Goal: Task Accomplishment & Management: Manage account settings

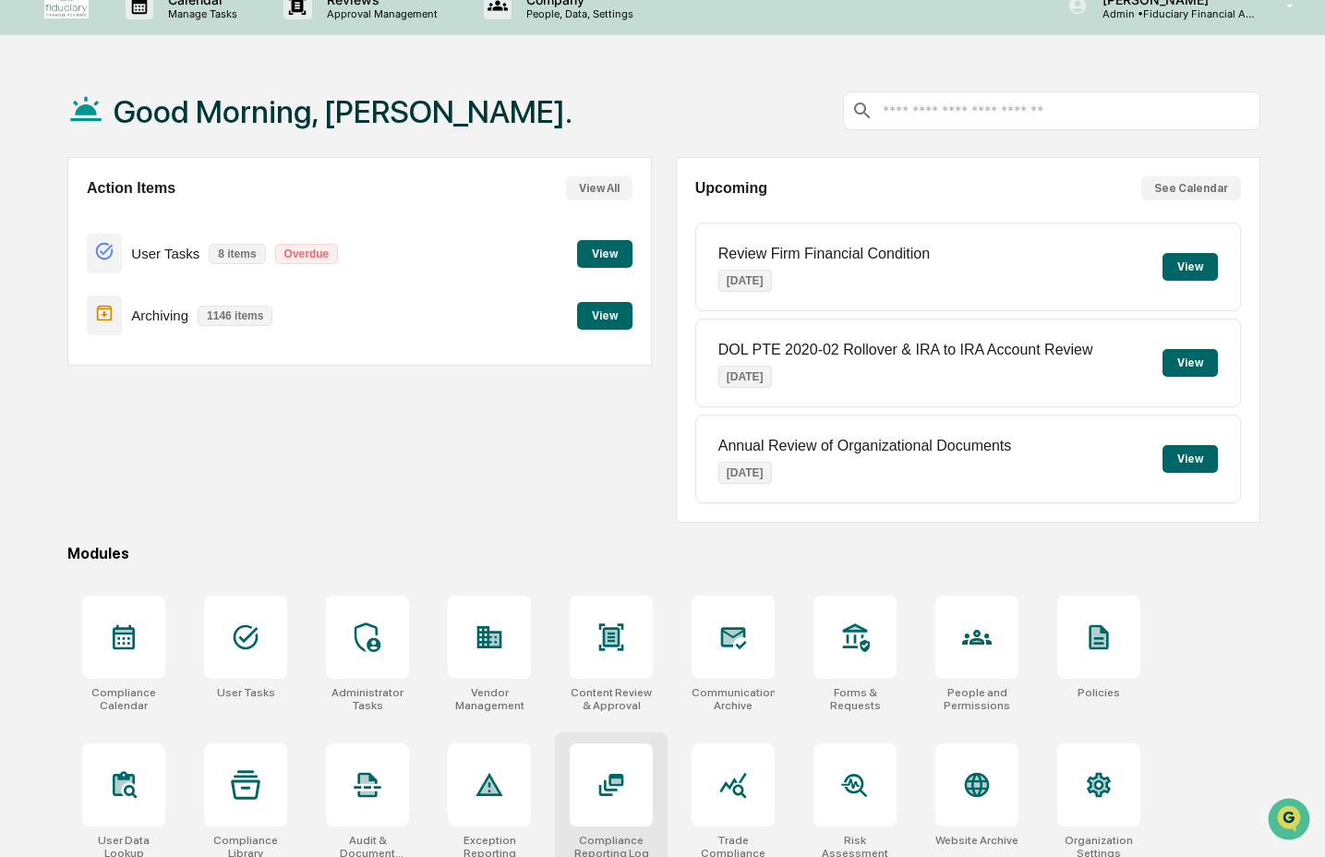
scroll to position [29, 0]
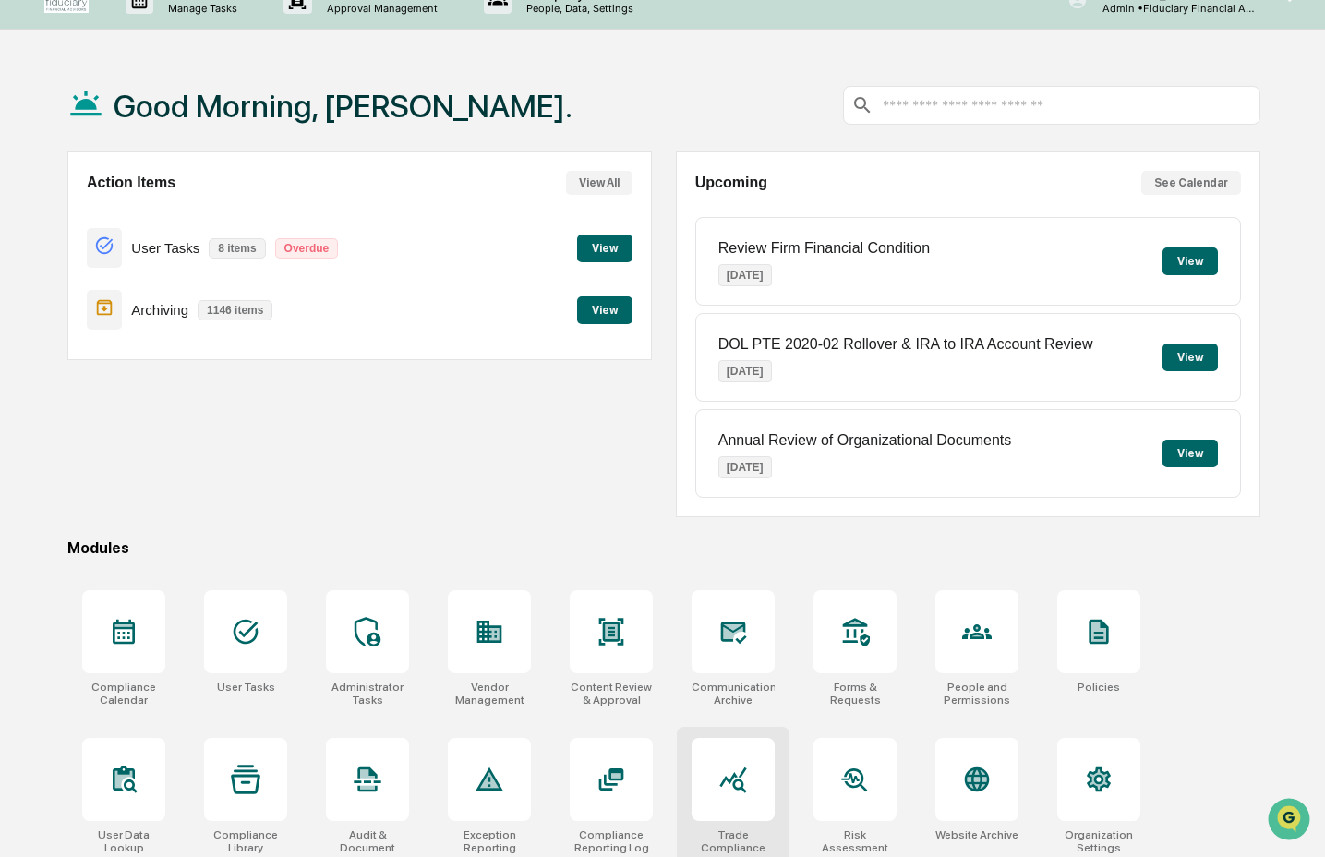
click at [725, 780] on icon at bounding box center [732, 780] width 27 height 26
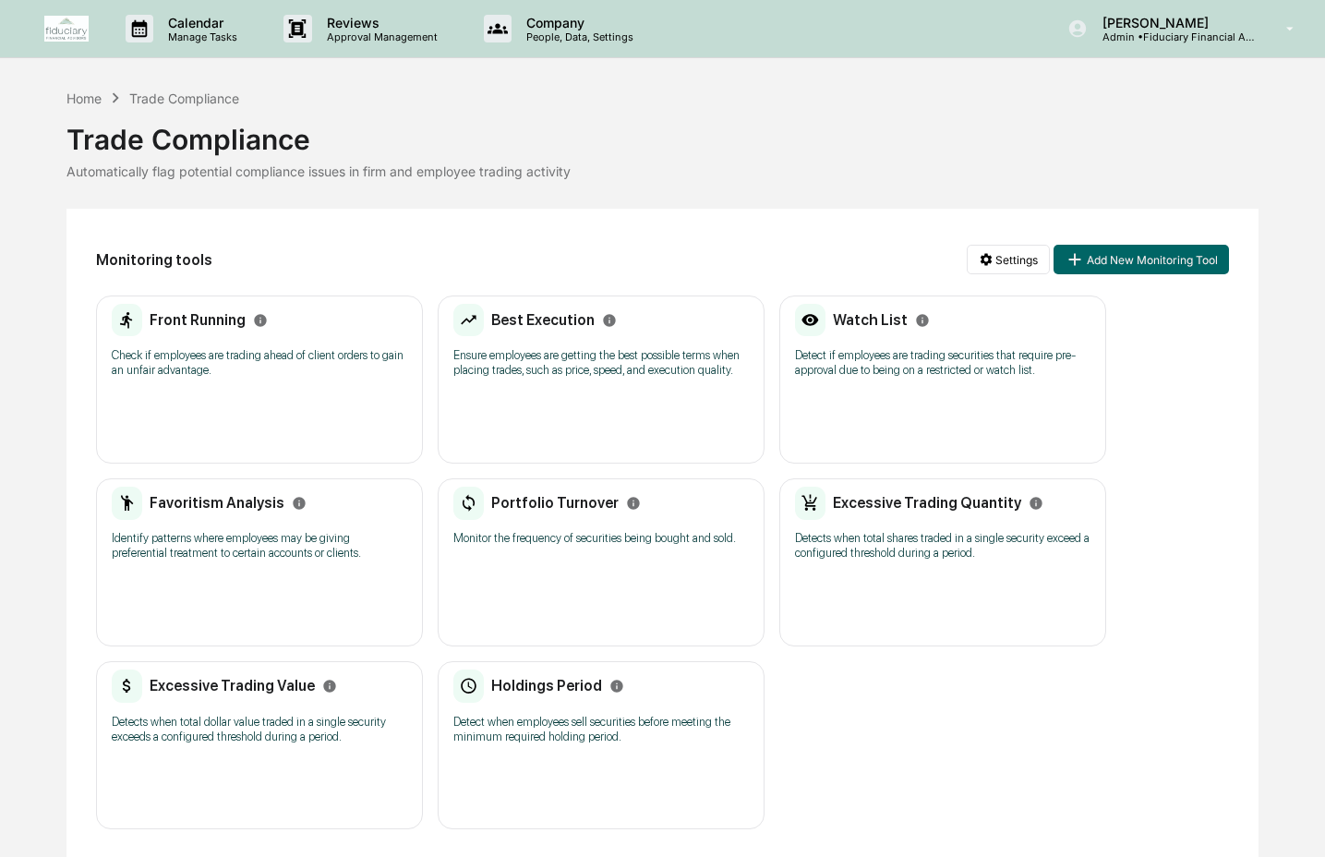
click at [238, 444] on div "Front Running Check if employees are trading ahead of client orders to gain an …" at bounding box center [259, 379] width 327 height 168
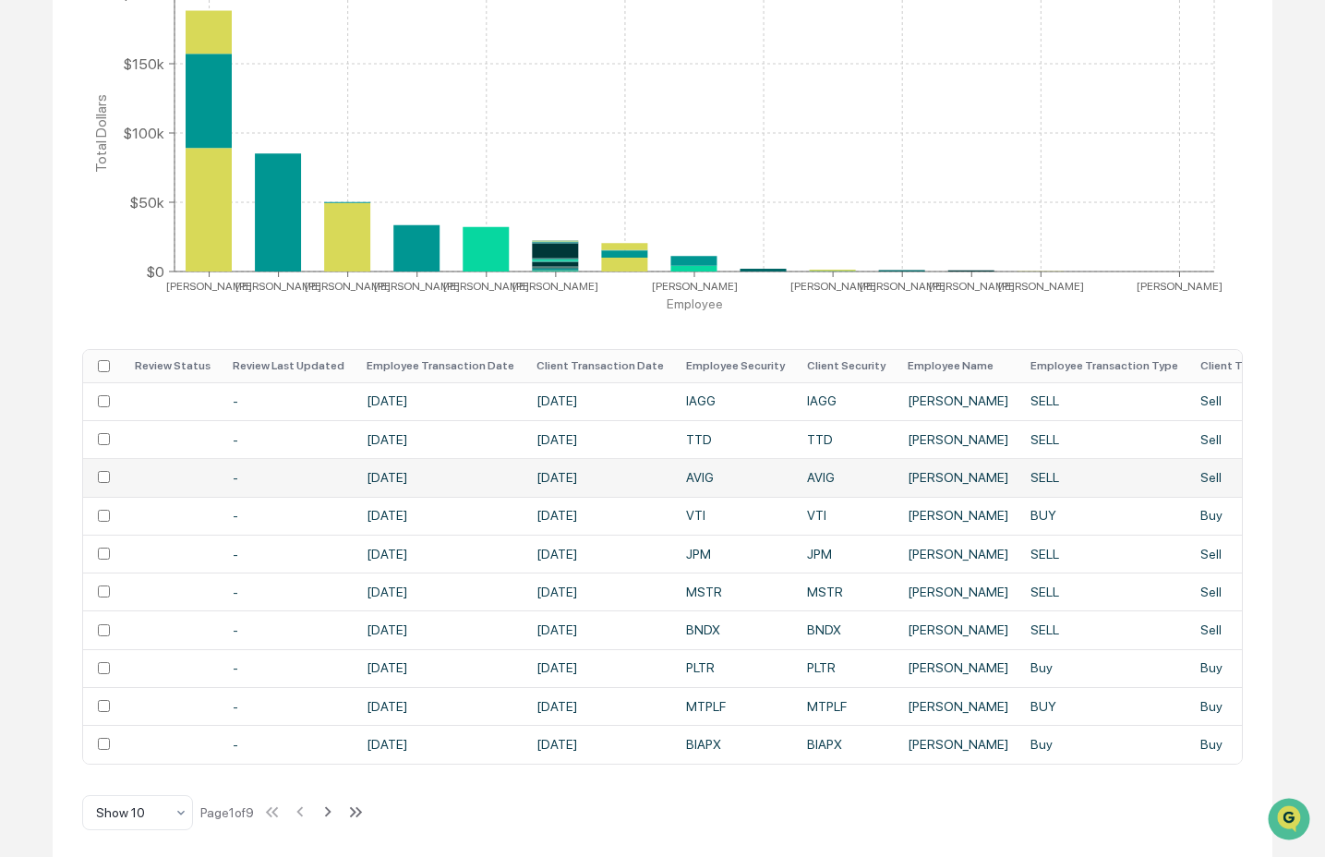
scroll to position [413, 0]
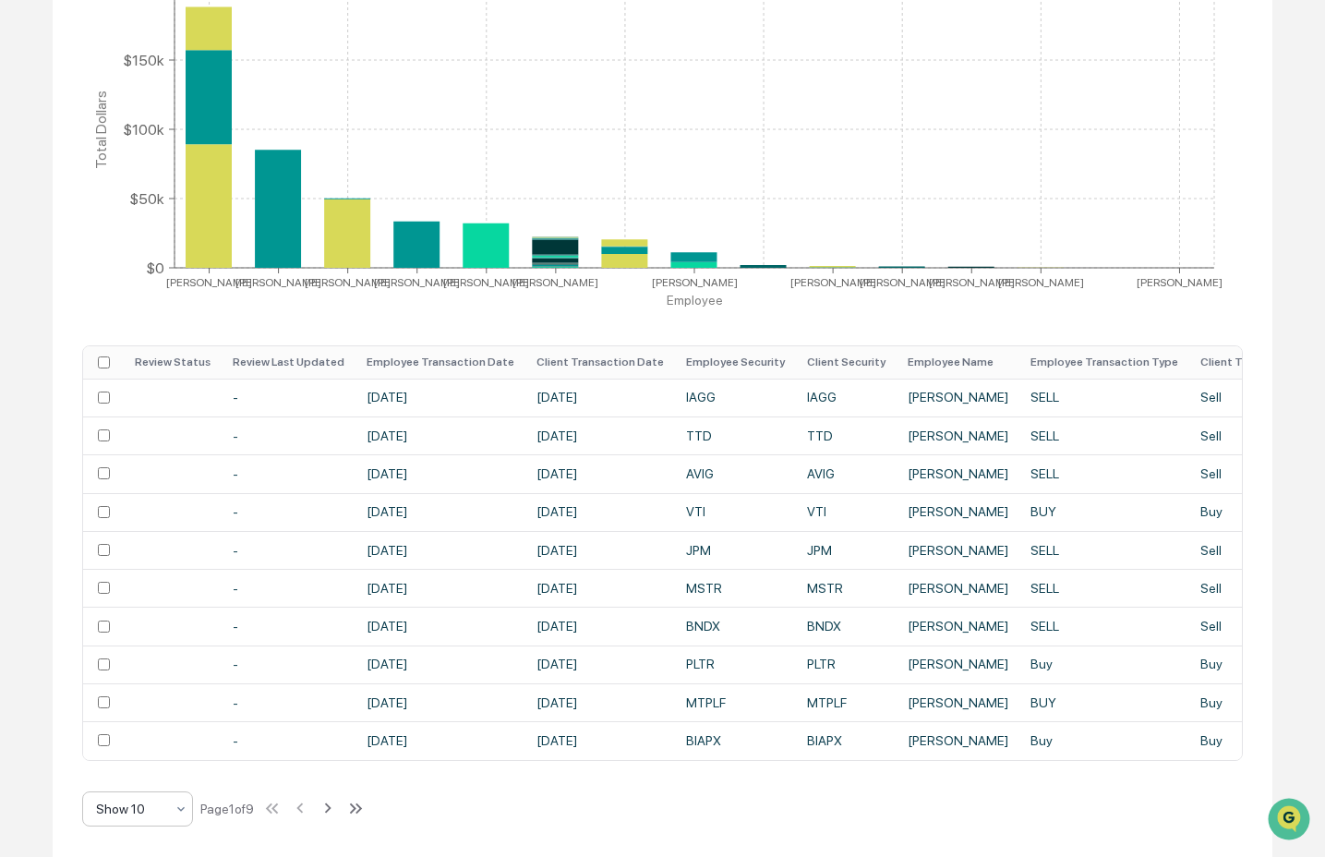
click at [167, 814] on div "Show 10" at bounding box center [130, 809] width 87 height 26
click at [168, 756] on div "Show 100" at bounding box center [137, 760] width 109 height 37
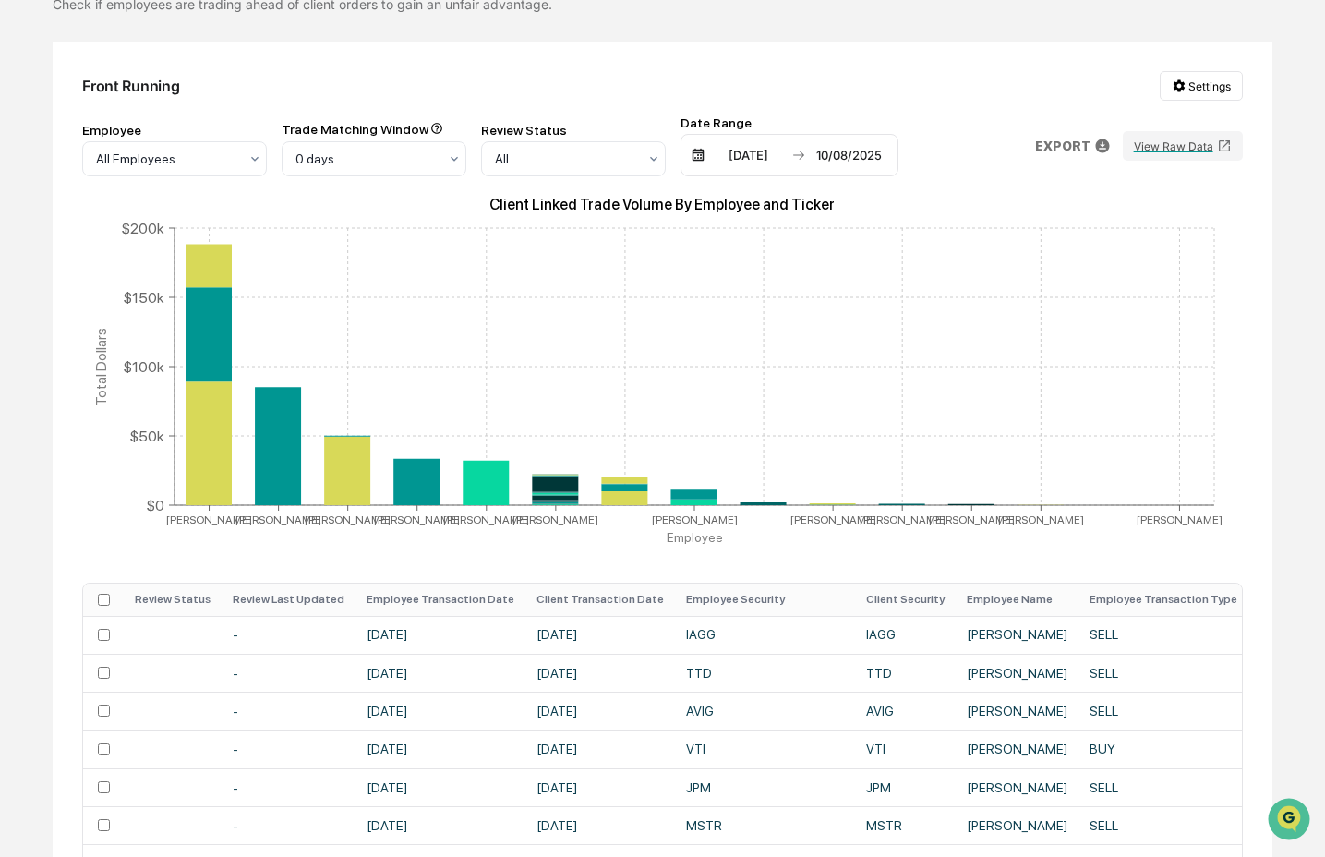
scroll to position [154, 0]
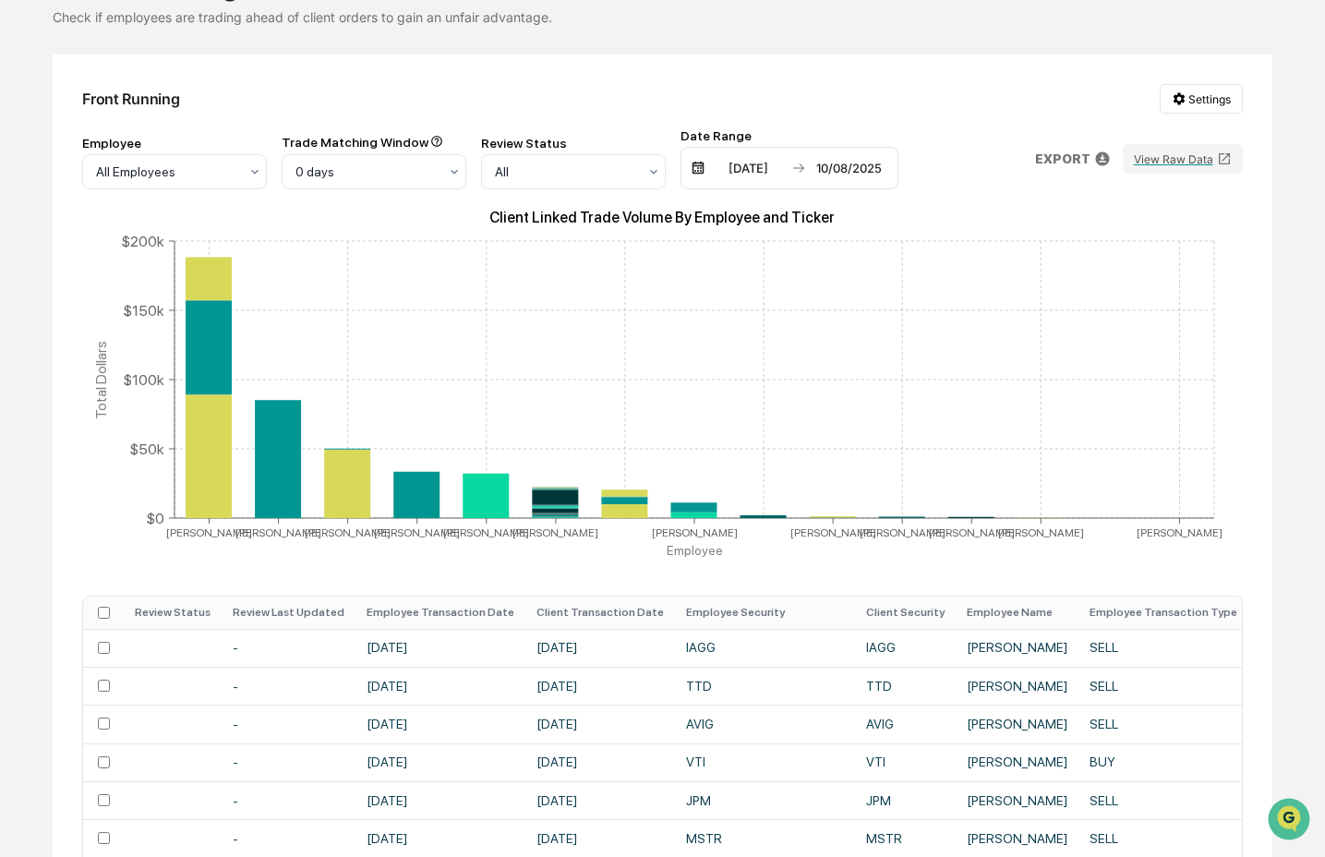
click at [418, 616] on th "Employee Transaction Date" at bounding box center [440, 612] width 170 height 32
click at [435, 613] on th "Employee Transaction Date" at bounding box center [440, 612] width 170 height 32
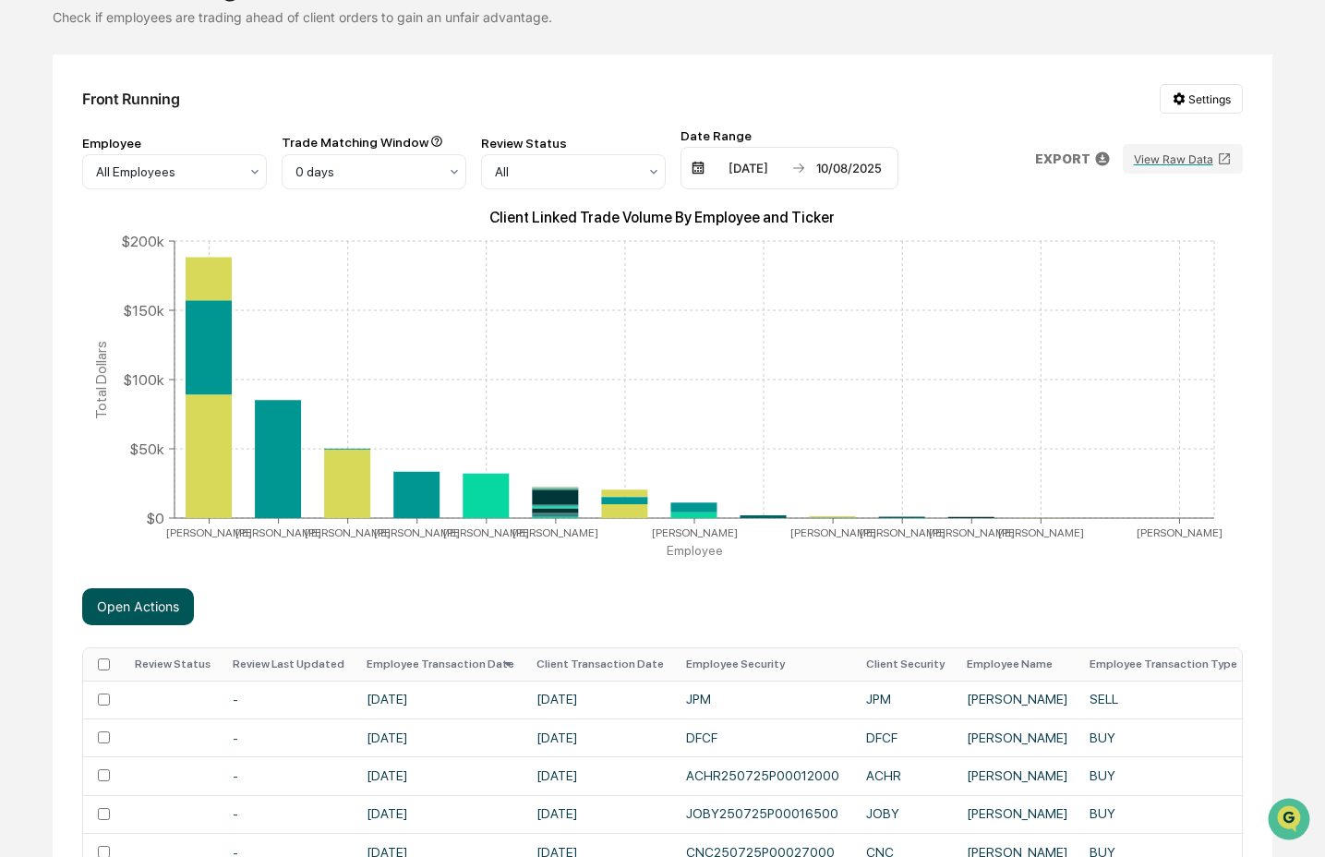
click at [162, 606] on button "Open Actions" at bounding box center [138, 606] width 112 height 37
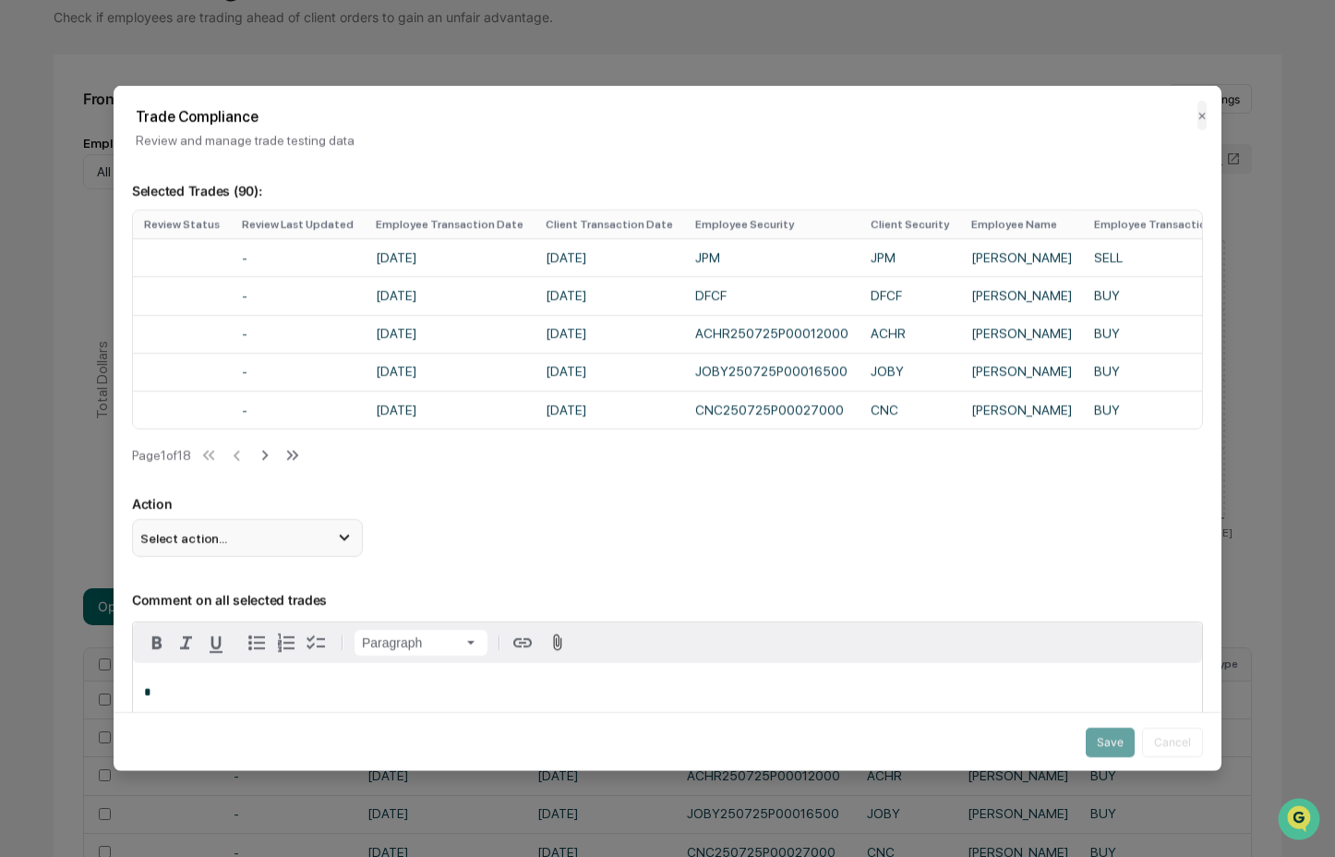
click at [317, 555] on div "Select action..." at bounding box center [247, 537] width 231 height 37
drag, startPoint x: 332, startPoint y: 617, endPoint x: 372, endPoint y: 618, distance: 39.7
click at [333, 618] on div "Mark Not Item of Interest" at bounding box center [247, 611] width 216 height 20
click at [1093, 730] on button "Save" at bounding box center [1110, 741] width 49 height 30
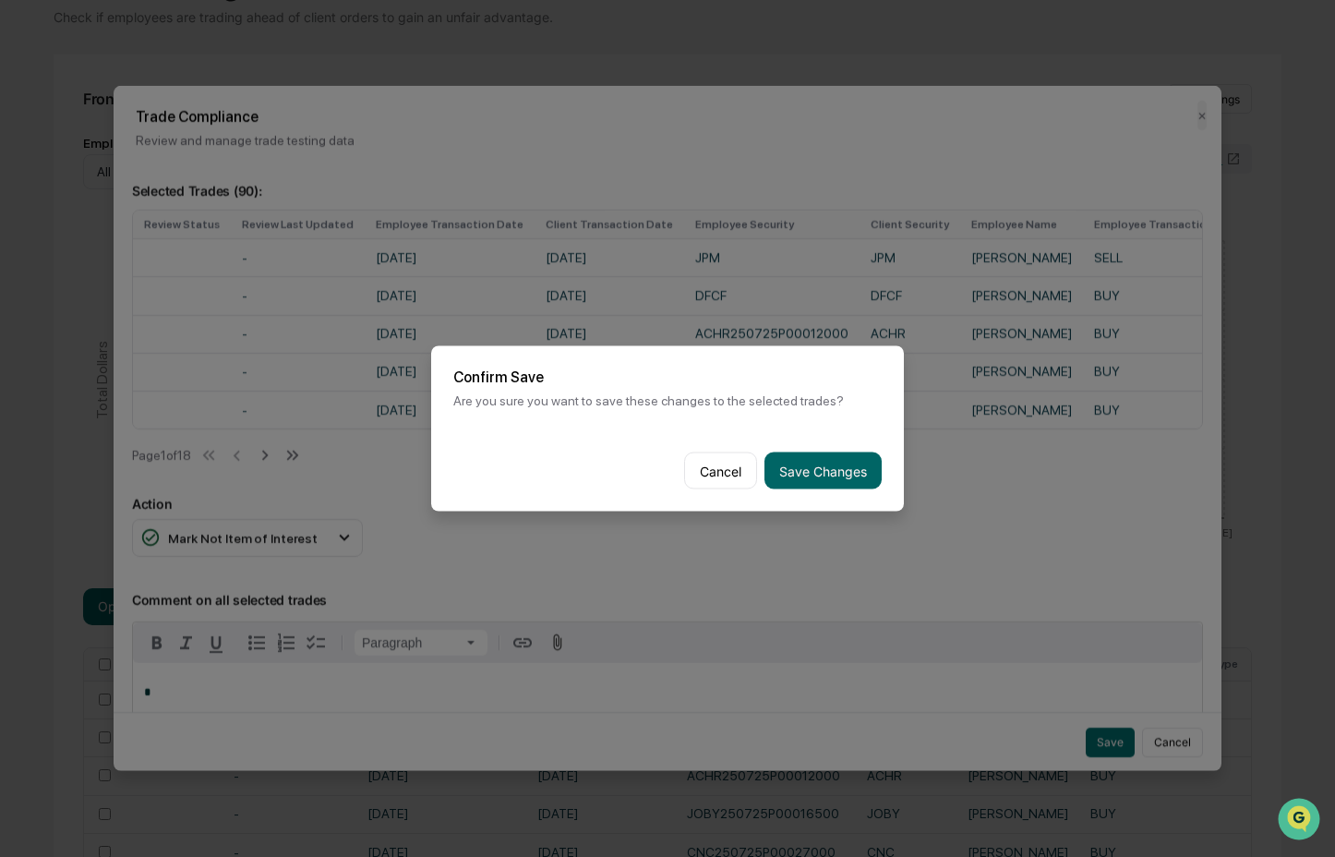
click at [806, 458] on button "Save Changes" at bounding box center [822, 470] width 117 height 37
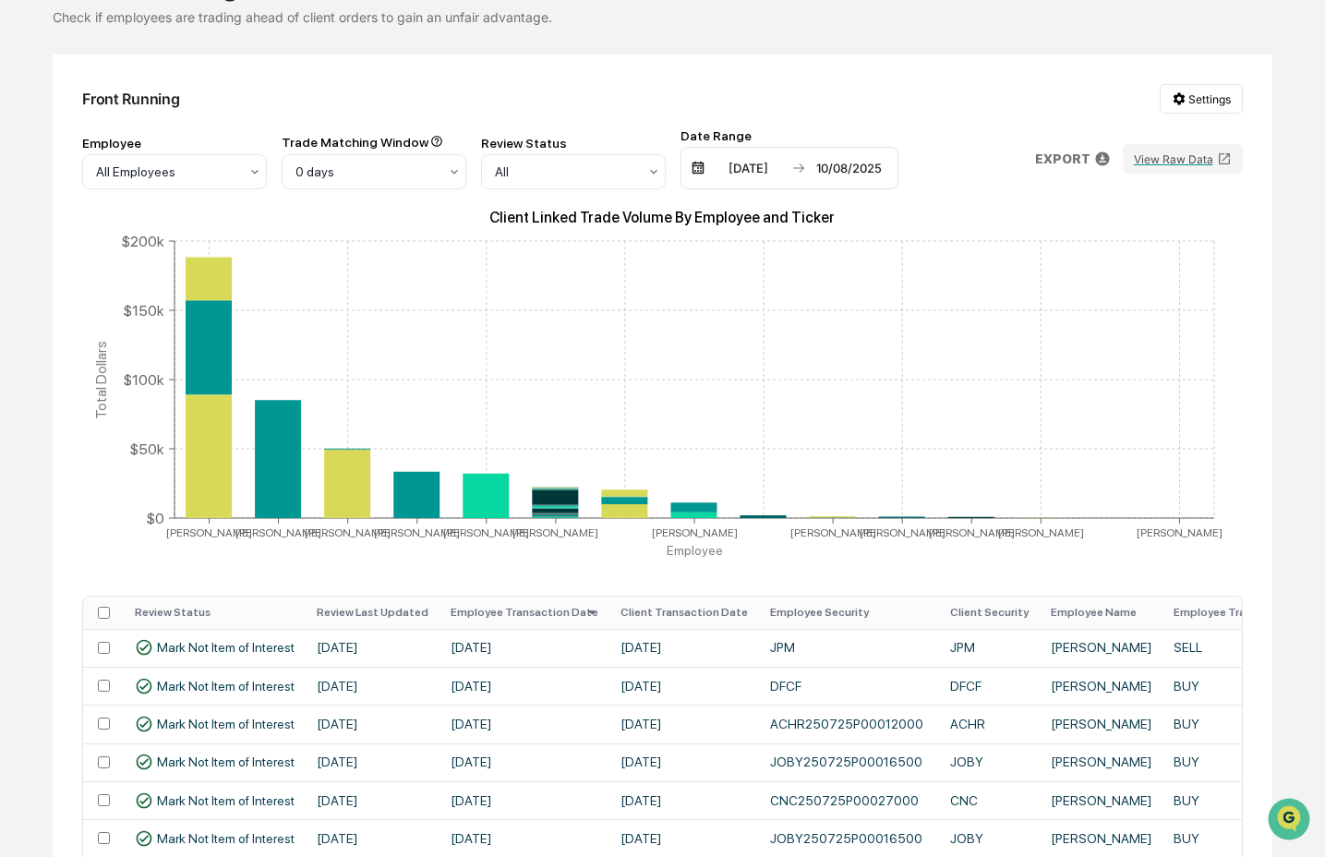
click at [264, 569] on icon "Client Linked Trade Volume By Employee and Ticker [PERSON_NAME] [PERSON_NAME] […" at bounding box center [661, 388] width 1159 height 369
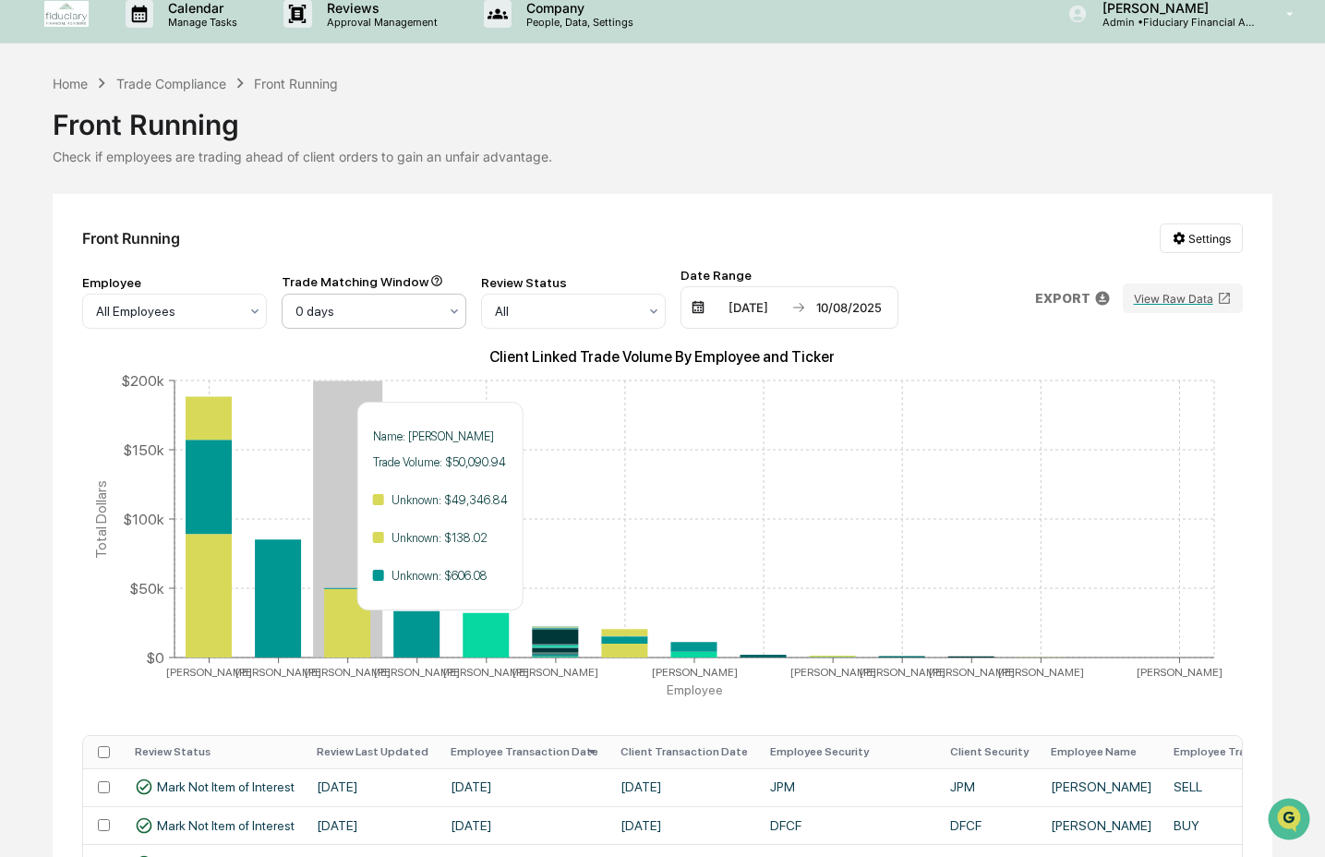
scroll to position [0, 0]
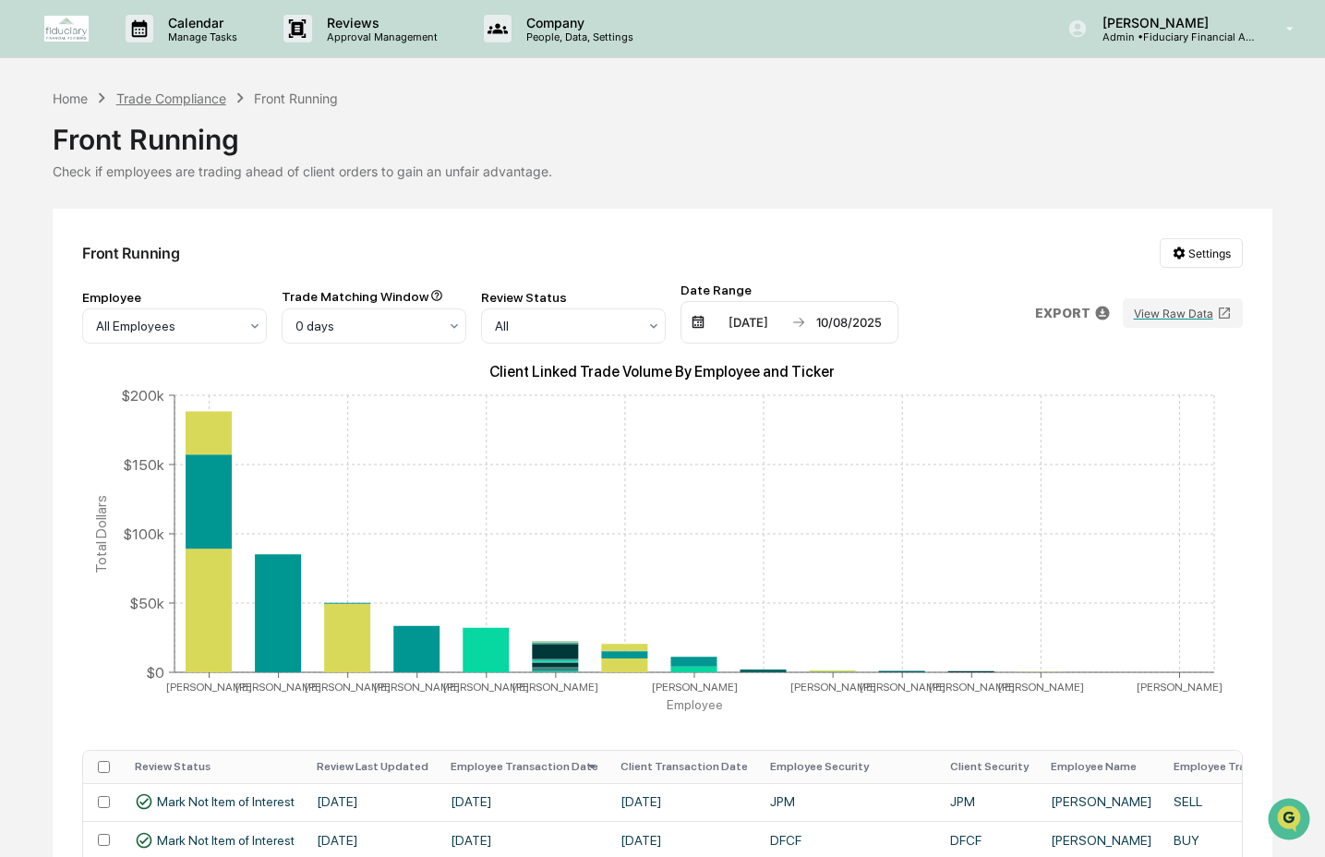
click at [197, 101] on div "Trade Compliance" at bounding box center [171, 98] width 110 height 16
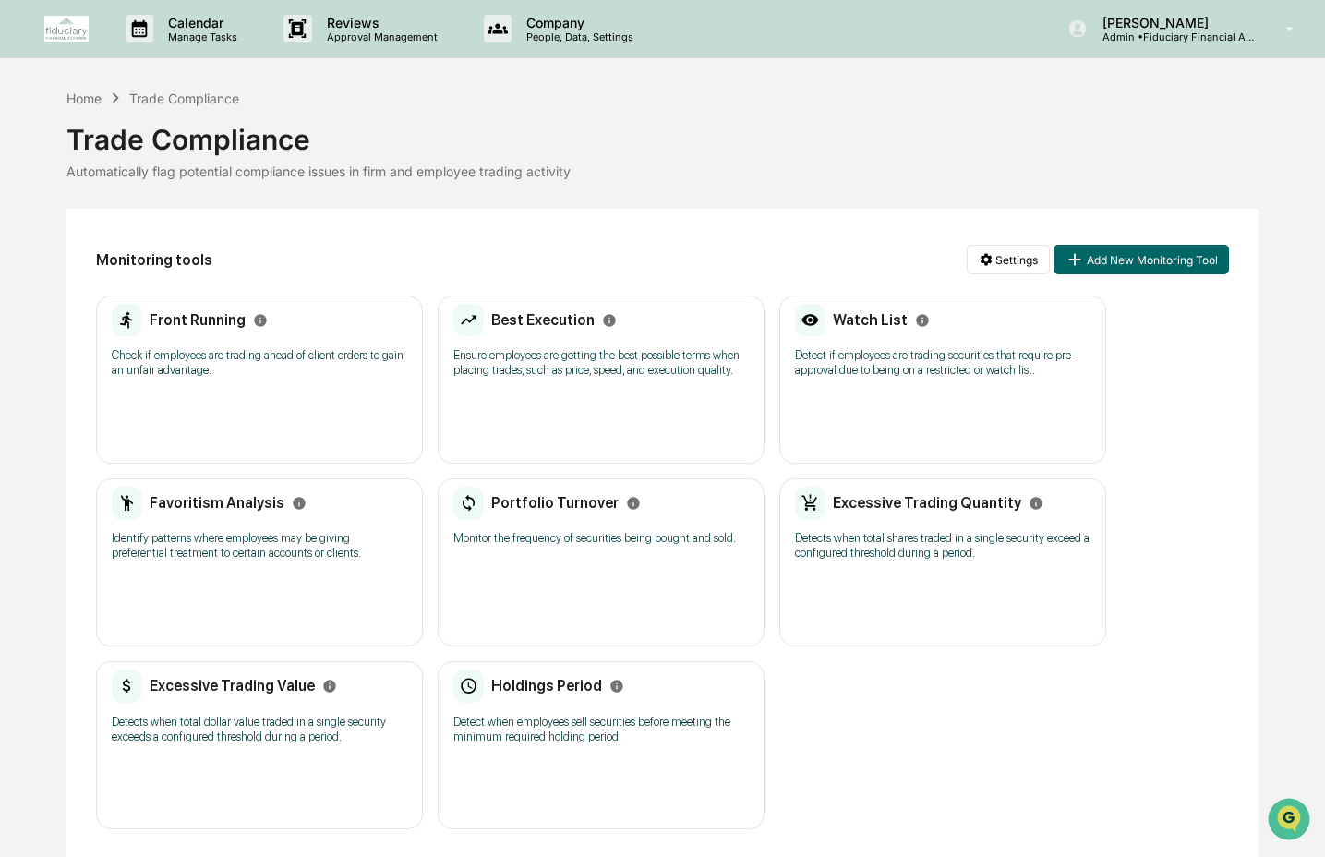
click at [592, 390] on div "Best Execution Ensure employees are getting the best possible terms when placin…" at bounding box center [600, 347] width 295 height 86
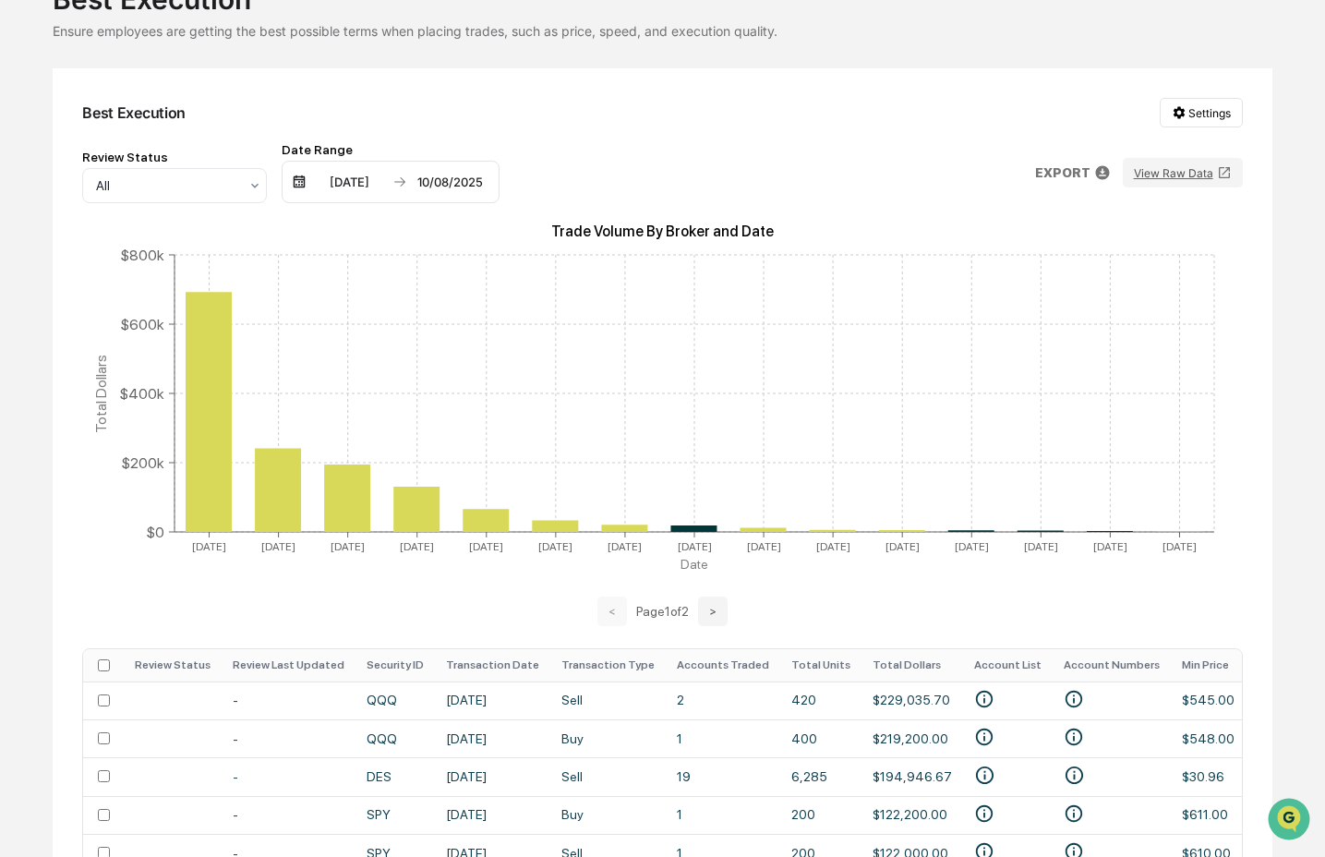
scroll to position [451, 0]
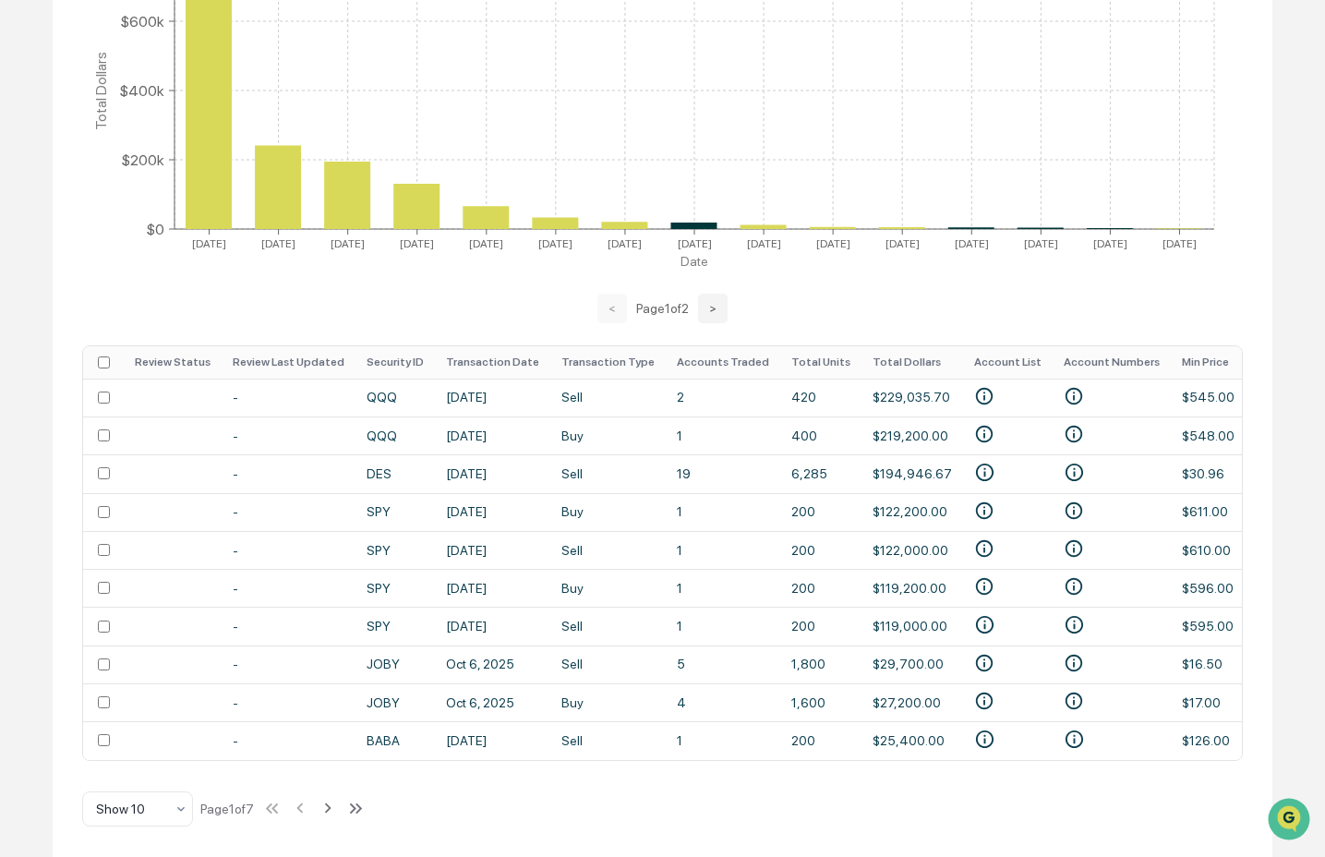
click at [476, 353] on th "Transaction Date" at bounding box center [492, 362] width 115 height 32
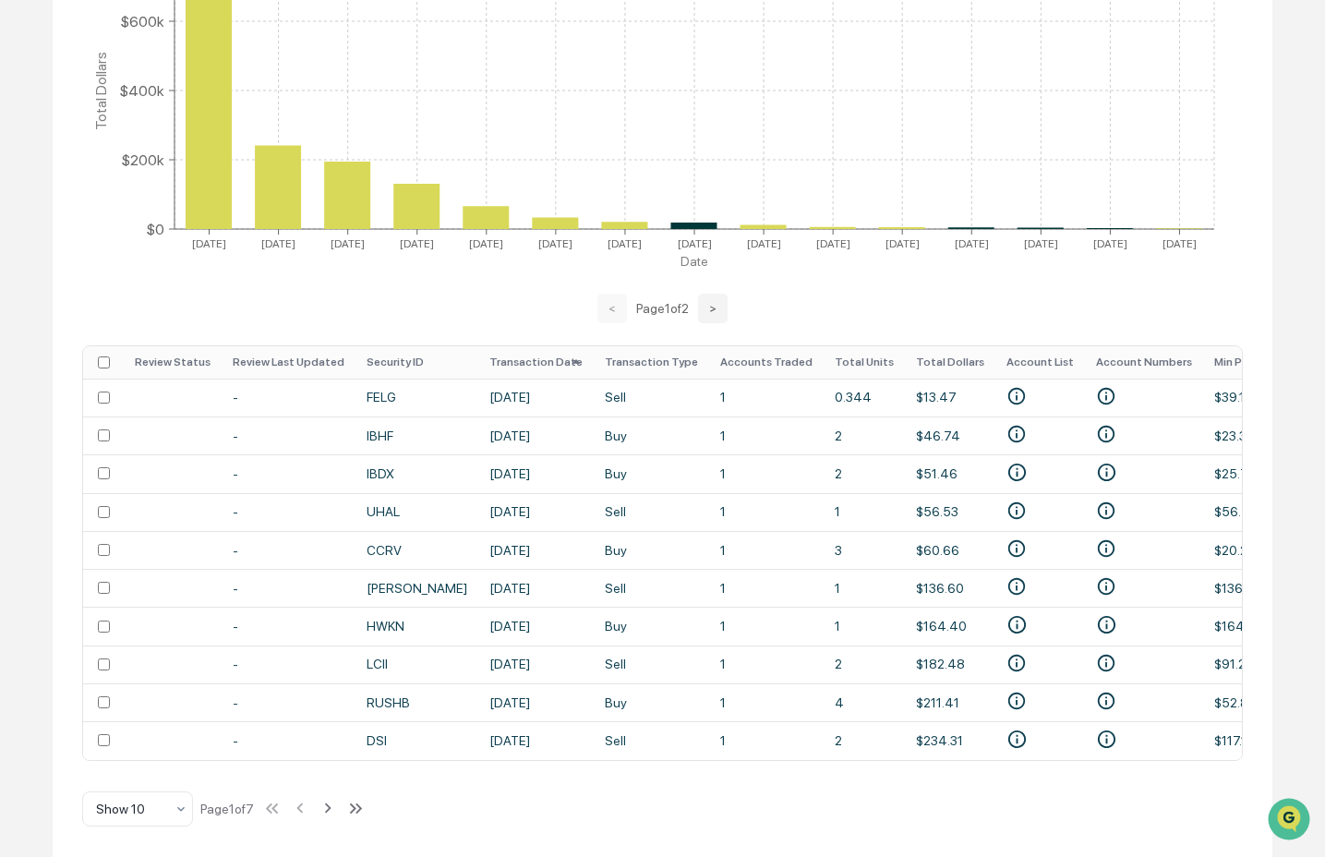
click at [486, 366] on th "Transaction Date" at bounding box center [535, 362] width 115 height 32
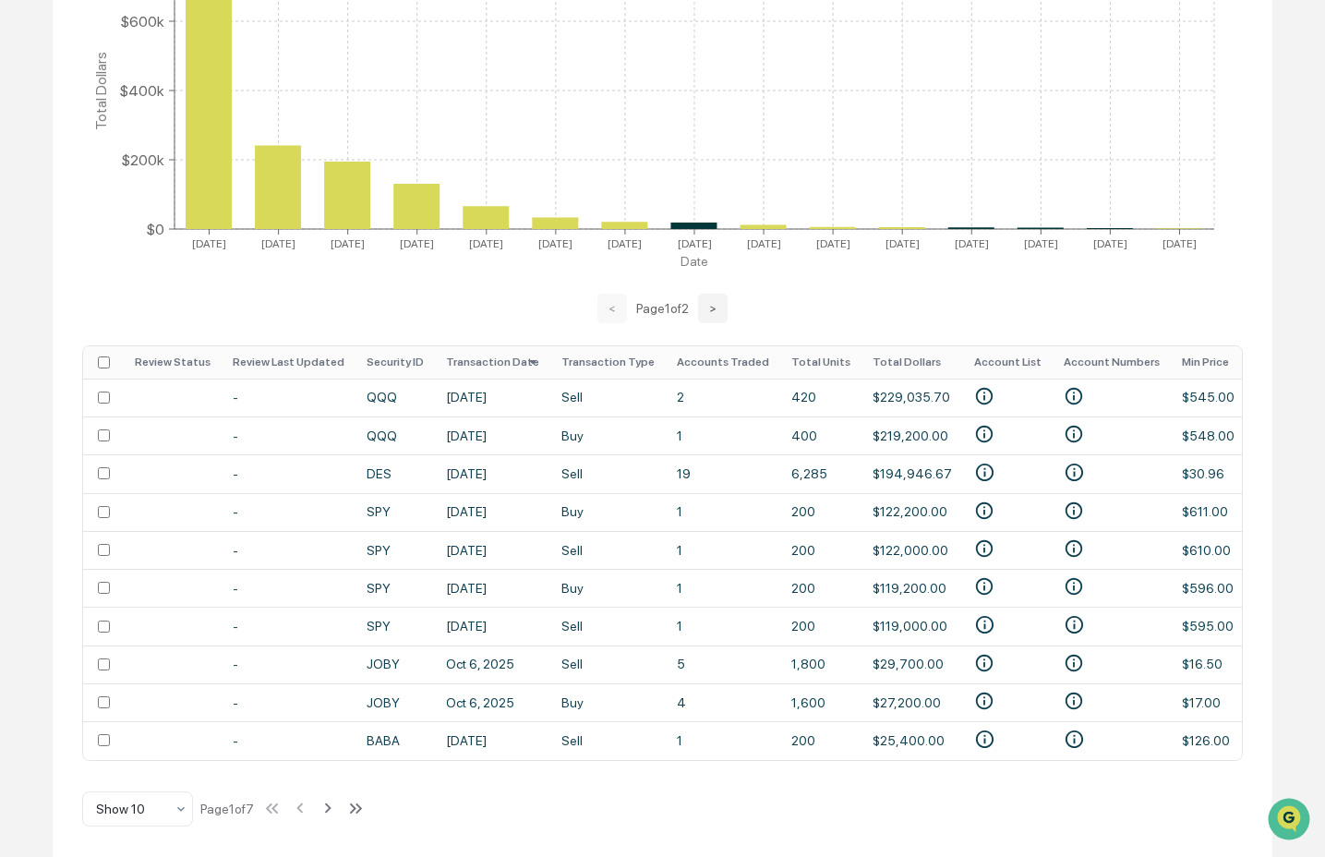
click at [486, 366] on th "Transaction Date" at bounding box center [492, 362] width 115 height 32
click at [487, 363] on th "Transaction Date" at bounding box center [492, 362] width 115 height 32
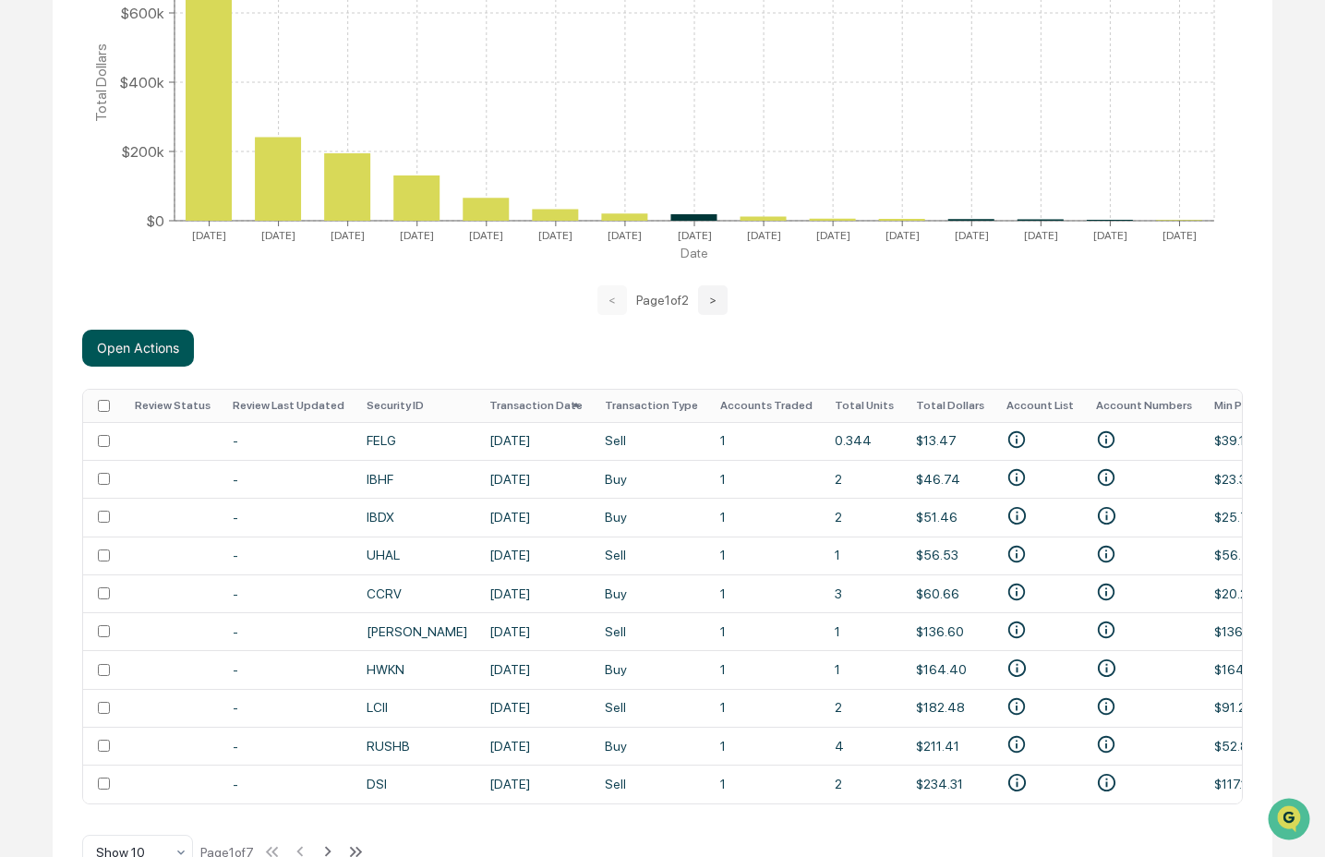
click at [159, 358] on button "Open Actions" at bounding box center [138, 348] width 112 height 37
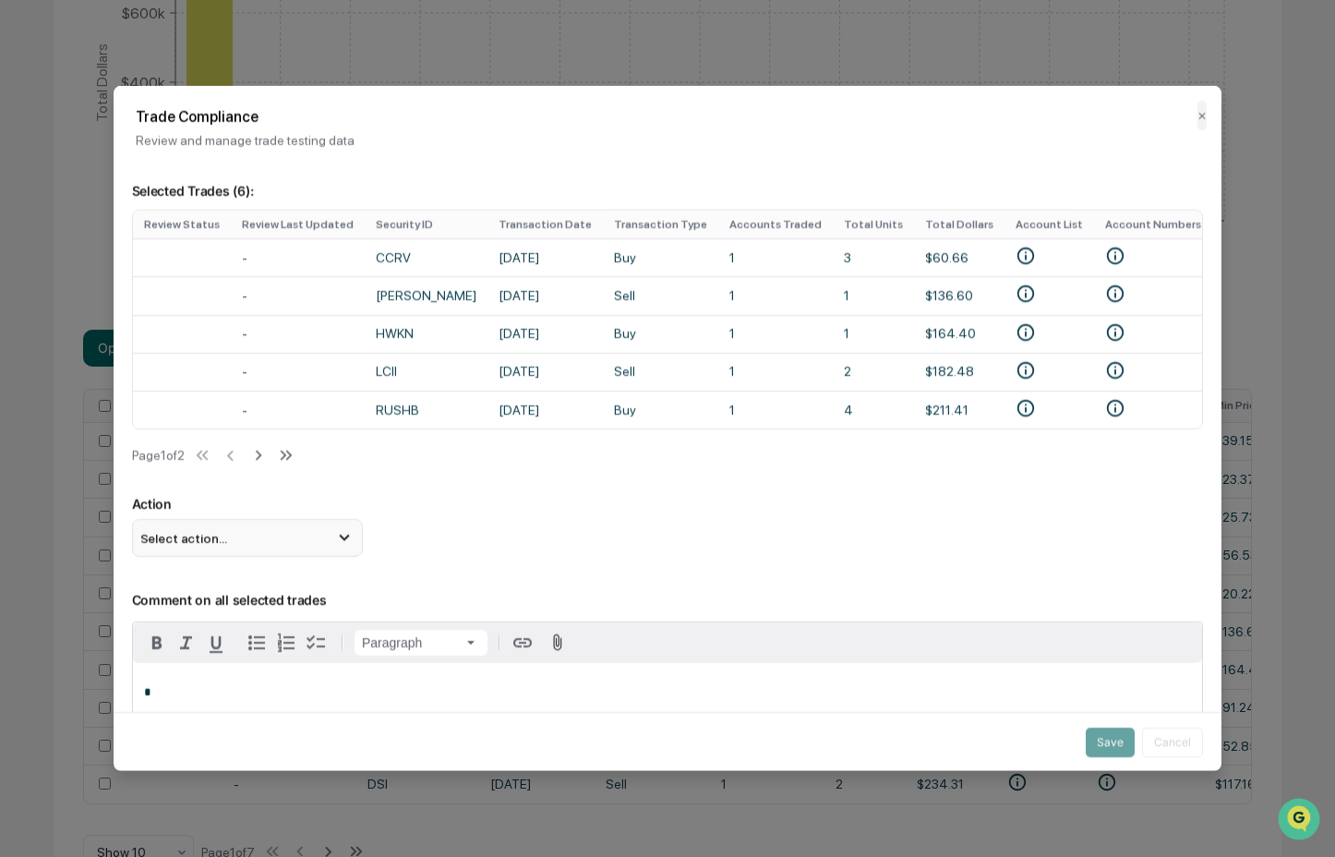
click at [307, 543] on div "Select action..." at bounding box center [247, 537] width 231 height 37
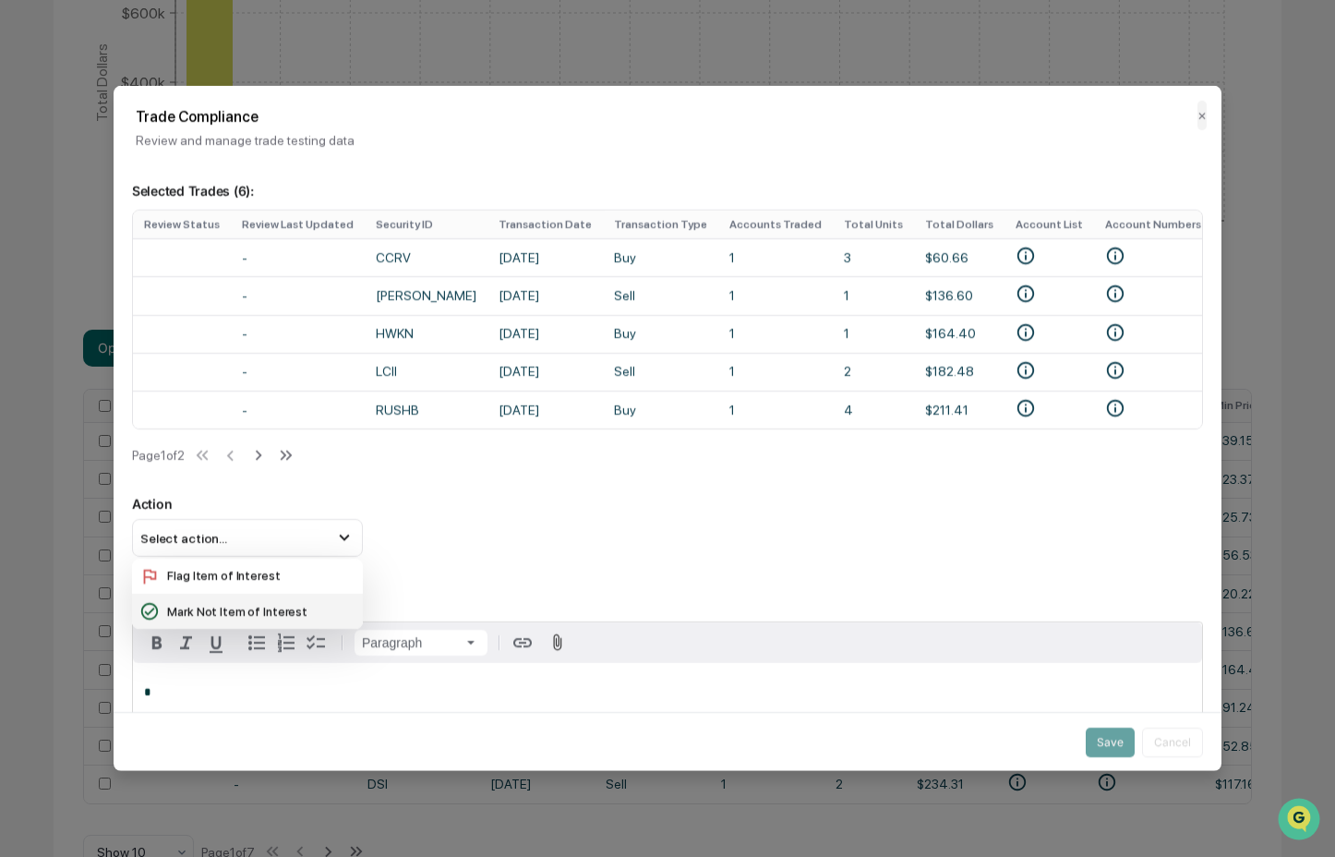
click at [333, 621] on div "Mark Not Item of Interest" at bounding box center [247, 611] width 216 height 20
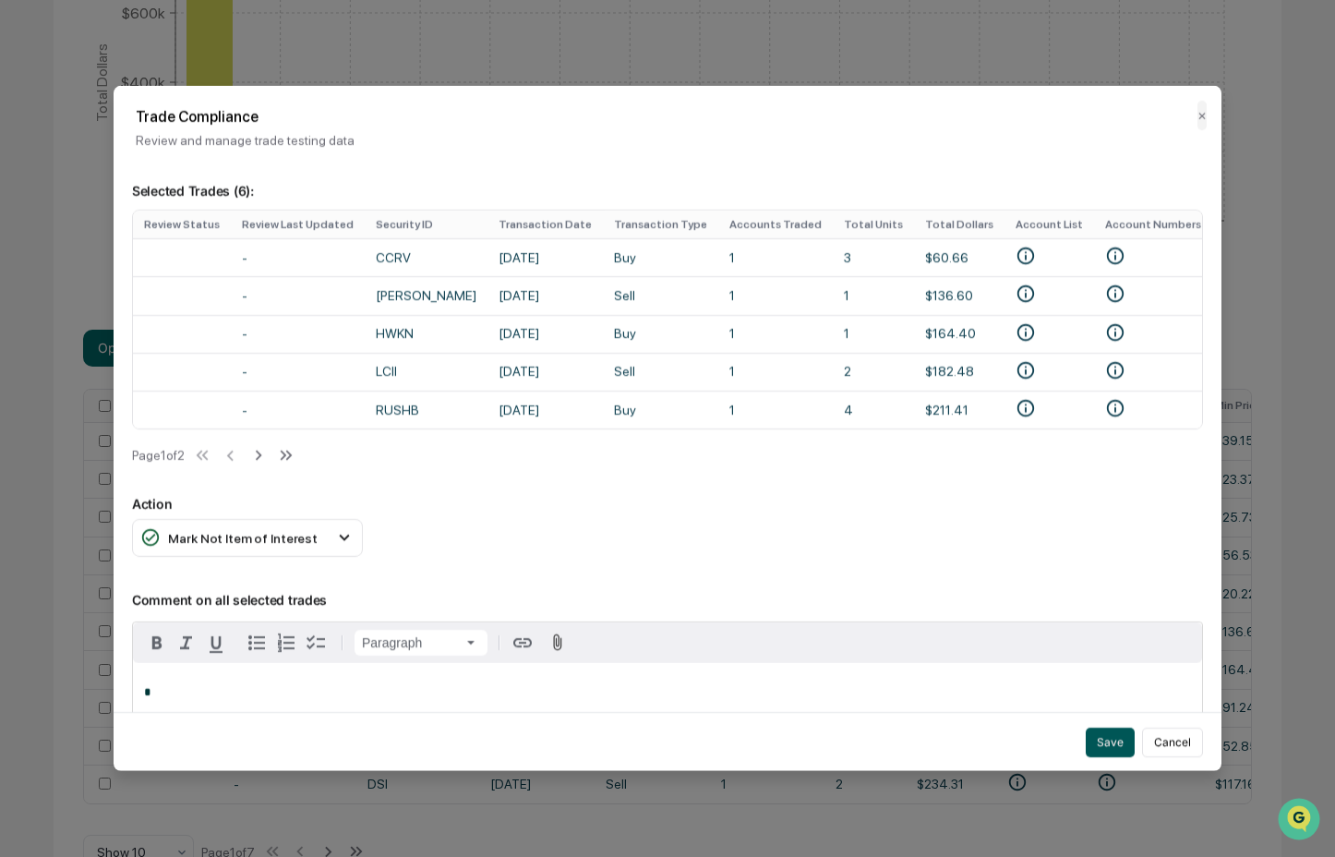
click at [1101, 732] on button "Save" at bounding box center [1110, 741] width 49 height 30
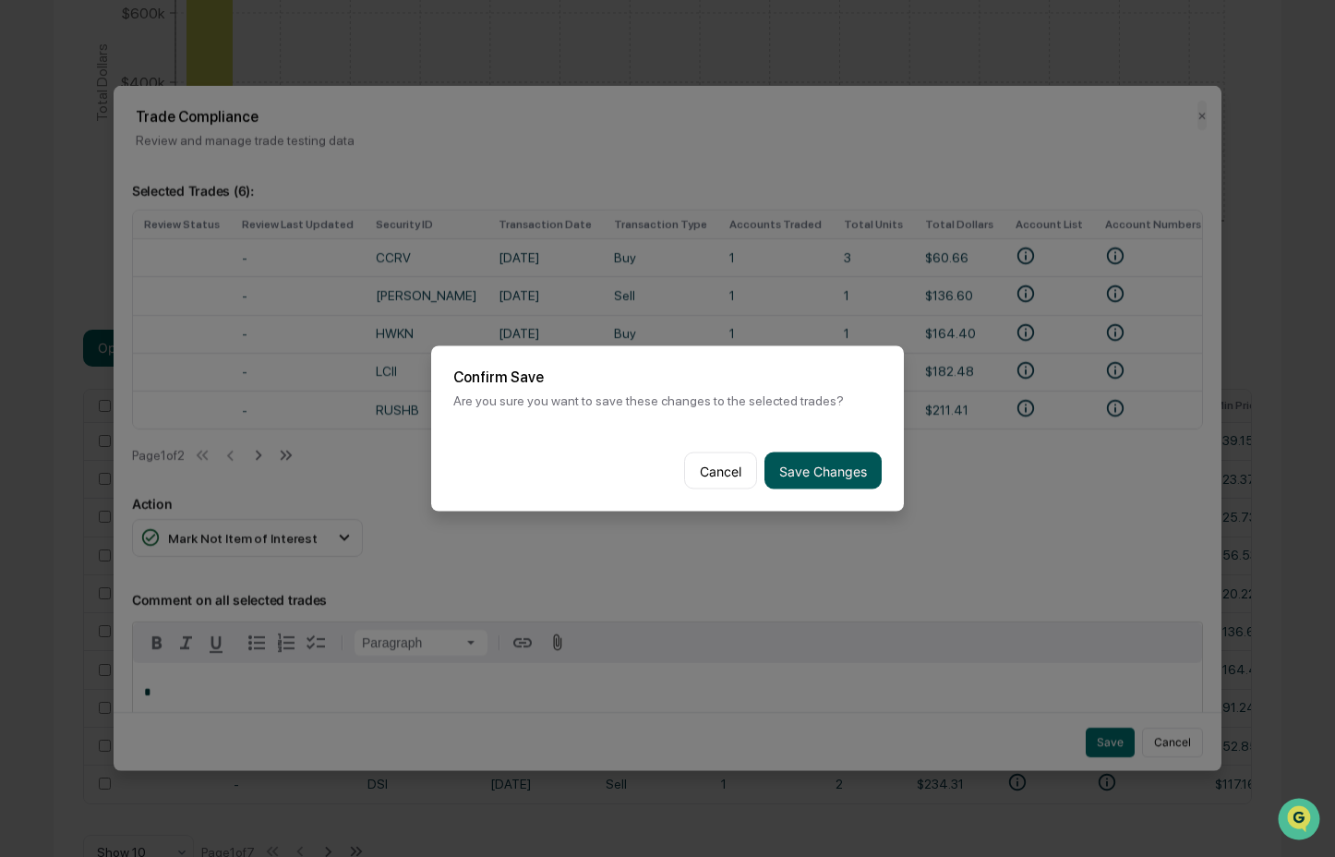
click at [794, 474] on button "Save Changes" at bounding box center [822, 470] width 117 height 37
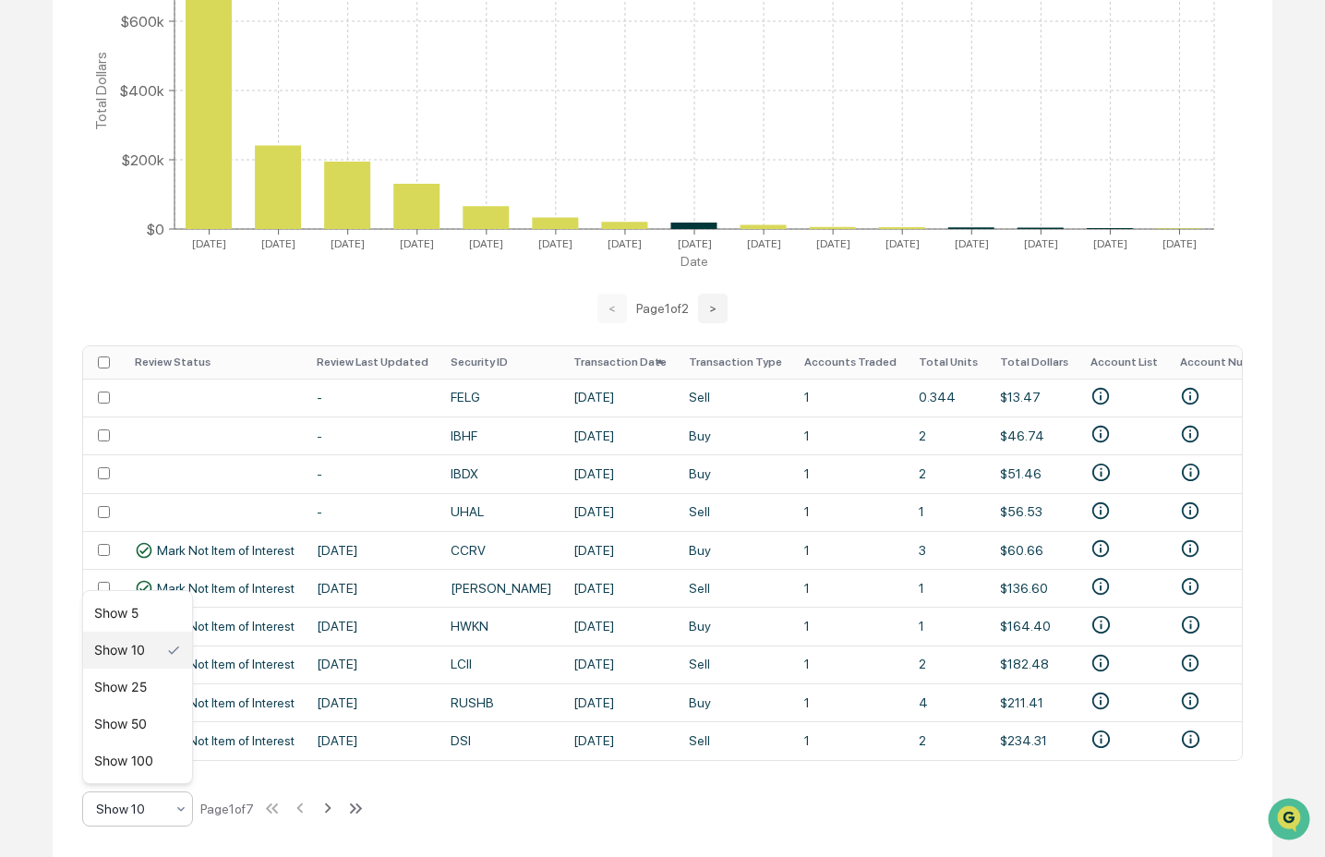
click at [170, 816] on div "Show 10" at bounding box center [130, 809] width 87 height 26
click at [164, 769] on div "Show 100" at bounding box center [137, 760] width 109 height 37
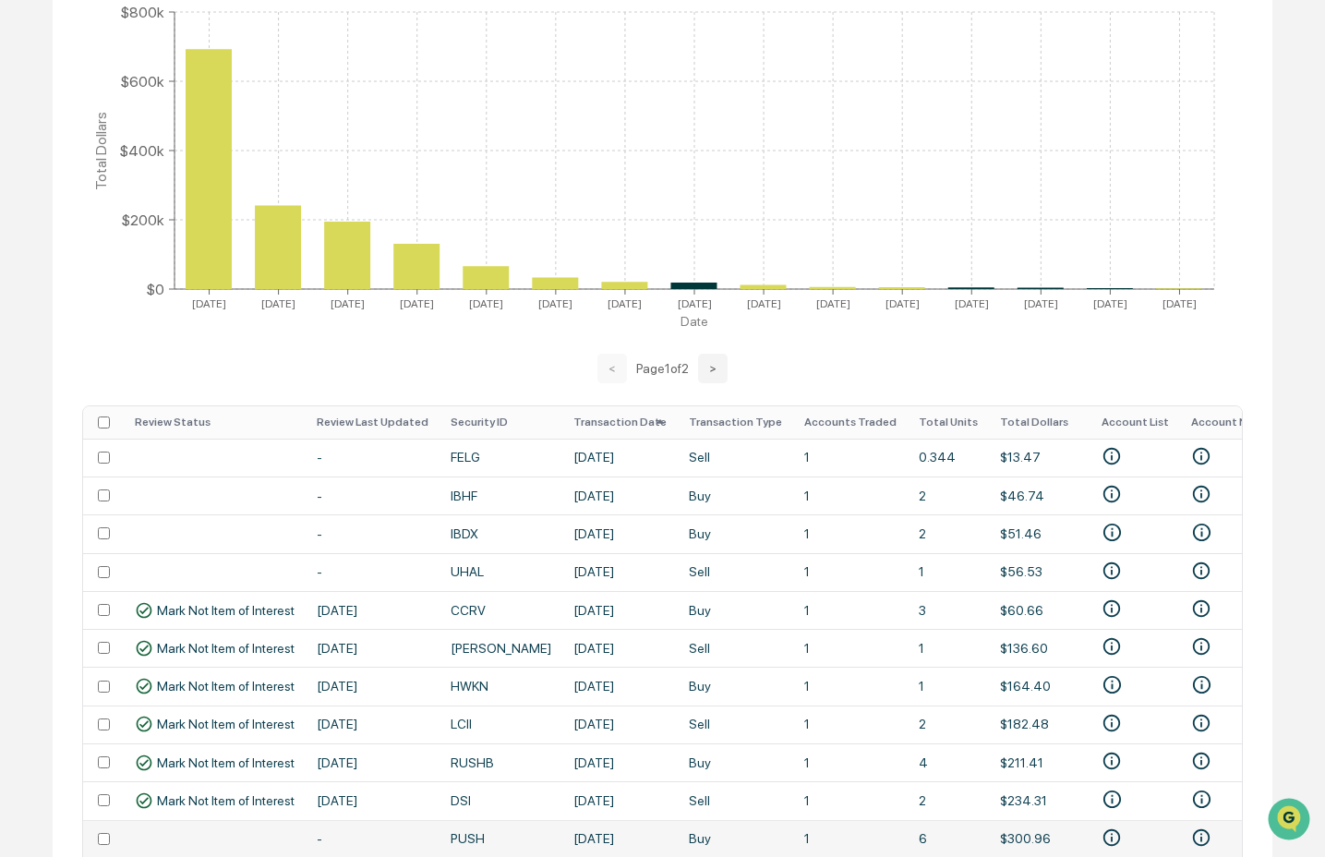
scroll to position [245, 0]
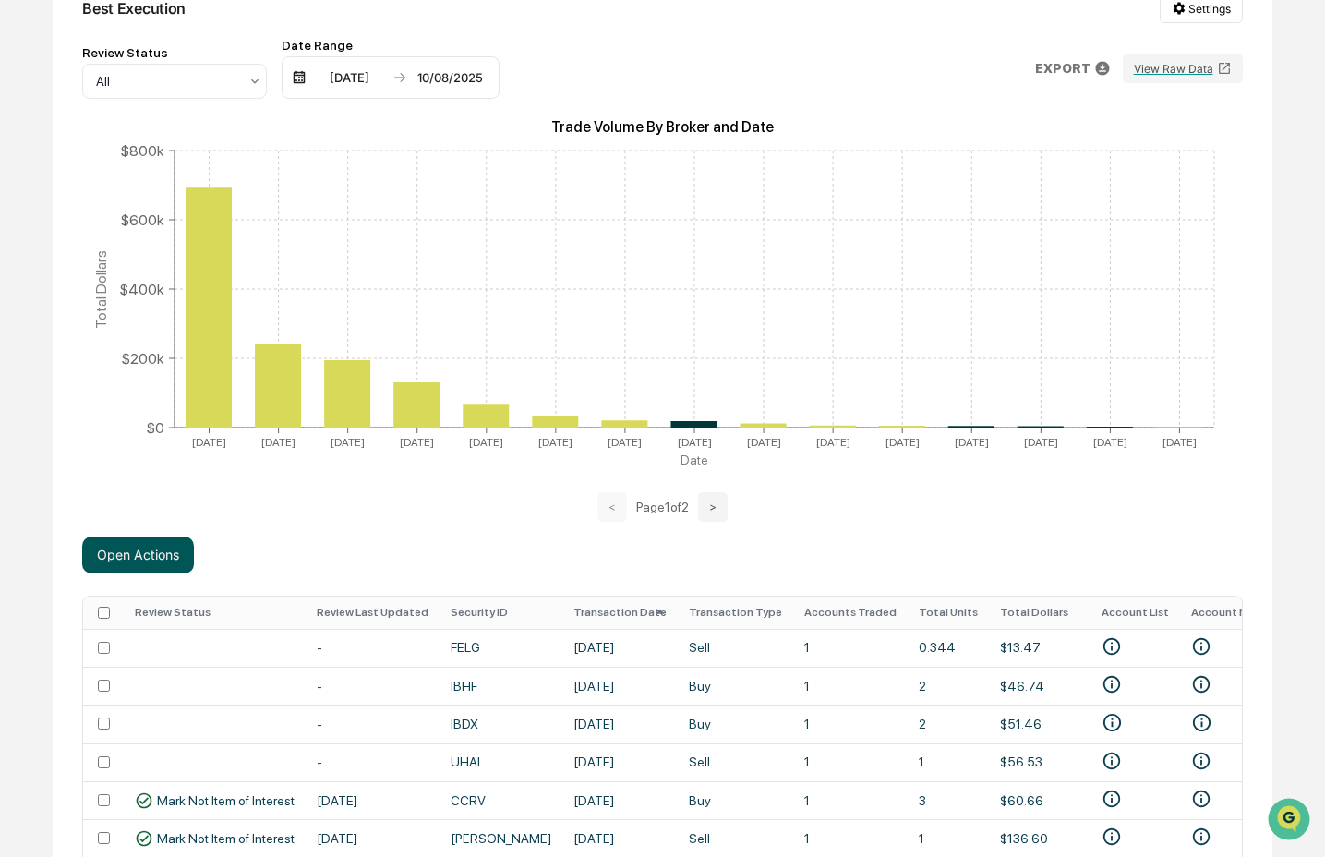
click at [119, 551] on button "Open Actions" at bounding box center [138, 554] width 112 height 37
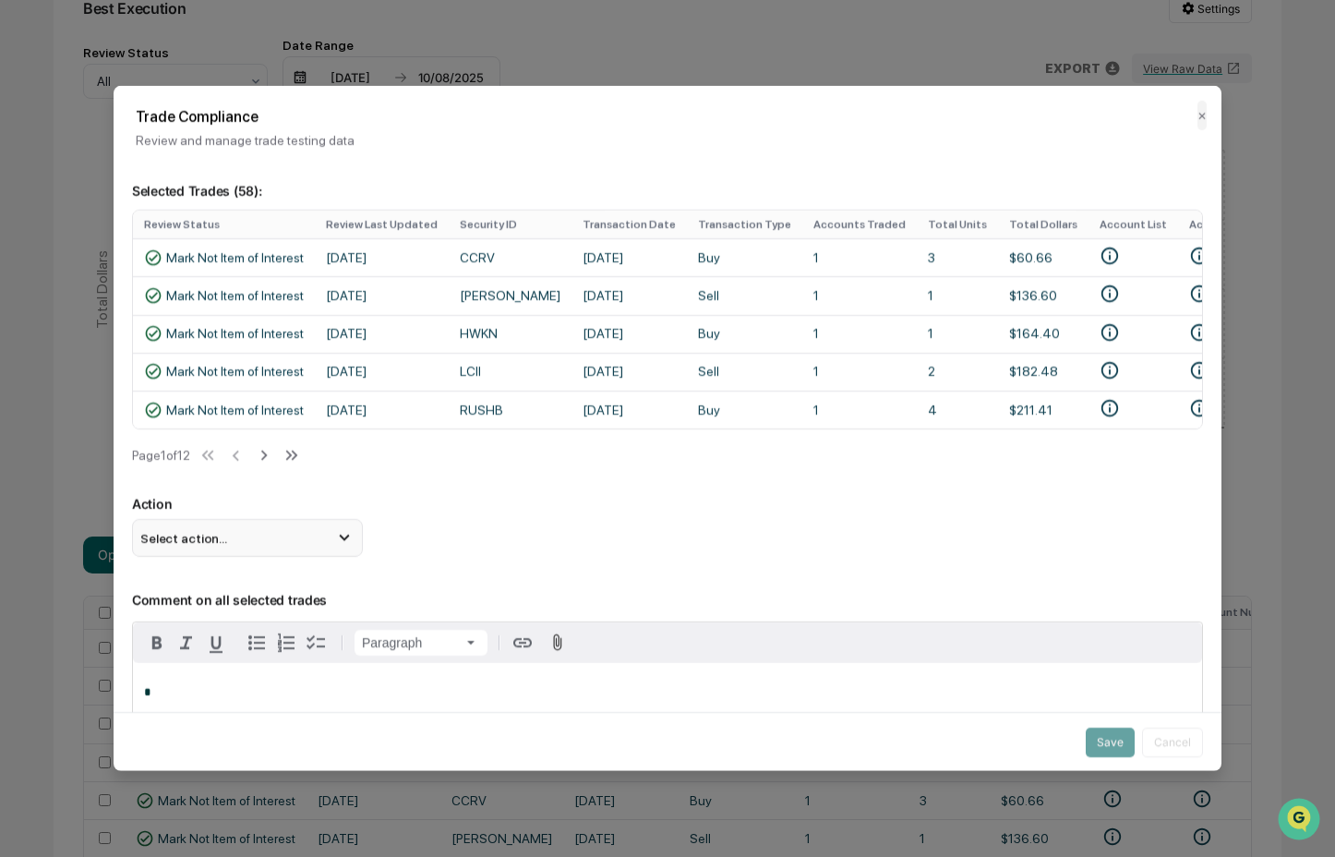
click at [318, 552] on div "Select action..." at bounding box center [247, 537] width 231 height 37
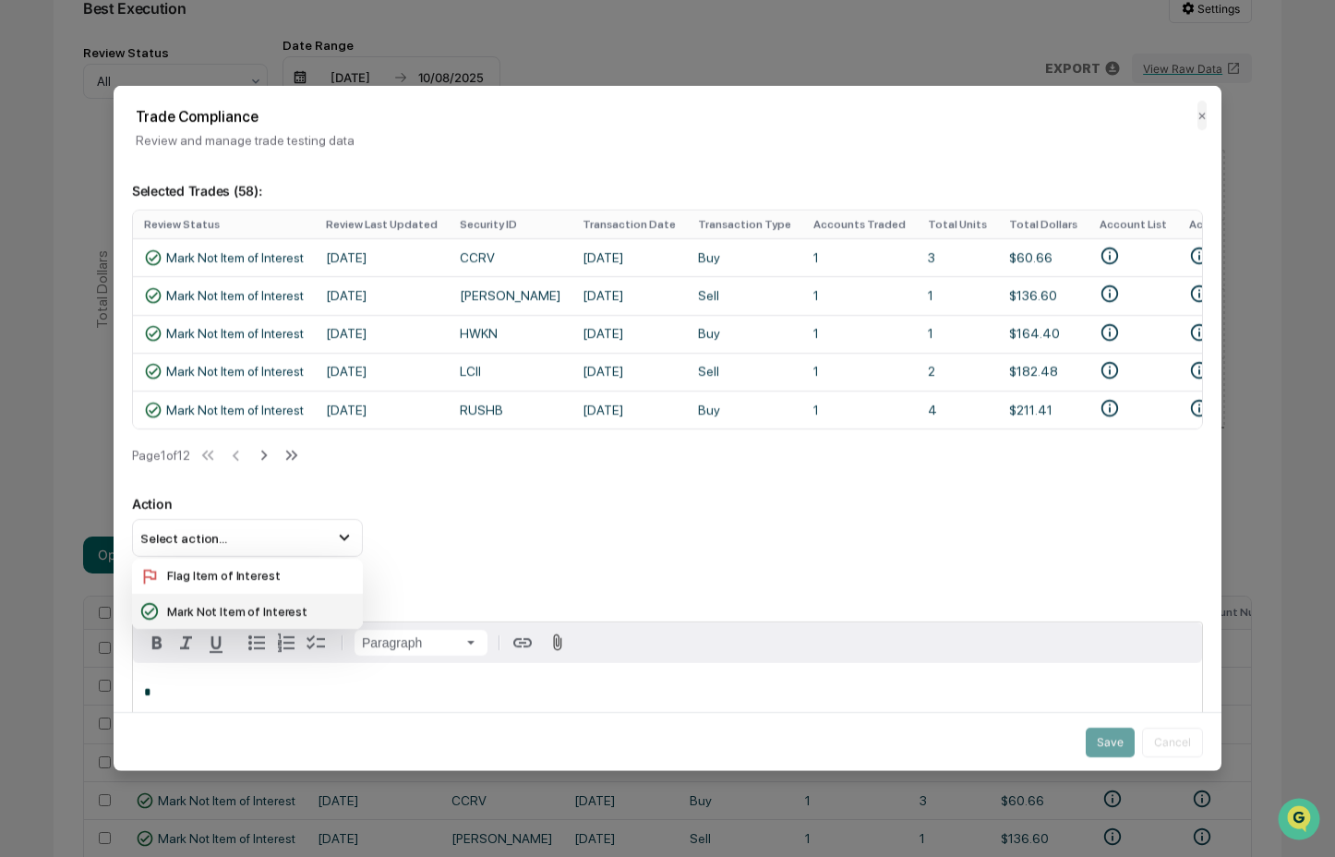
click at [310, 621] on div "Mark Not Item of Interest" at bounding box center [247, 611] width 216 height 20
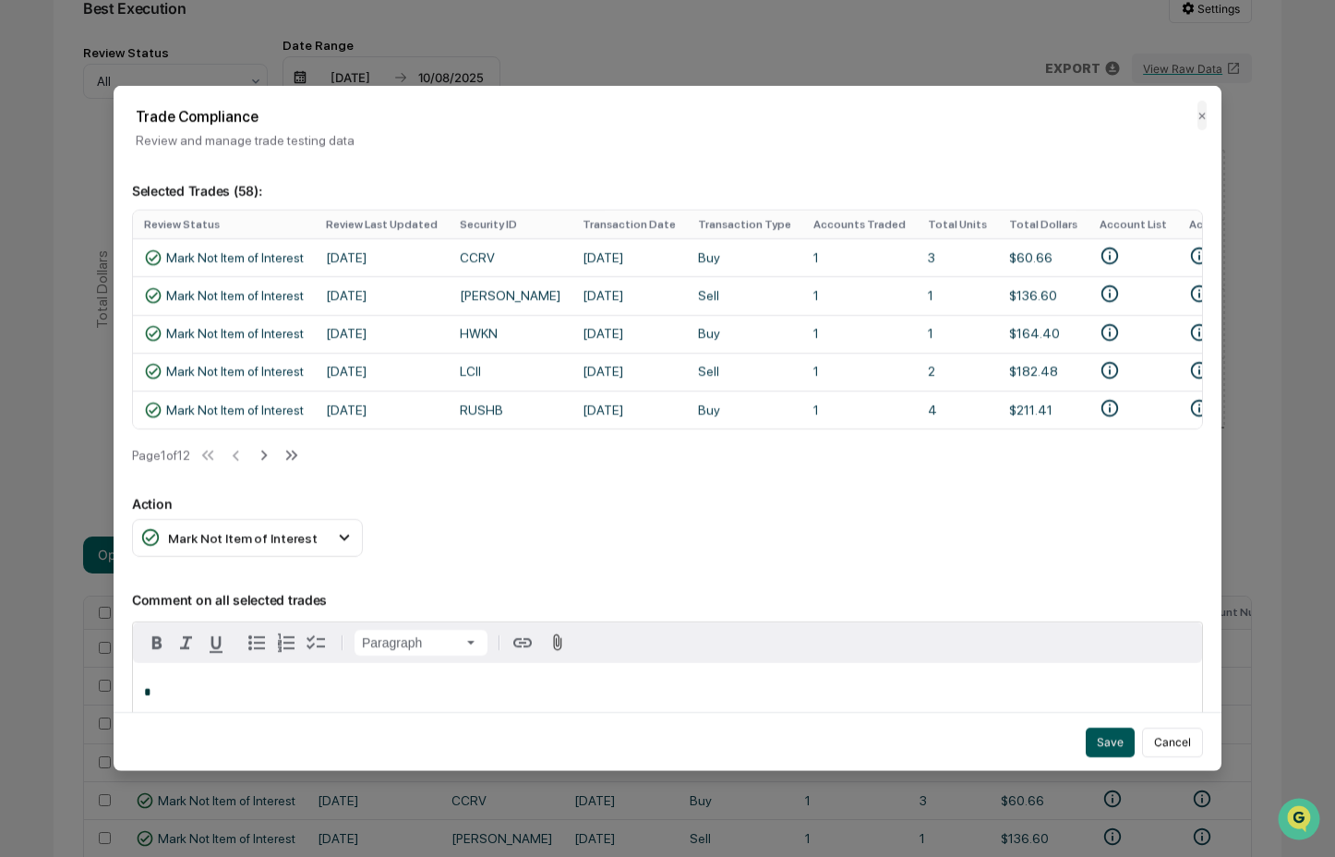
click at [1107, 732] on button "Save" at bounding box center [1110, 741] width 49 height 30
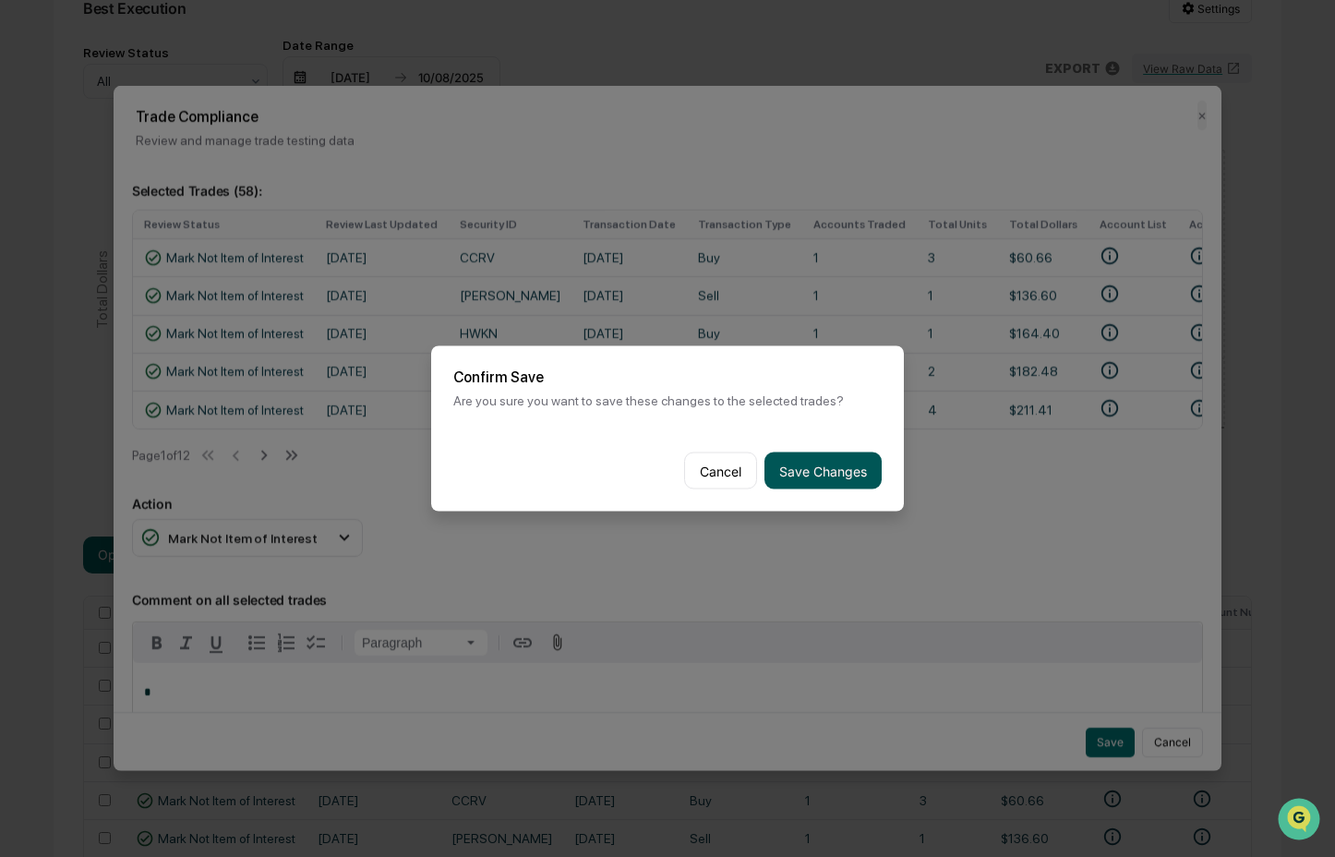
click at [844, 469] on button "Save Changes" at bounding box center [822, 470] width 117 height 37
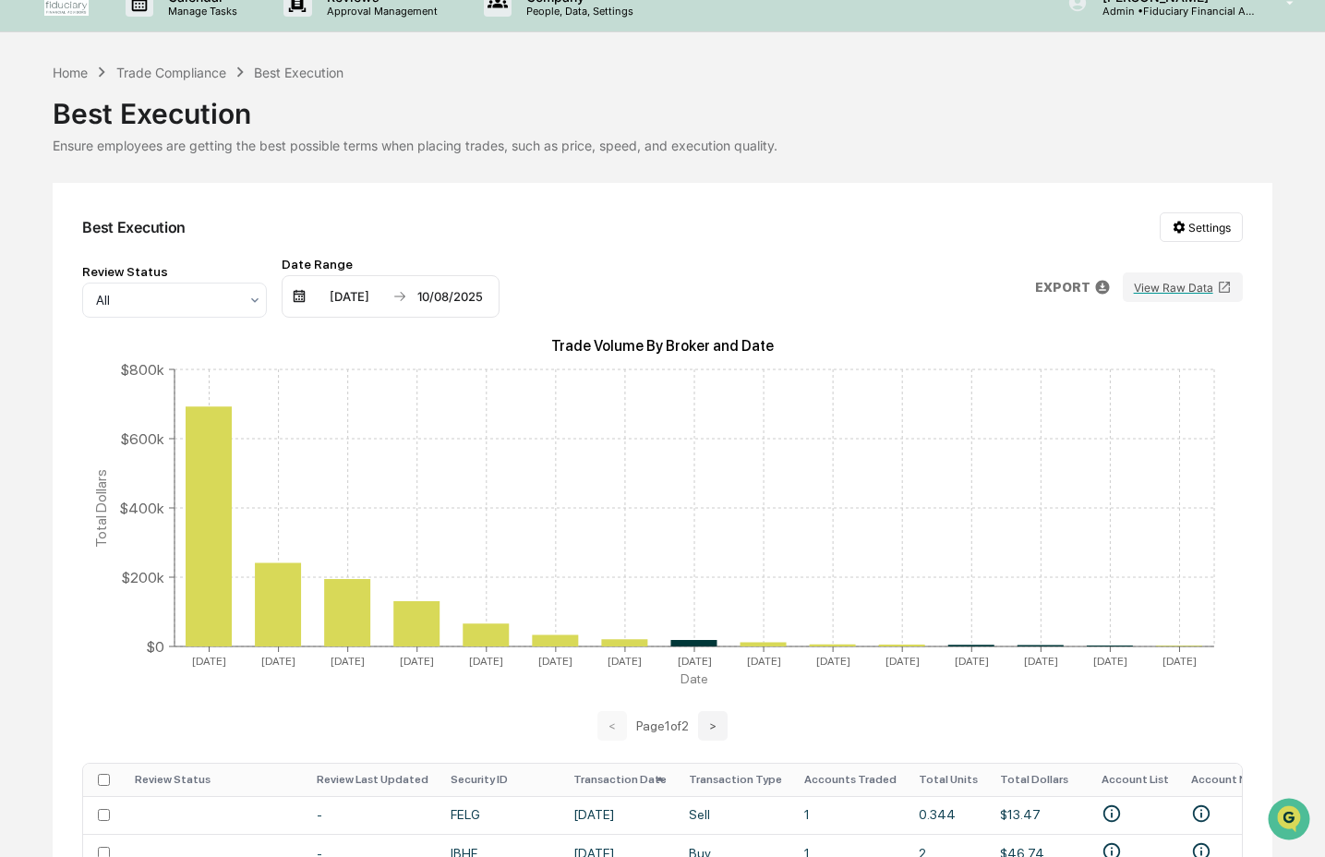
scroll to position [0, 0]
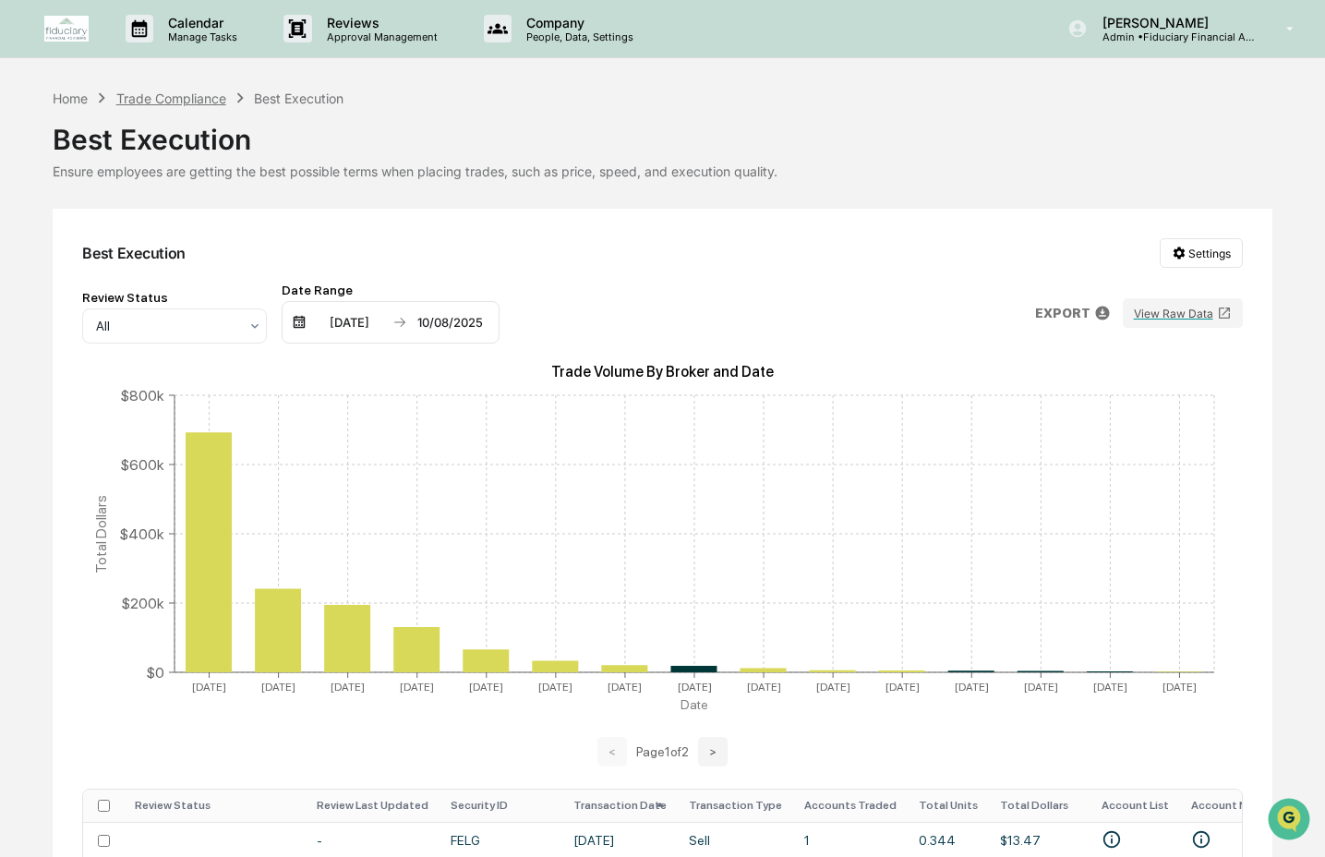
click at [162, 92] on div "Trade Compliance" at bounding box center [171, 98] width 110 height 16
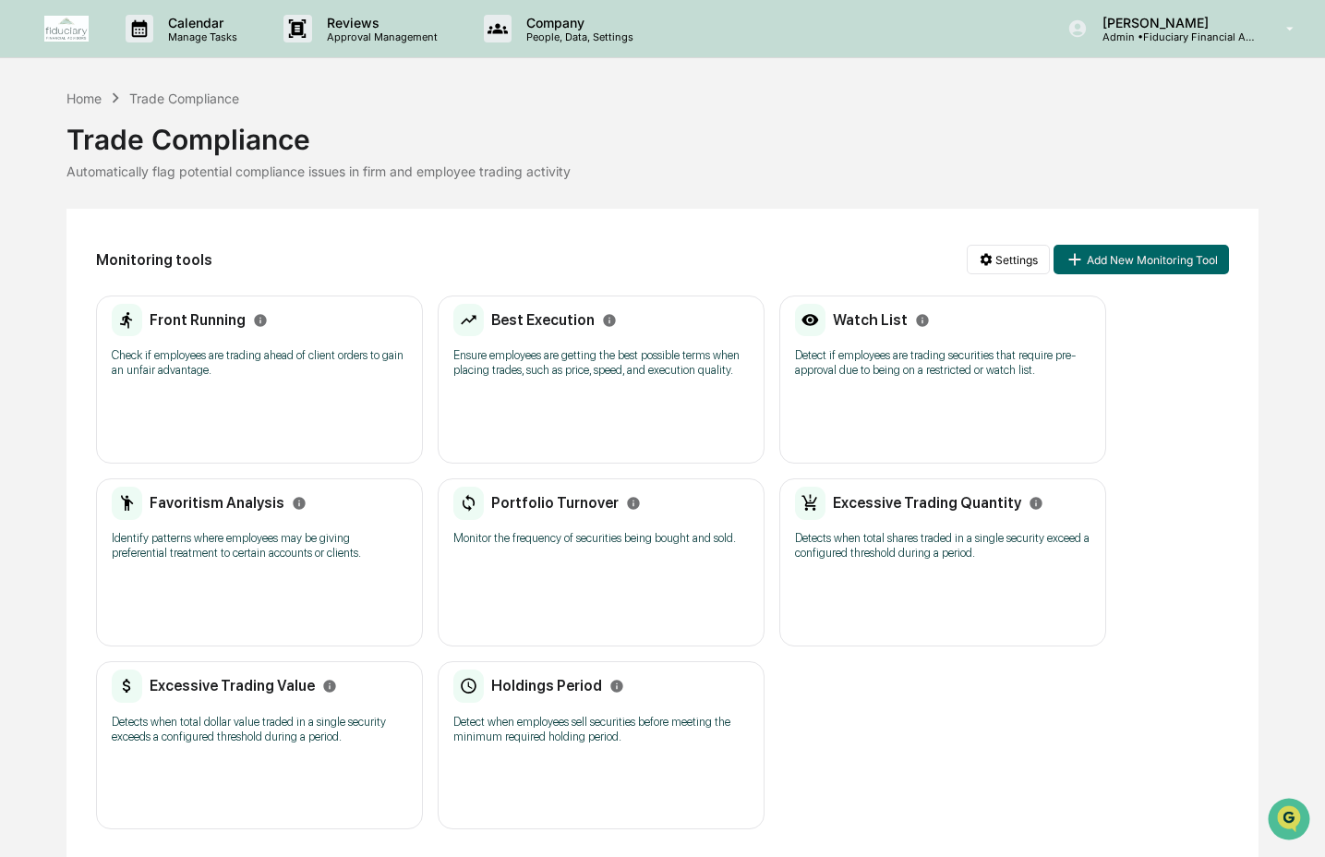
click at [941, 378] on p "Detect if employees are trading securities that require pre-approval due to bei…" at bounding box center [942, 363] width 295 height 30
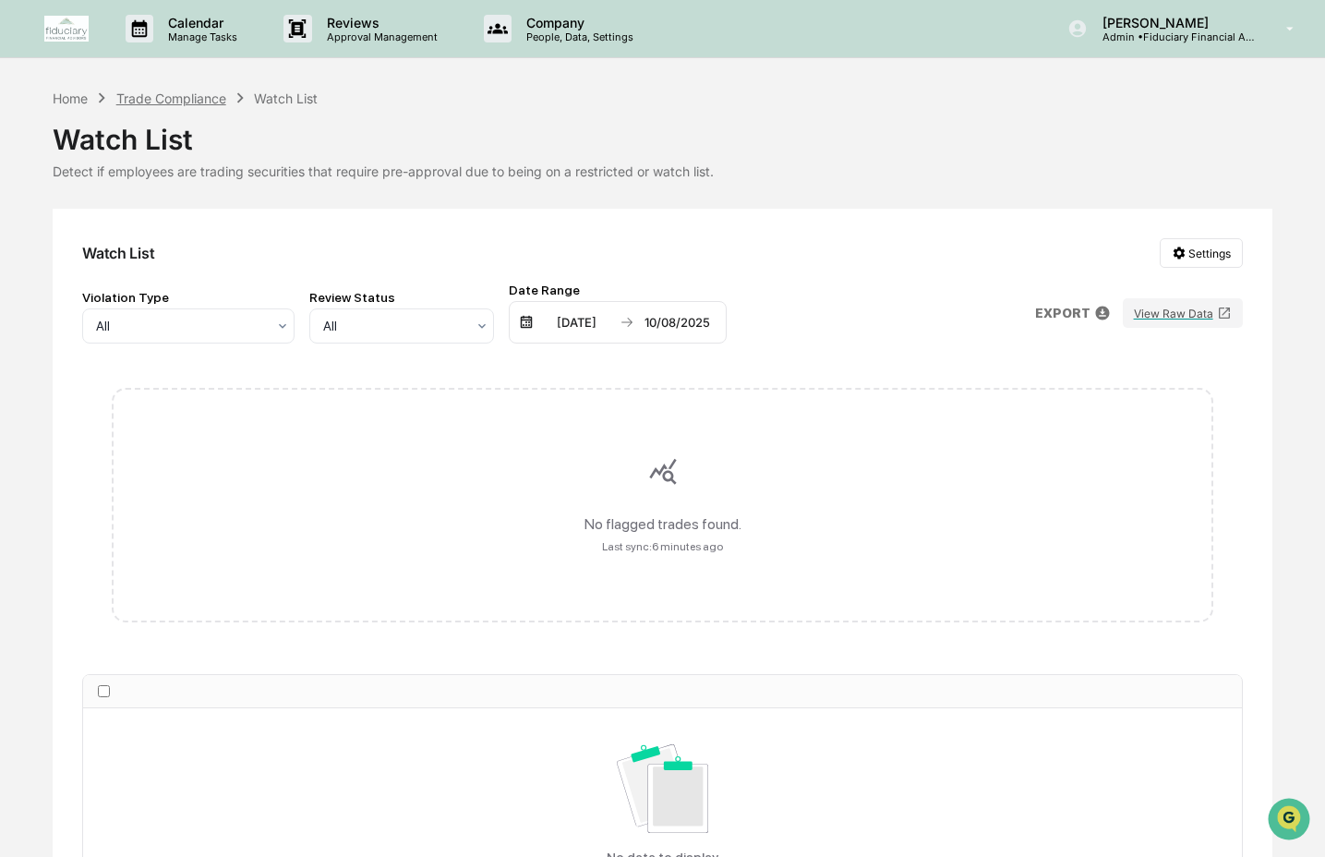
click at [192, 102] on div "Trade Compliance" at bounding box center [171, 98] width 110 height 16
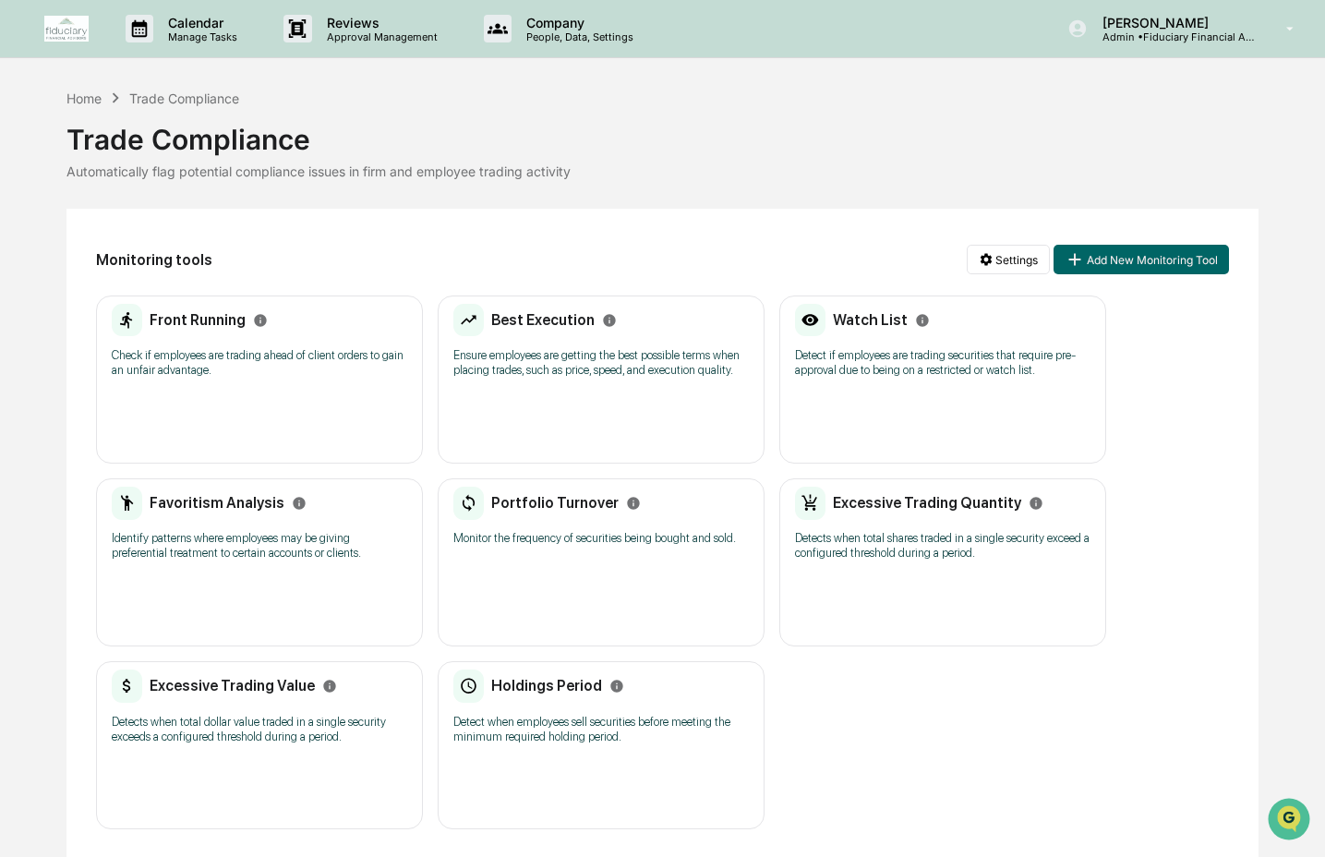
click at [304, 590] on div "Favoritism Analysis Identify patterns where employees may be giving preferentia…" at bounding box center [259, 562] width 327 height 168
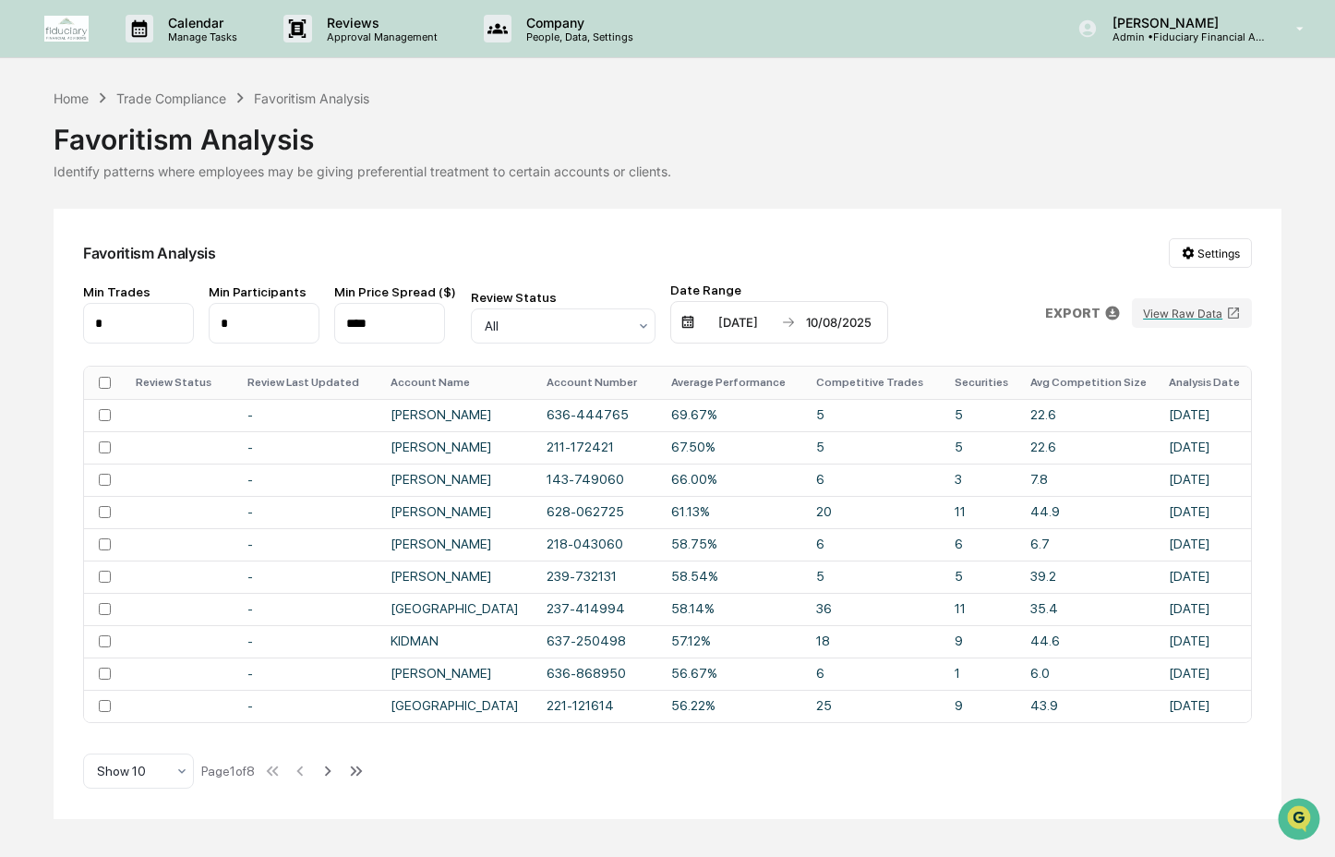
drag, startPoint x: 403, startPoint y: 328, endPoint x: 359, endPoint y: 327, distance: 44.3
click at [359, 327] on input "****" at bounding box center [389, 323] width 111 height 41
type input "****"
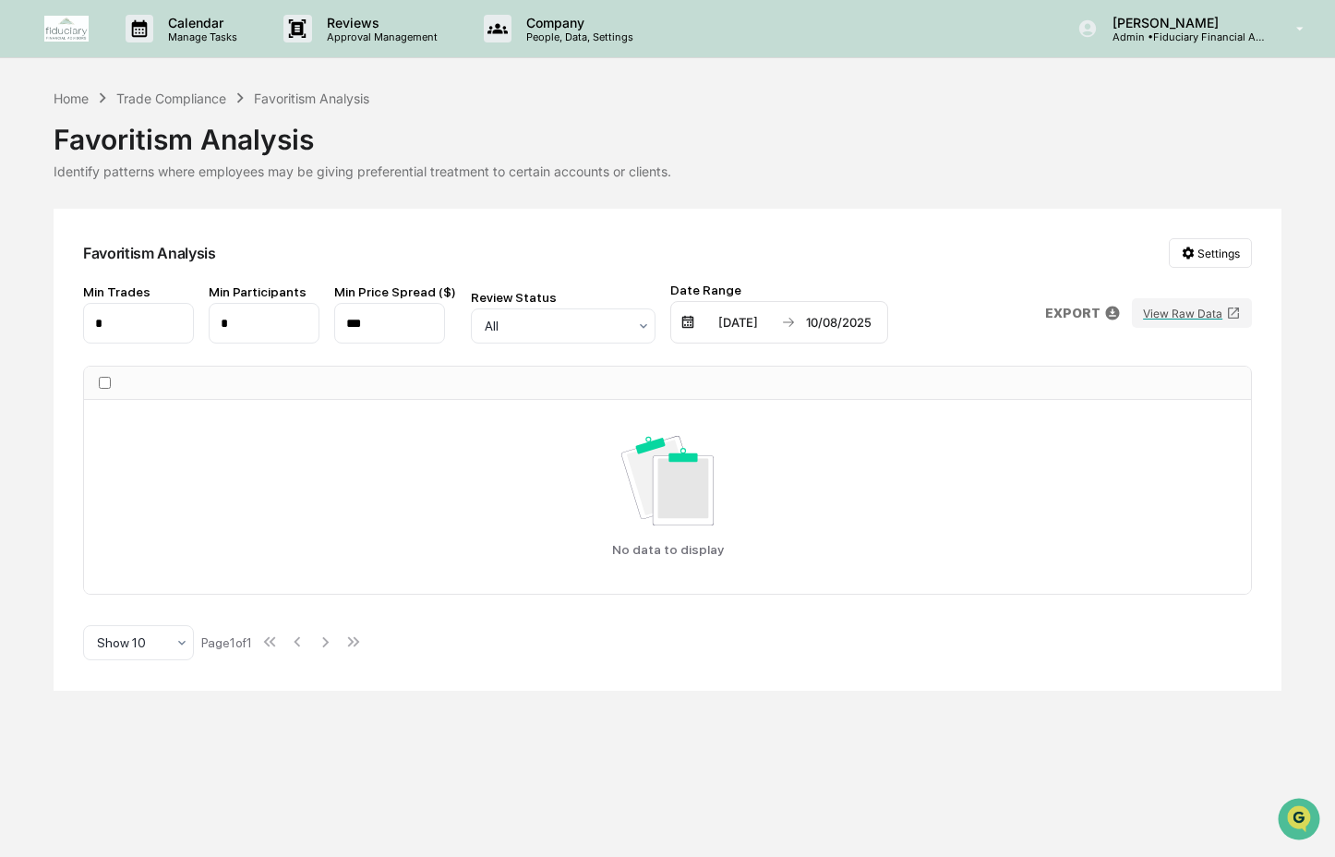
click at [797, 313] on div "[DATE] [DATE]" at bounding box center [779, 322] width 218 height 42
click at [389, 326] on input "***" at bounding box center [389, 323] width 111 height 41
type input "****"
click at [221, 99] on div "Trade Compliance" at bounding box center [171, 98] width 110 height 16
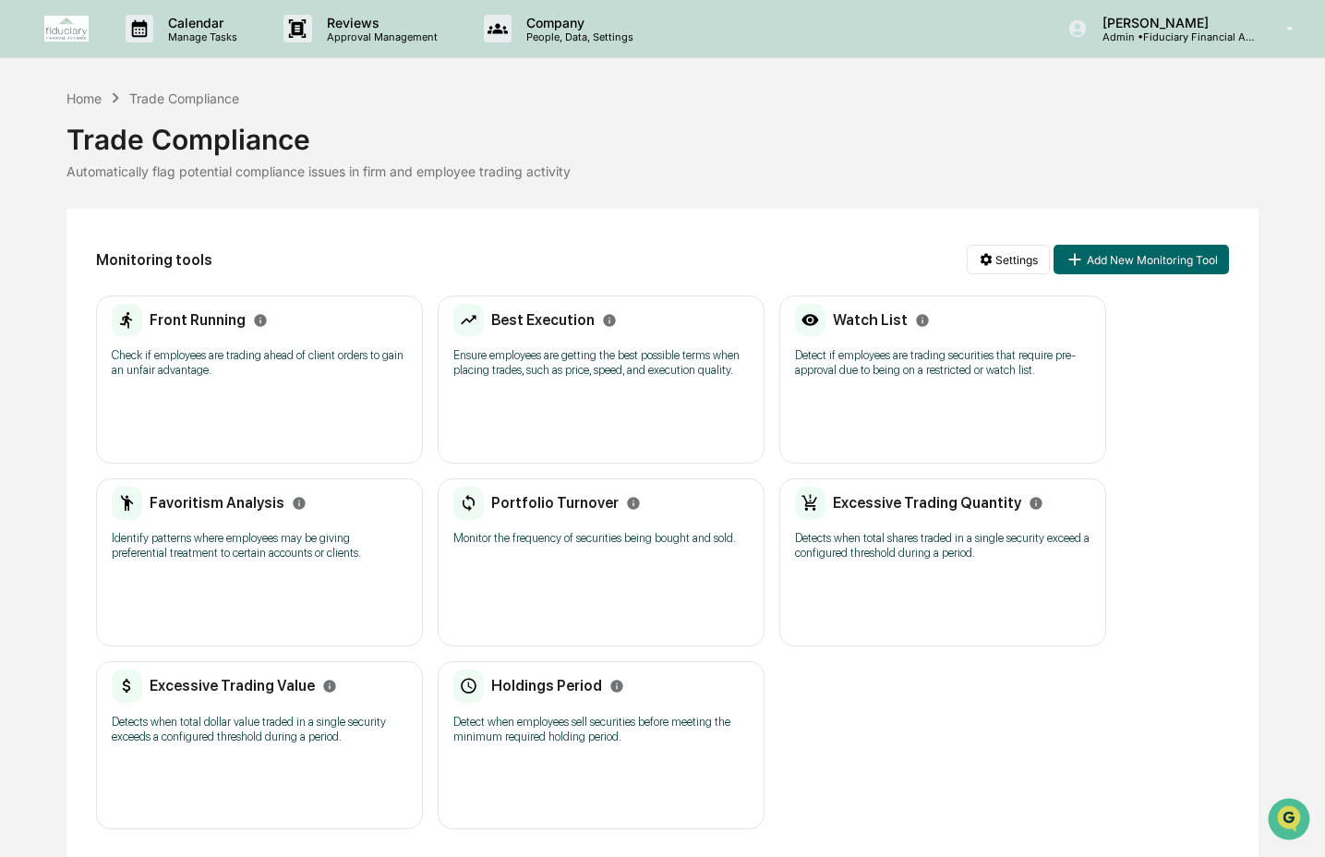
click at [552, 546] on p "Monitor the frequency of securities being bought and sold." at bounding box center [600, 538] width 295 height 15
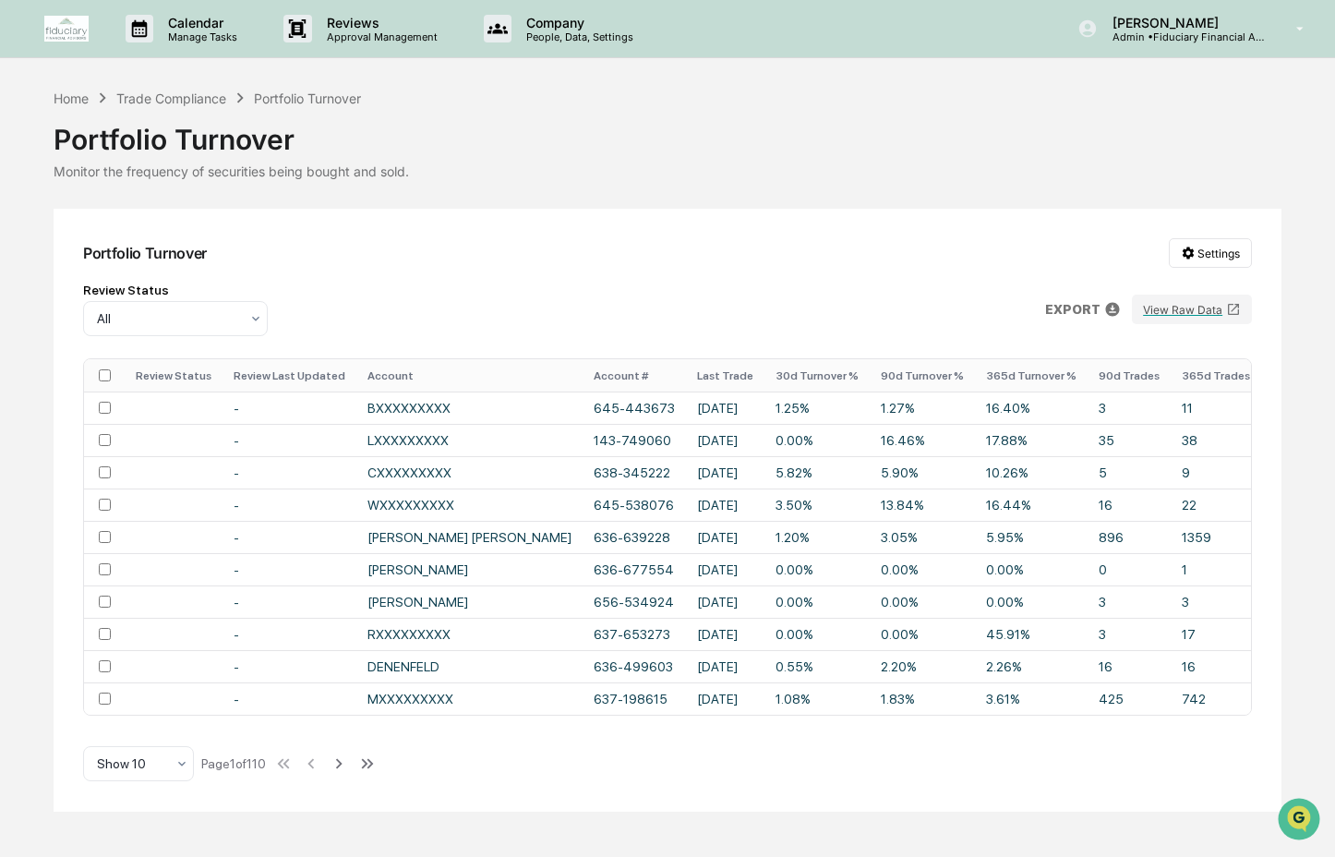
click at [745, 367] on th "Last Trade" at bounding box center [725, 375] width 78 height 32
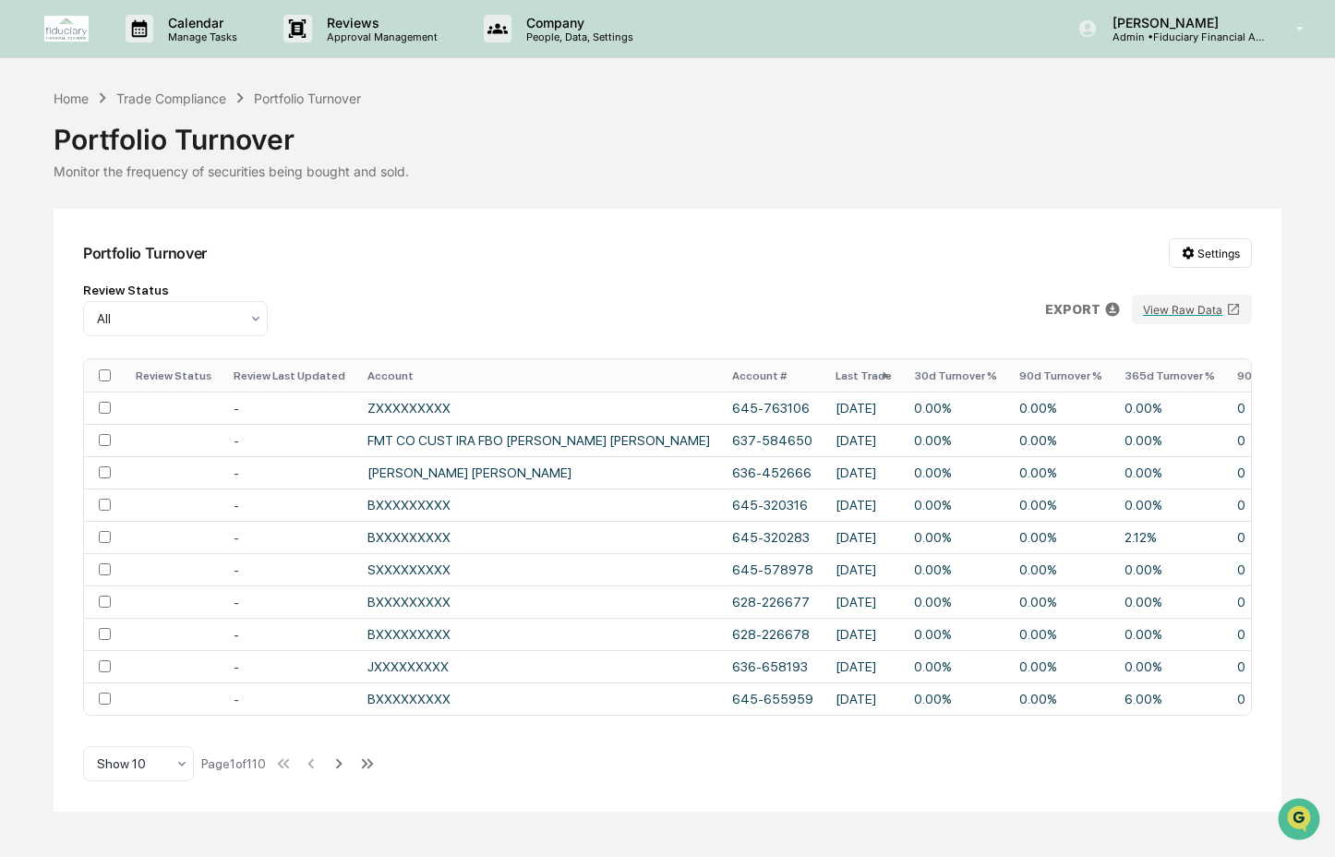
click at [748, 369] on th "Account #" at bounding box center [772, 375] width 103 height 32
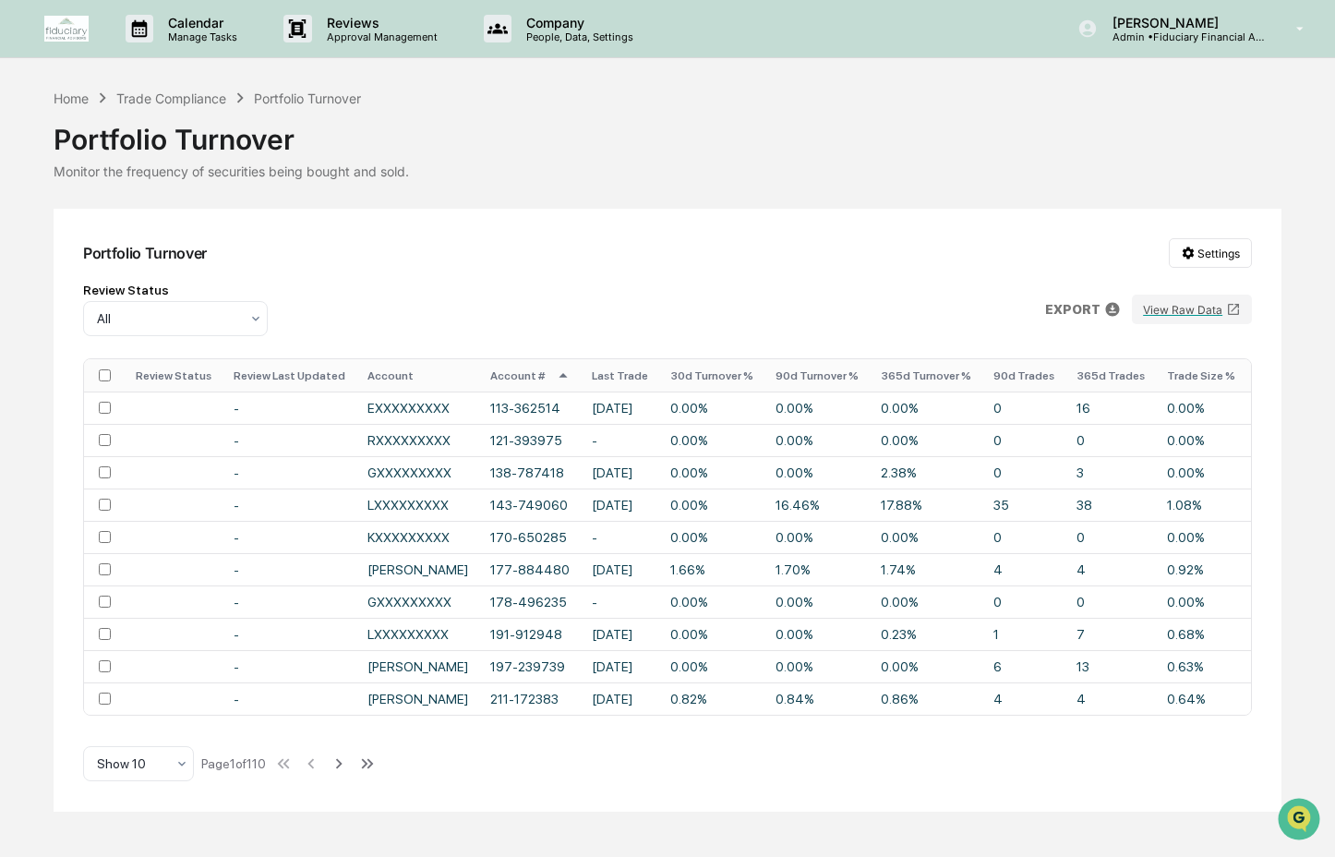
click at [598, 379] on th "Last Trade" at bounding box center [620, 375] width 78 height 32
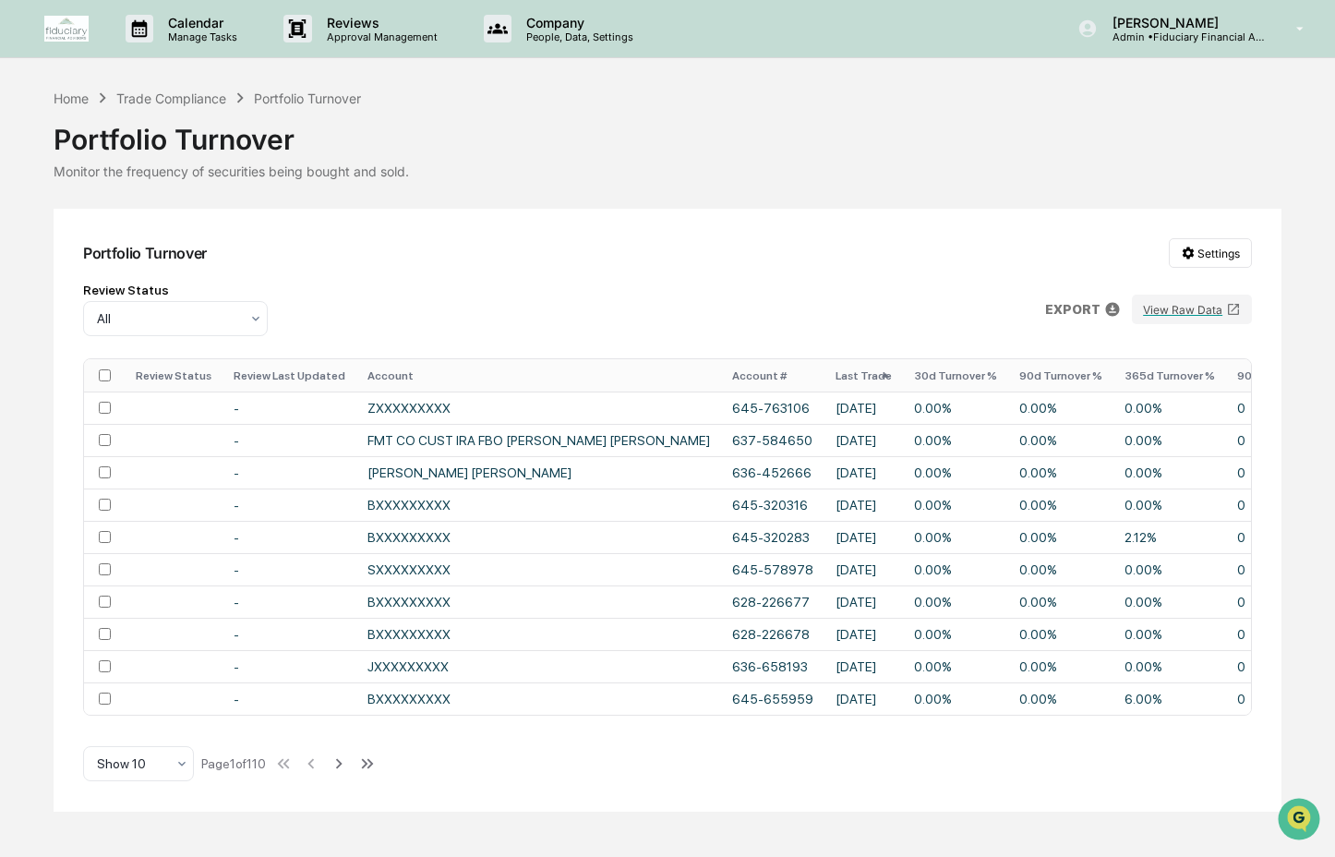
click at [599, 380] on th "Account" at bounding box center [538, 375] width 365 height 32
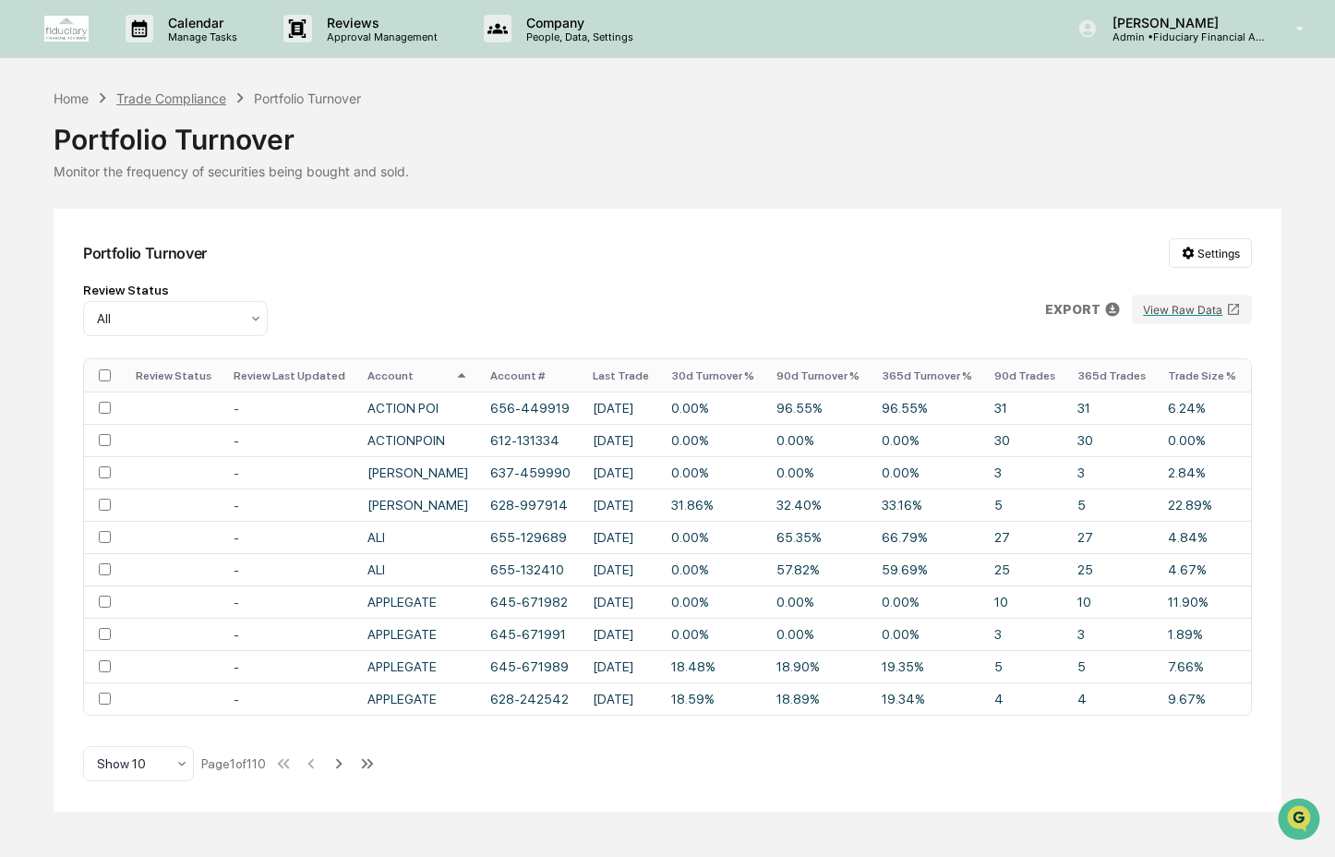
click at [199, 102] on div "Trade Compliance" at bounding box center [171, 98] width 110 height 16
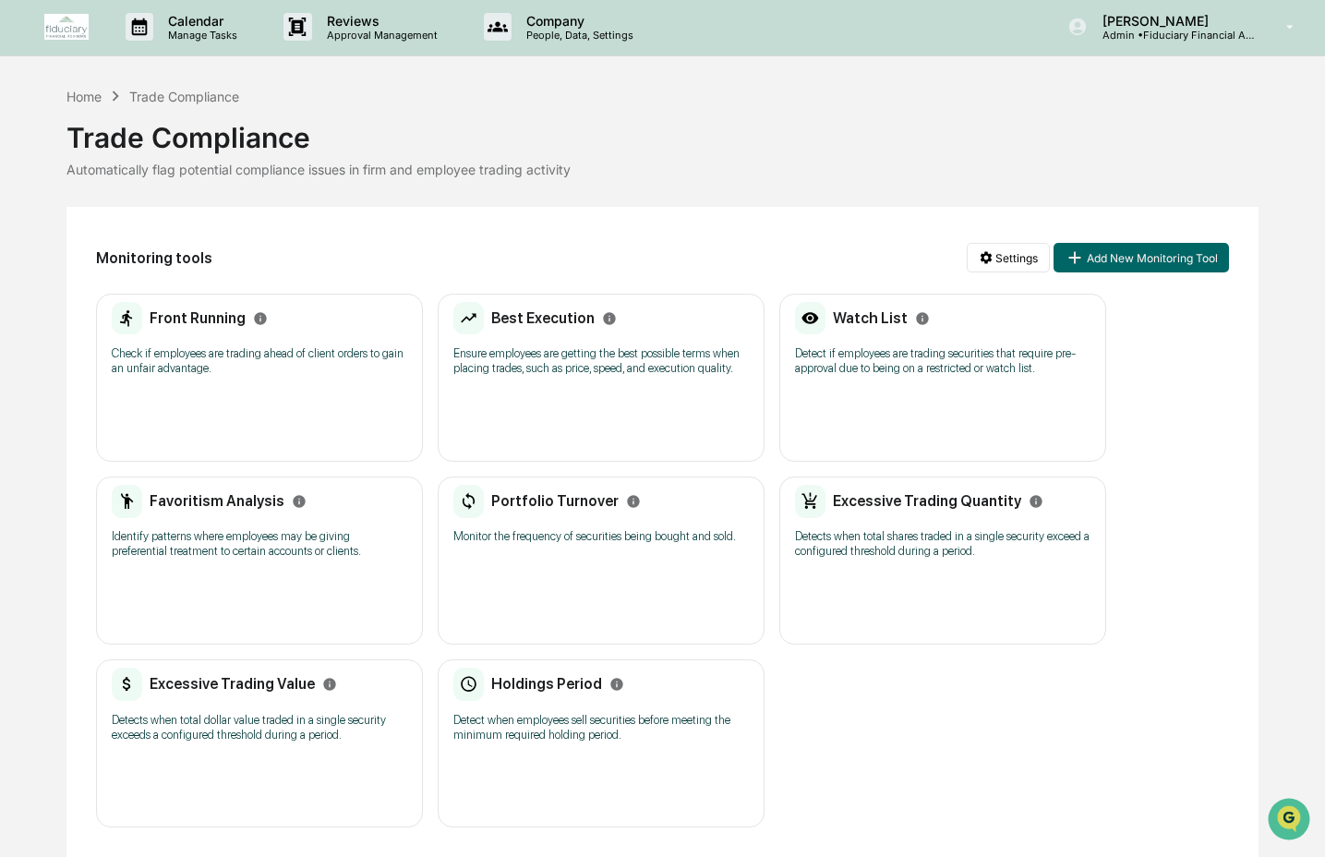
scroll to position [30, 0]
click at [848, 545] on div "Excessive Trading Quantity Detects when total shares traded in a single securit…" at bounding box center [942, 528] width 295 height 86
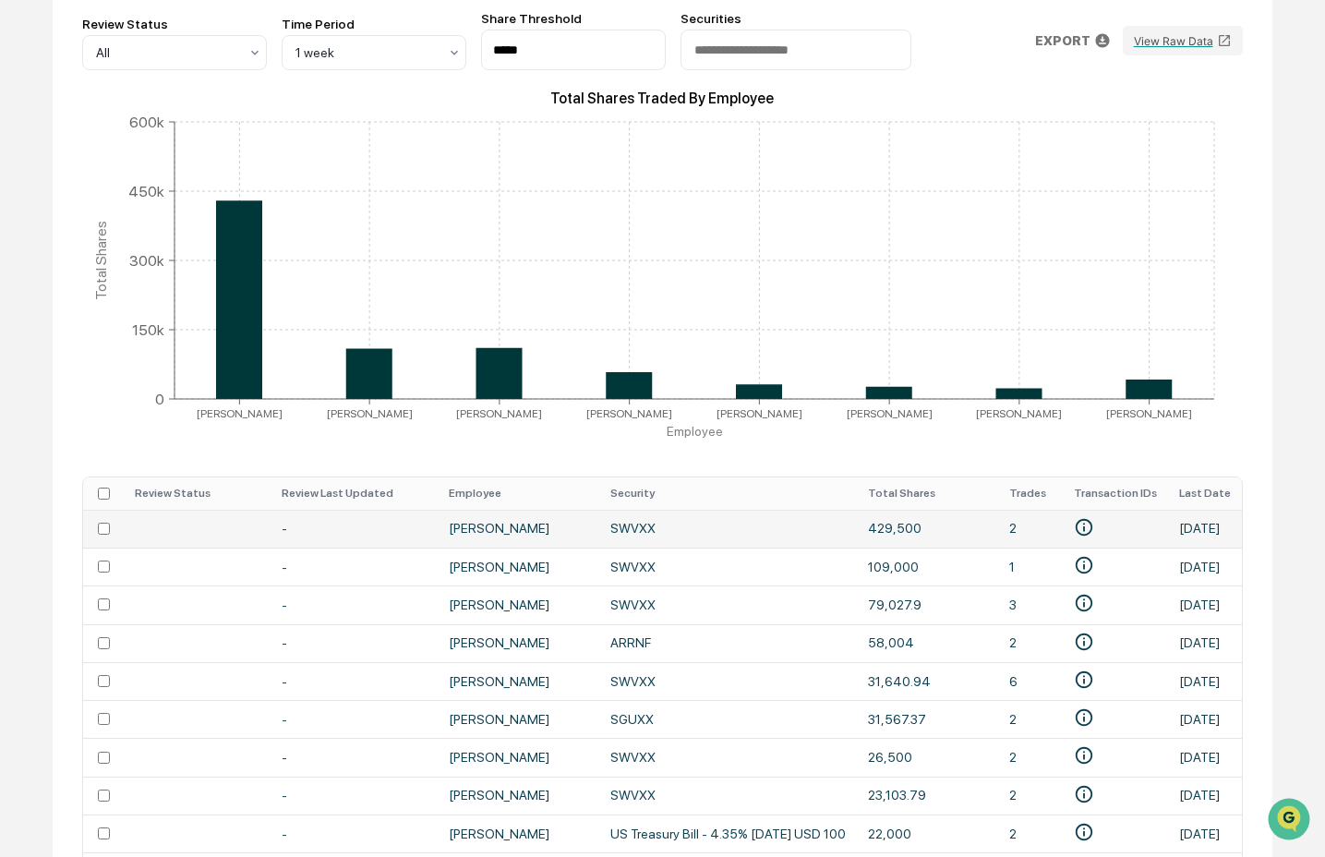
scroll to position [292, 0]
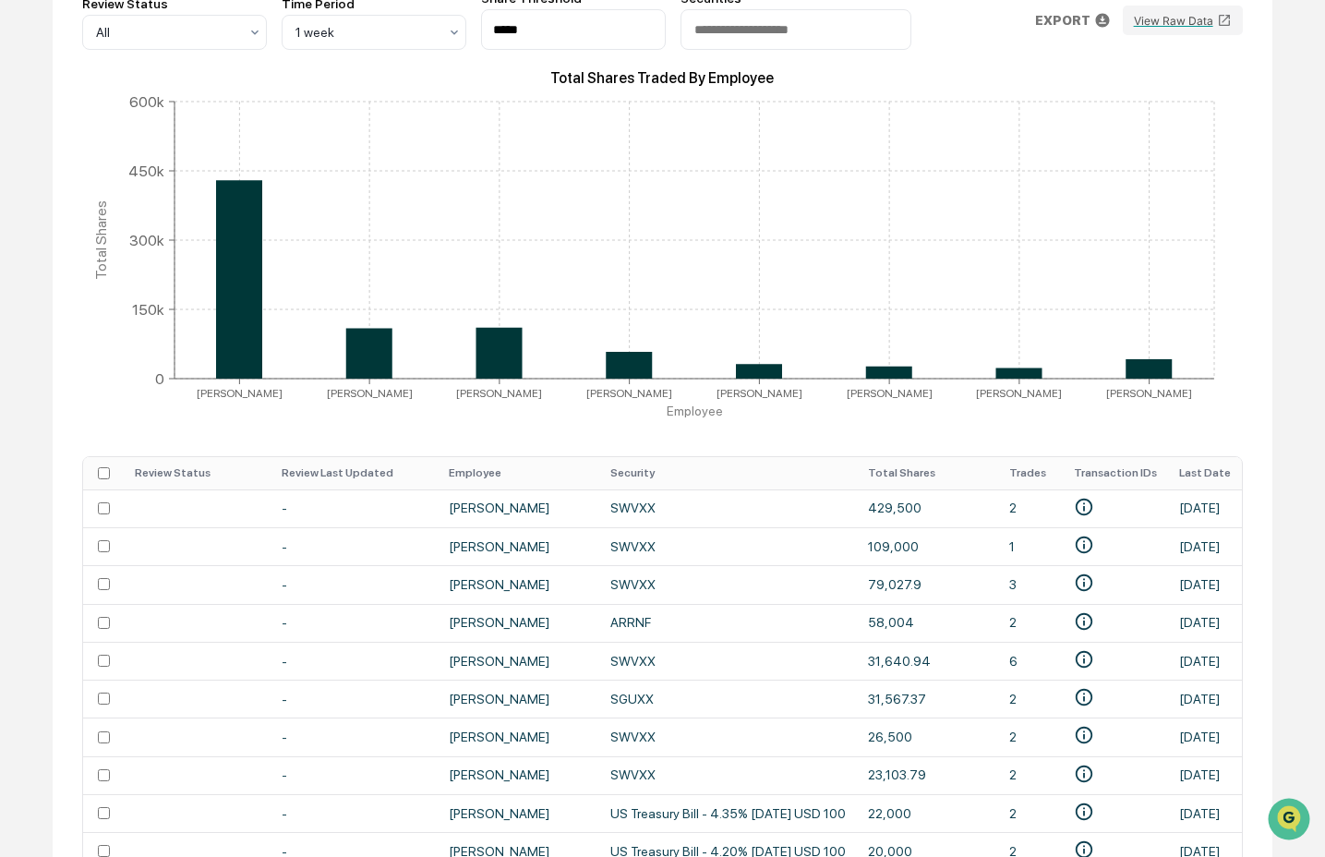
click at [600, 472] on th "Security" at bounding box center [728, 473] width 258 height 32
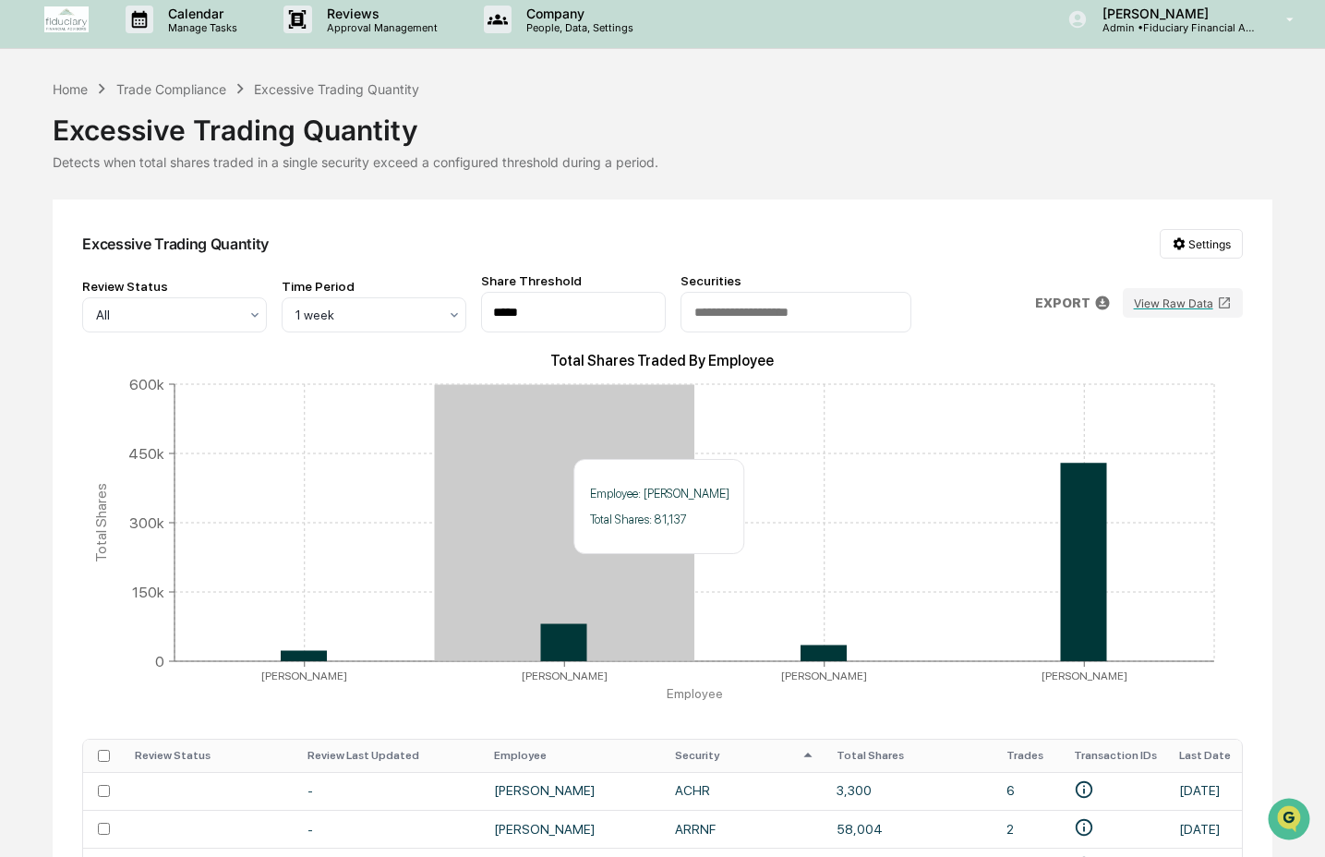
scroll to position [0, 0]
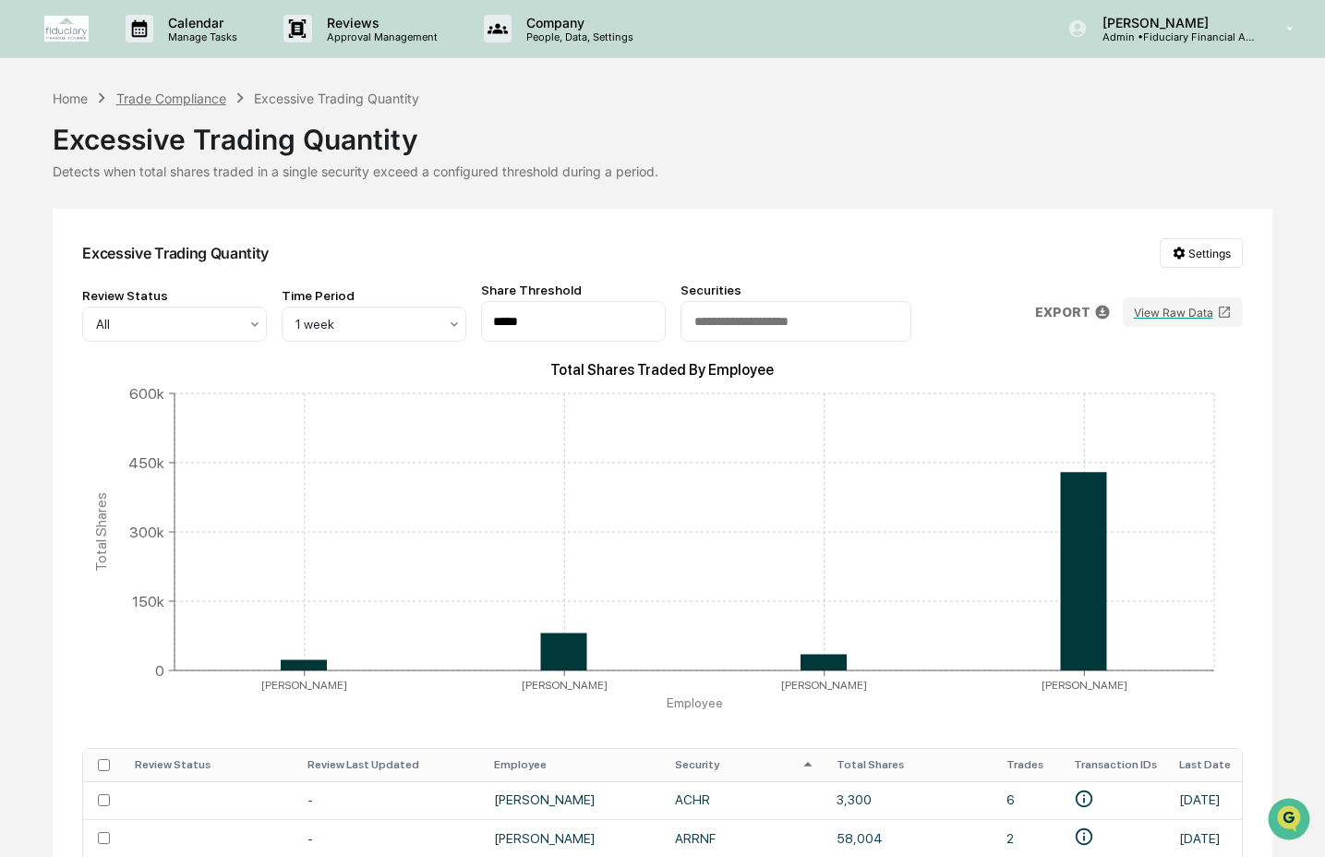
click at [198, 97] on div "Trade Compliance" at bounding box center [171, 98] width 110 height 16
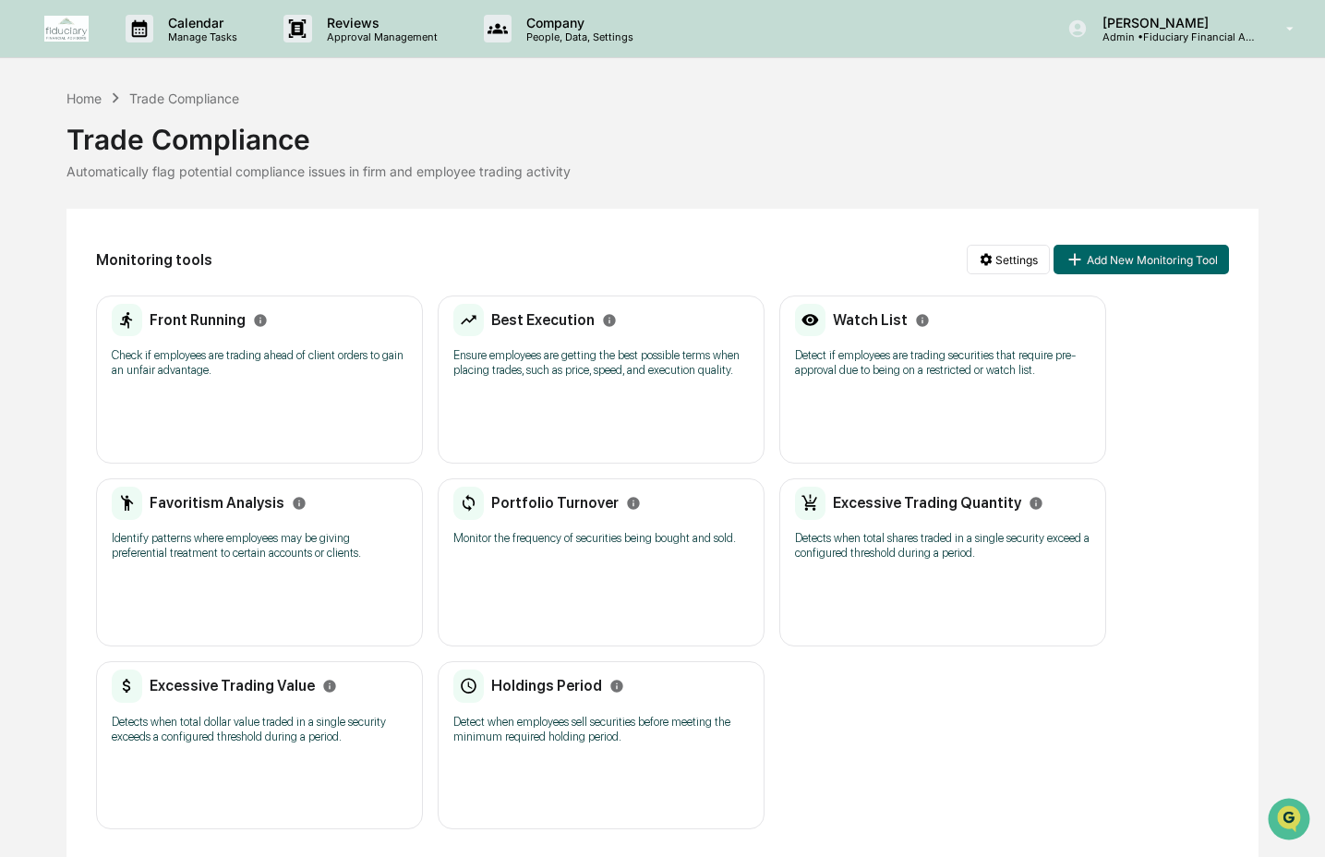
click at [503, 744] on p "Detect when employees sell securities before meeting the minimum required holdi…" at bounding box center [600, 729] width 295 height 30
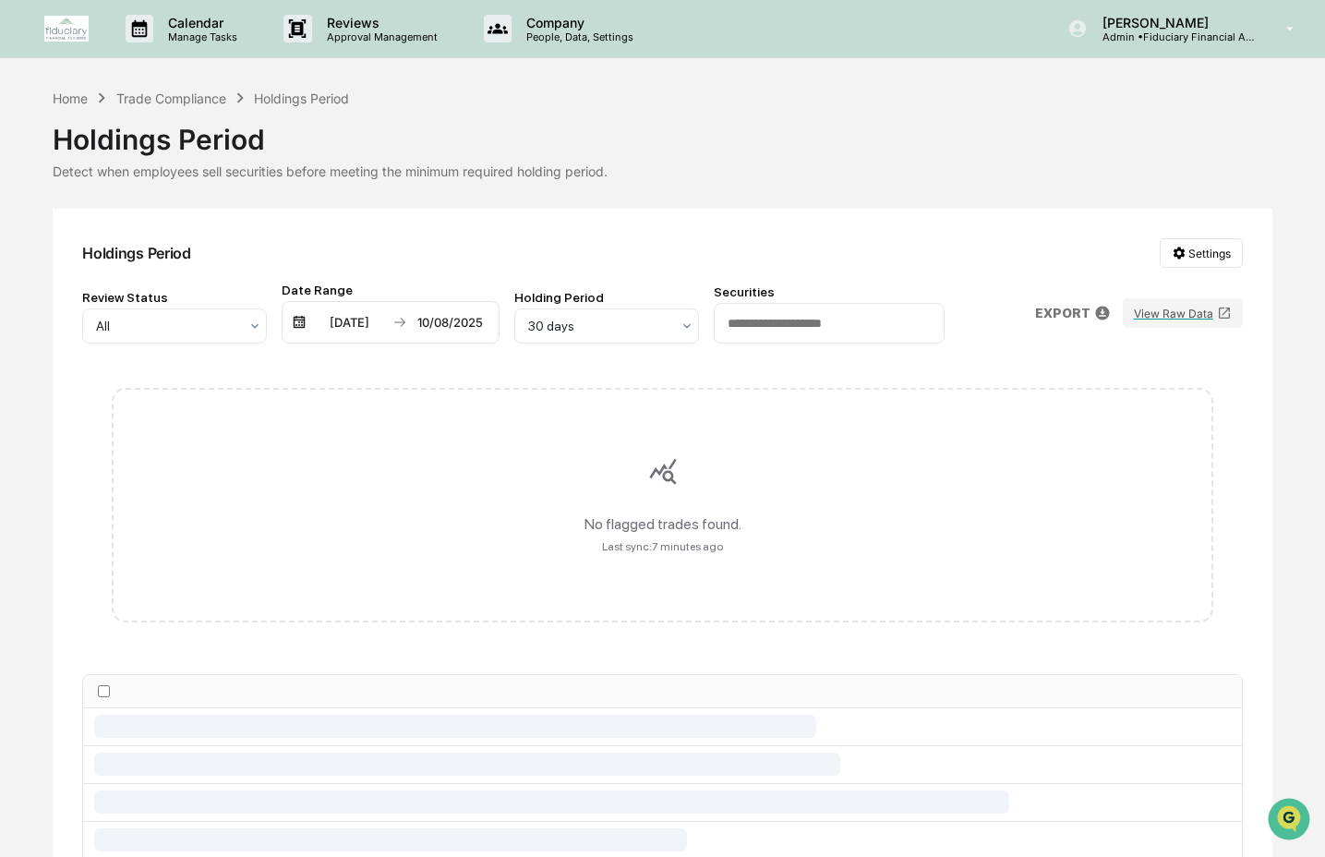
click at [385, 324] on div "[DATE]" at bounding box center [349, 322] width 78 height 15
click at [577, 356] on icon "Next month" at bounding box center [578, 359] width 6 height 10
click at [578, 357] on icon "Next month" at bounding box center [578, 359] width 20 height 20
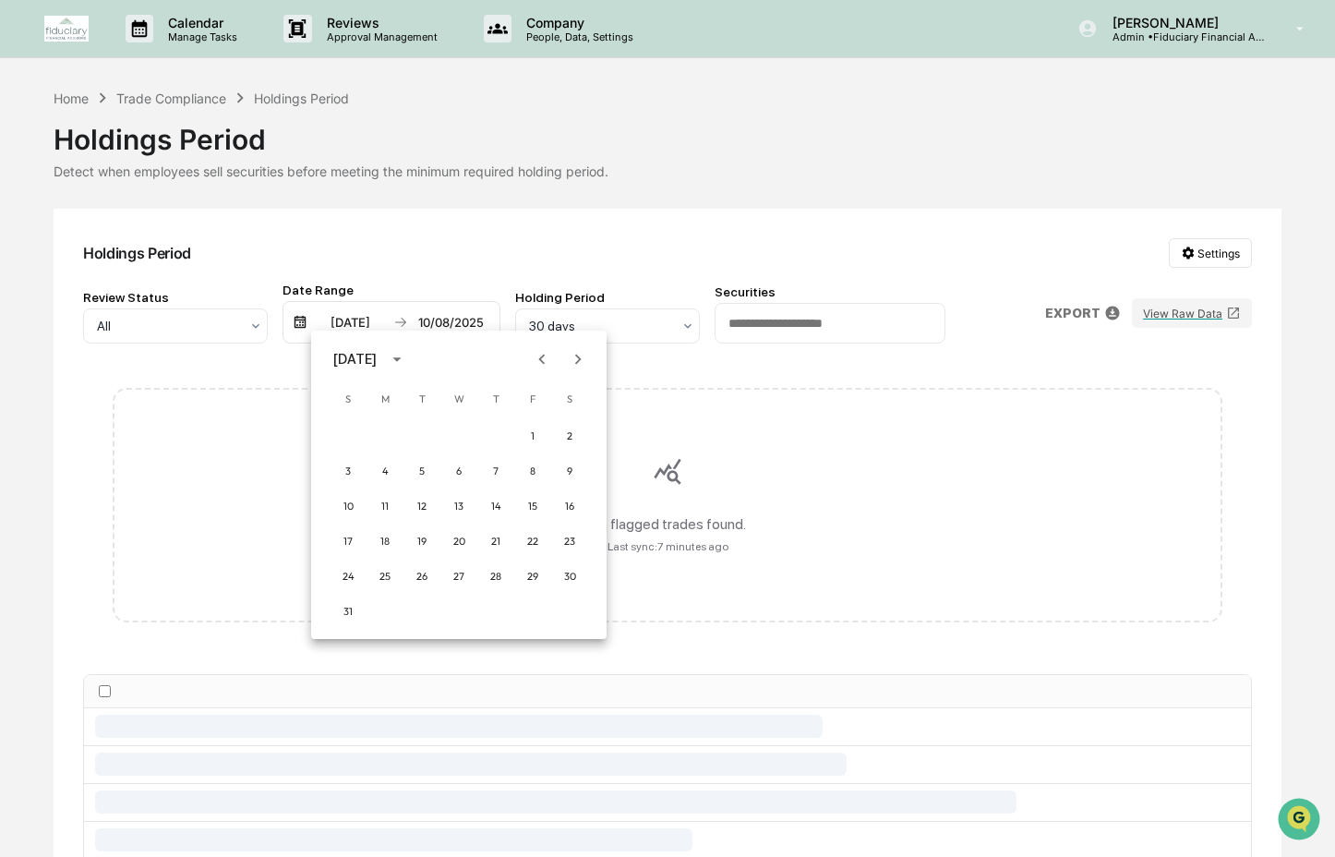
click at [578, 357] on icon "Next month" at bounding box center [578, 359] width 6 height 10
click at [541, 361] on icon "Previous month" at bounding box center [542, 359] width 20 height 20
click at [535, 432] on button "1" at bounding box center [532, 435] width 33 height 33
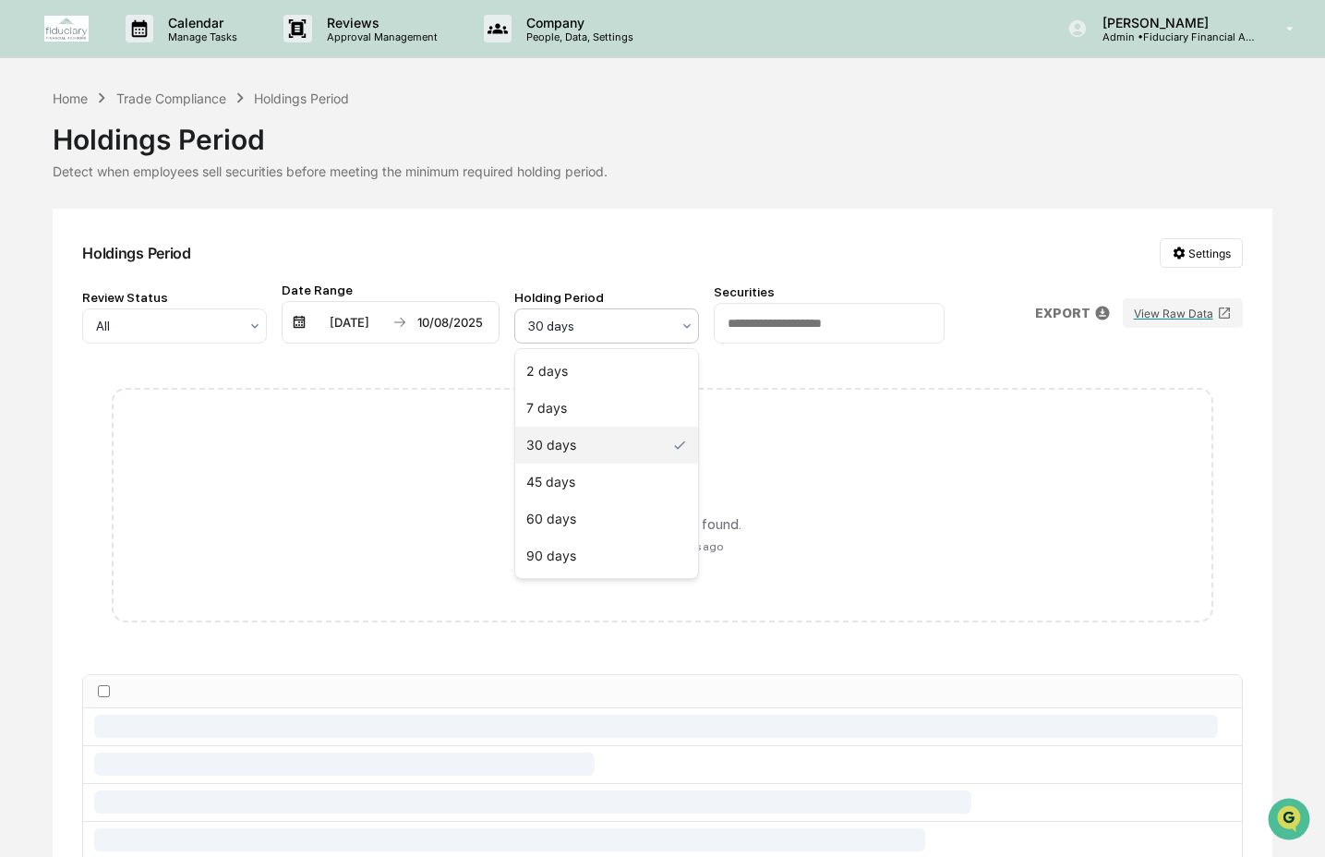
click at [643, 335] on div at bounding box center [599, 326] width 142 height 18
click at [612, 452] on div "30 days" at bounding box center [606, 444] width 183 height 37
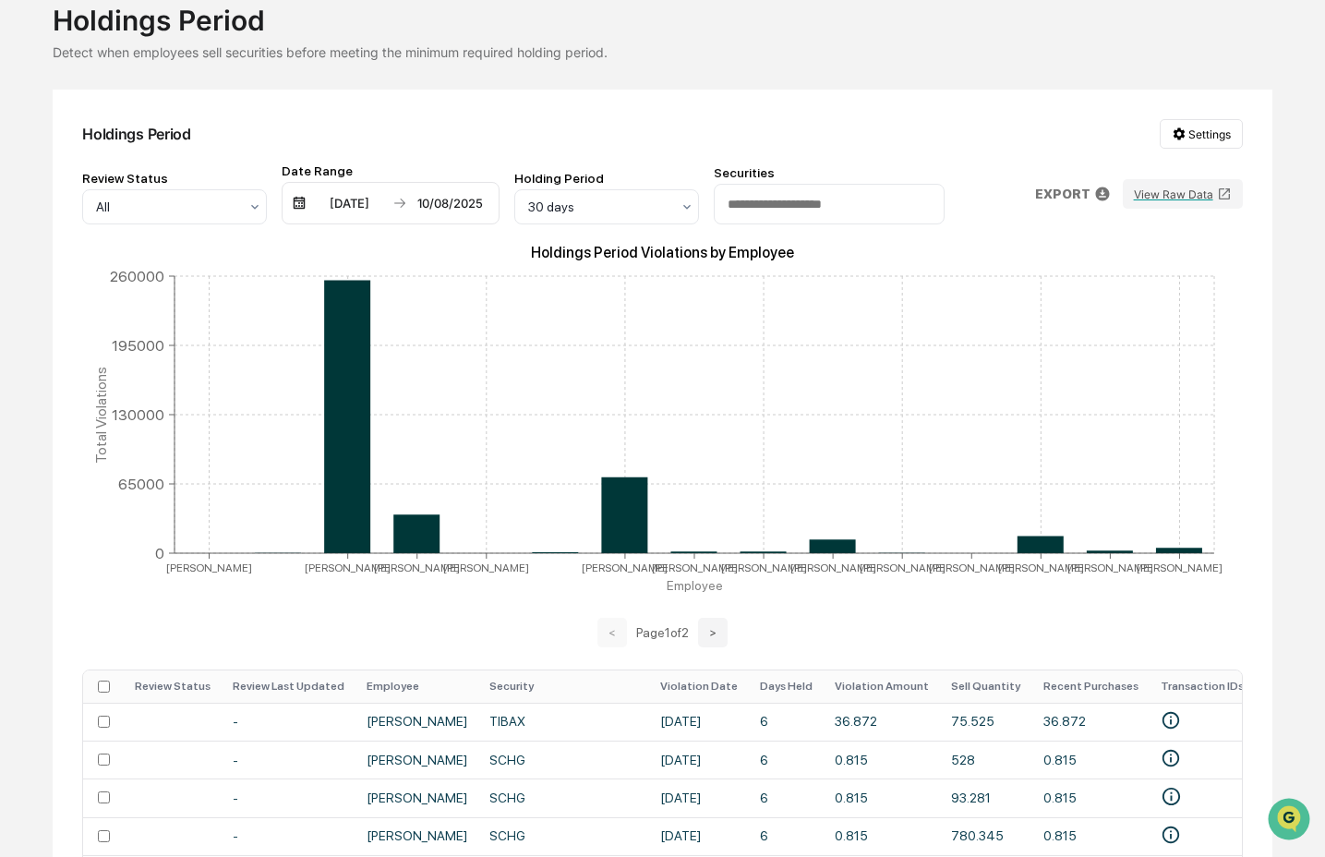
scroll to position [285, 0]
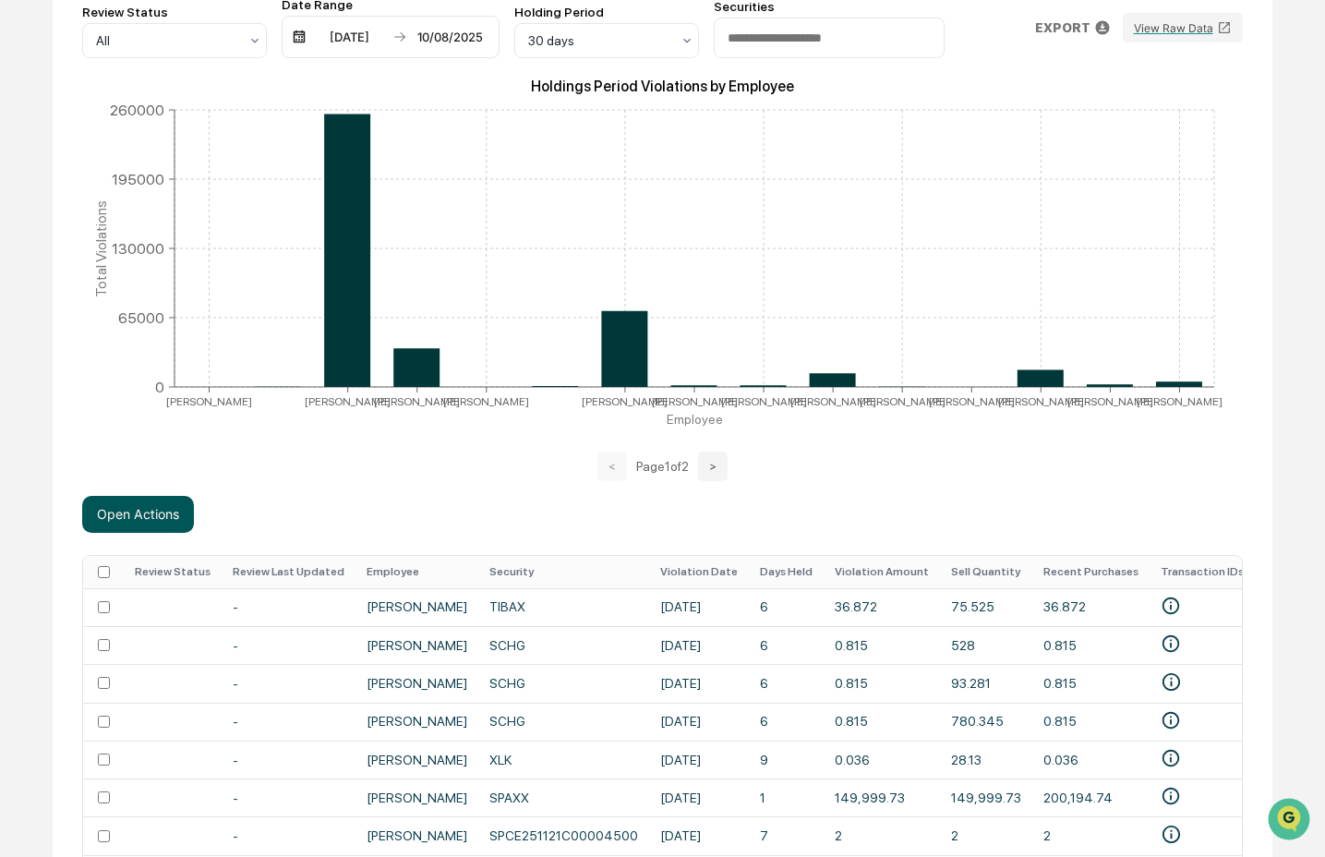
click at [174, 519] on button "Open Actions" at bounding box center [138, 514] width 112 height 37
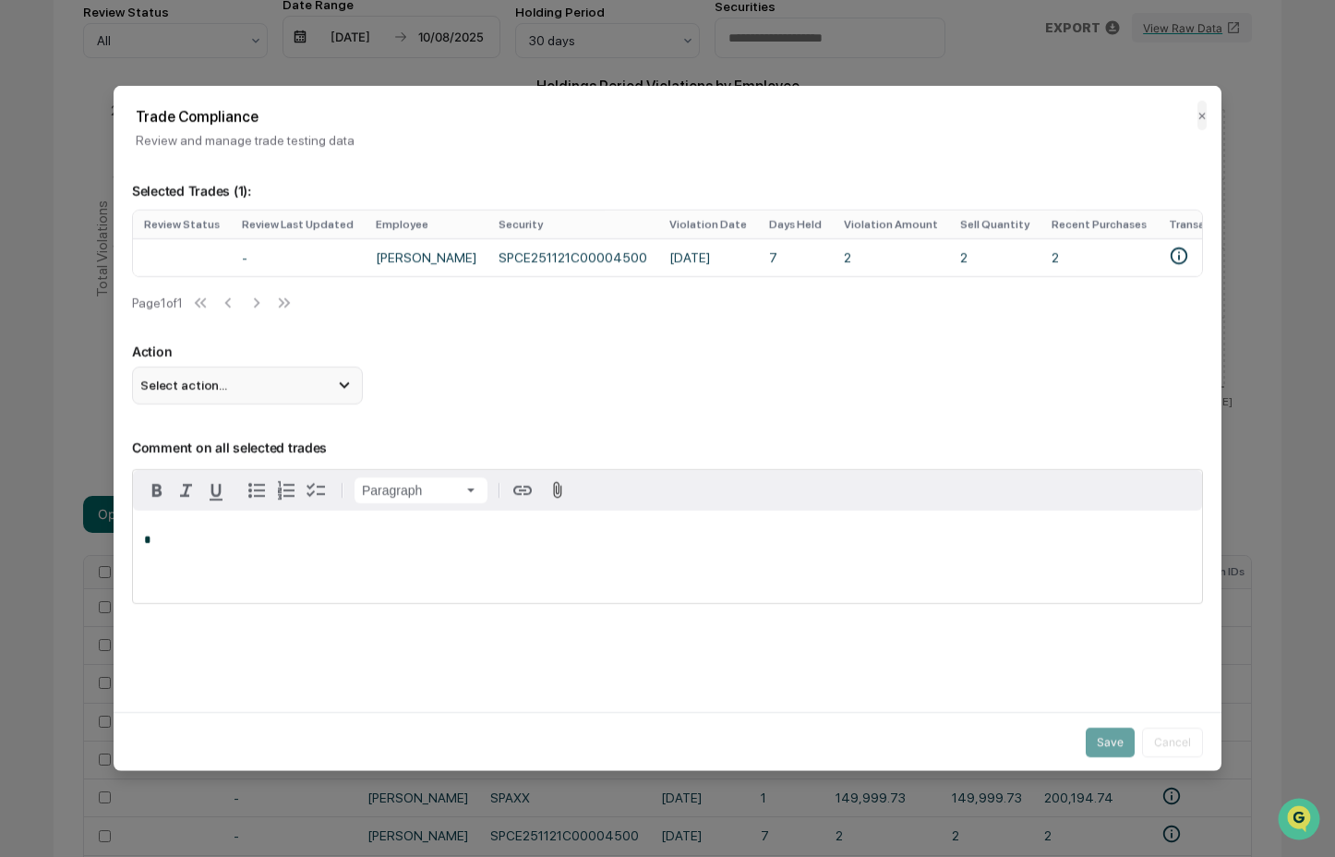
click at [305, 392] on div "Select action..." at bounding box center [247, 384] width 231 height 37
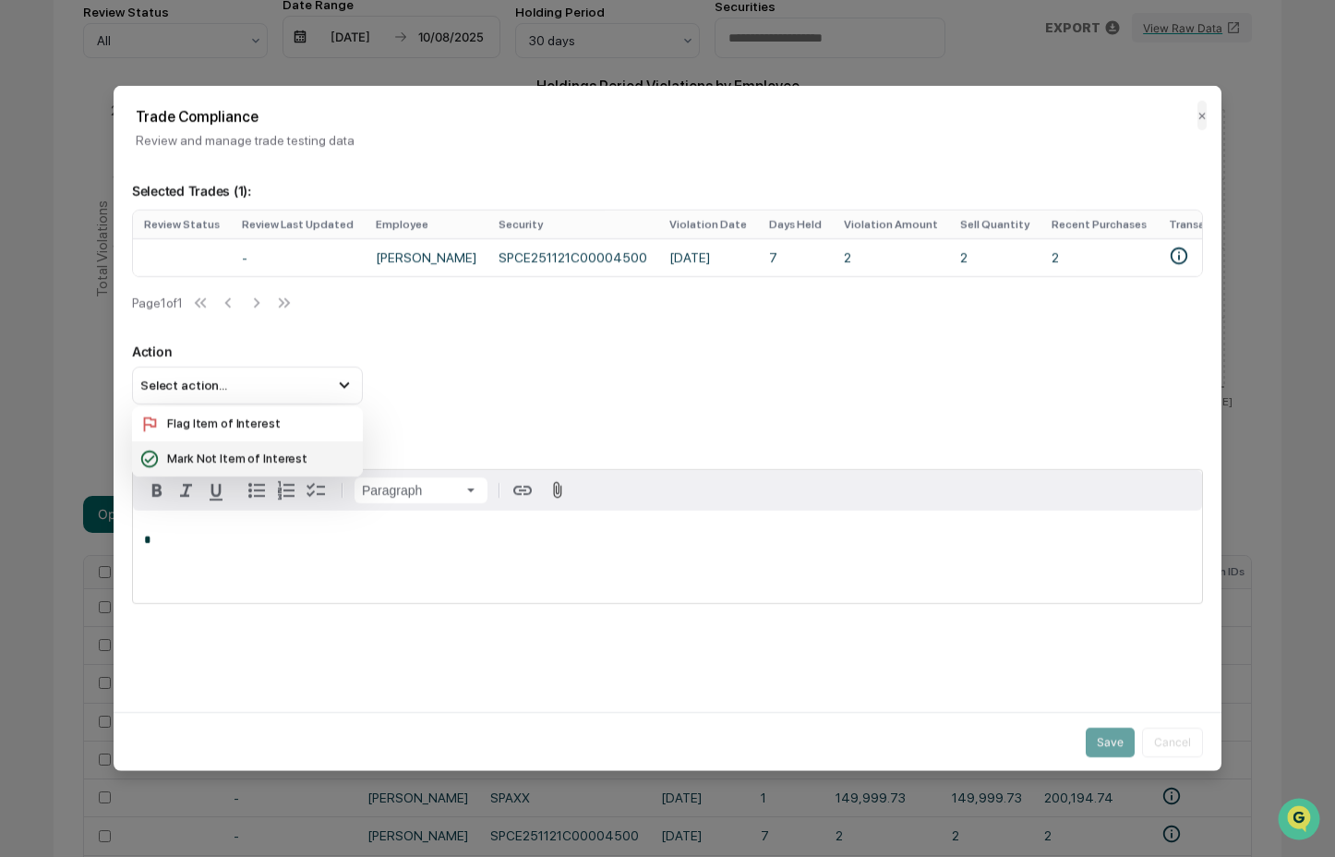
click at [283, 460] on div "Mark Not Item of Interest" at bounding box center [247, 459] width 216 height 20
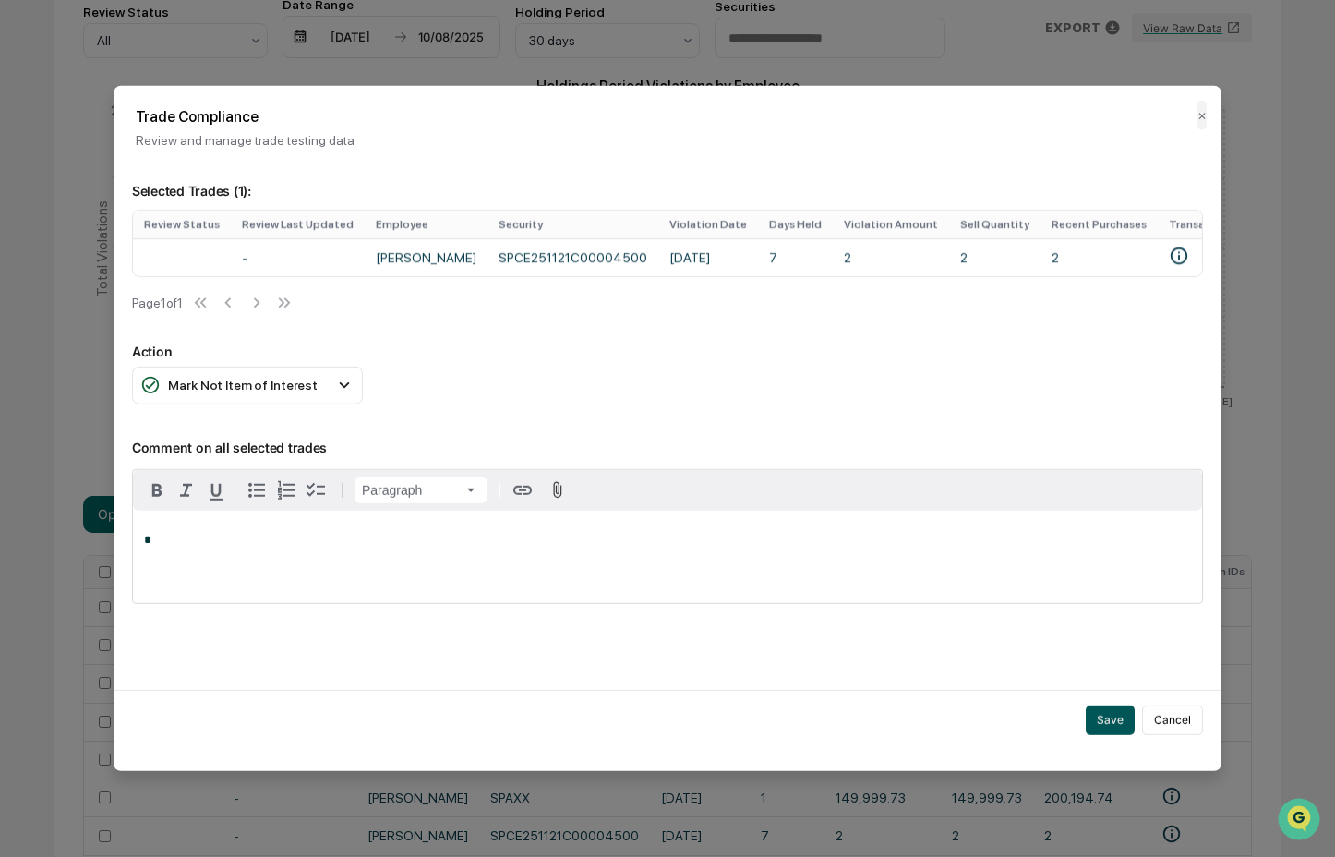
click at [1115, 727] on button "Save" at bounding box center [1110, 719] width 49 height 30
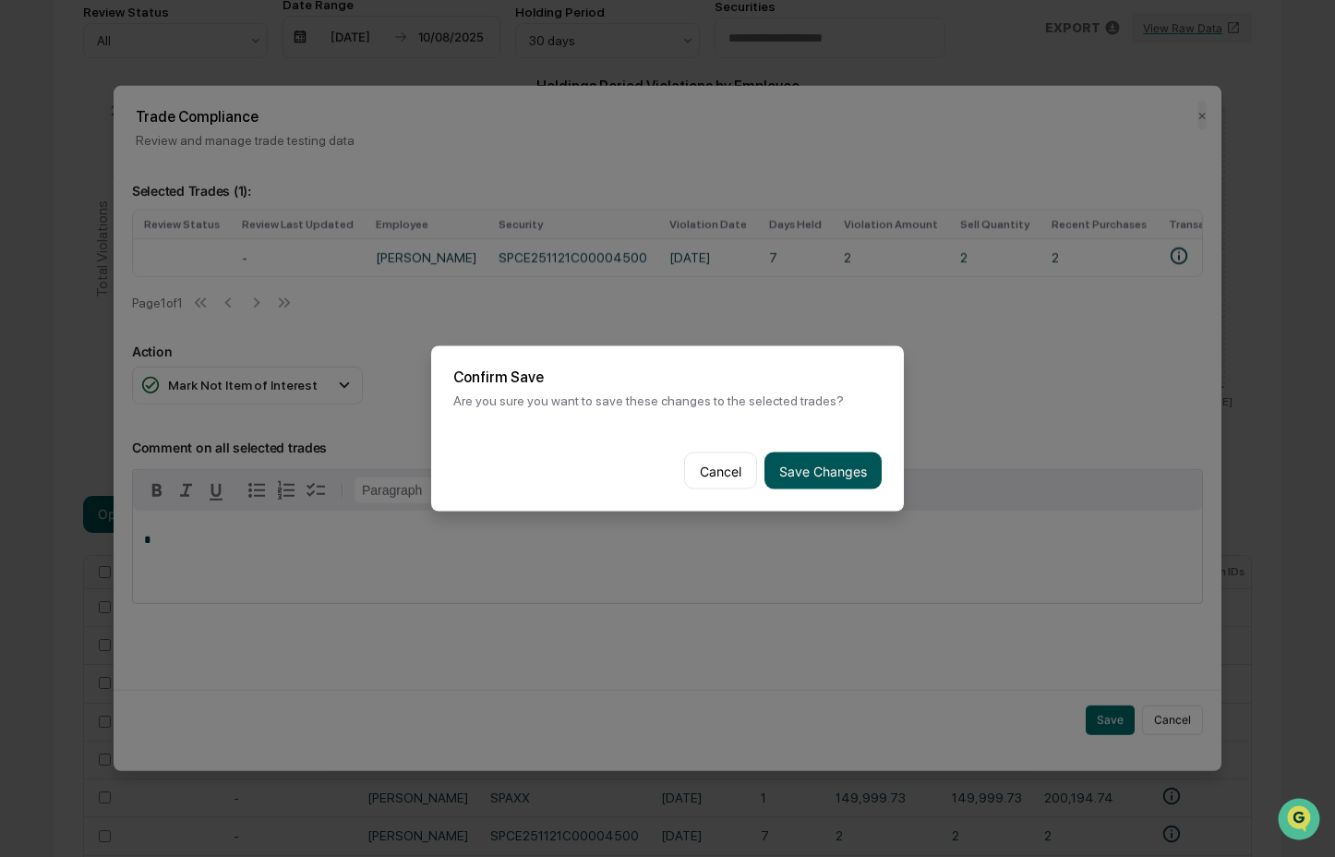
click at [817, 465] on button "Save Changes" at bounding box center [822, 470] width 117 height 37
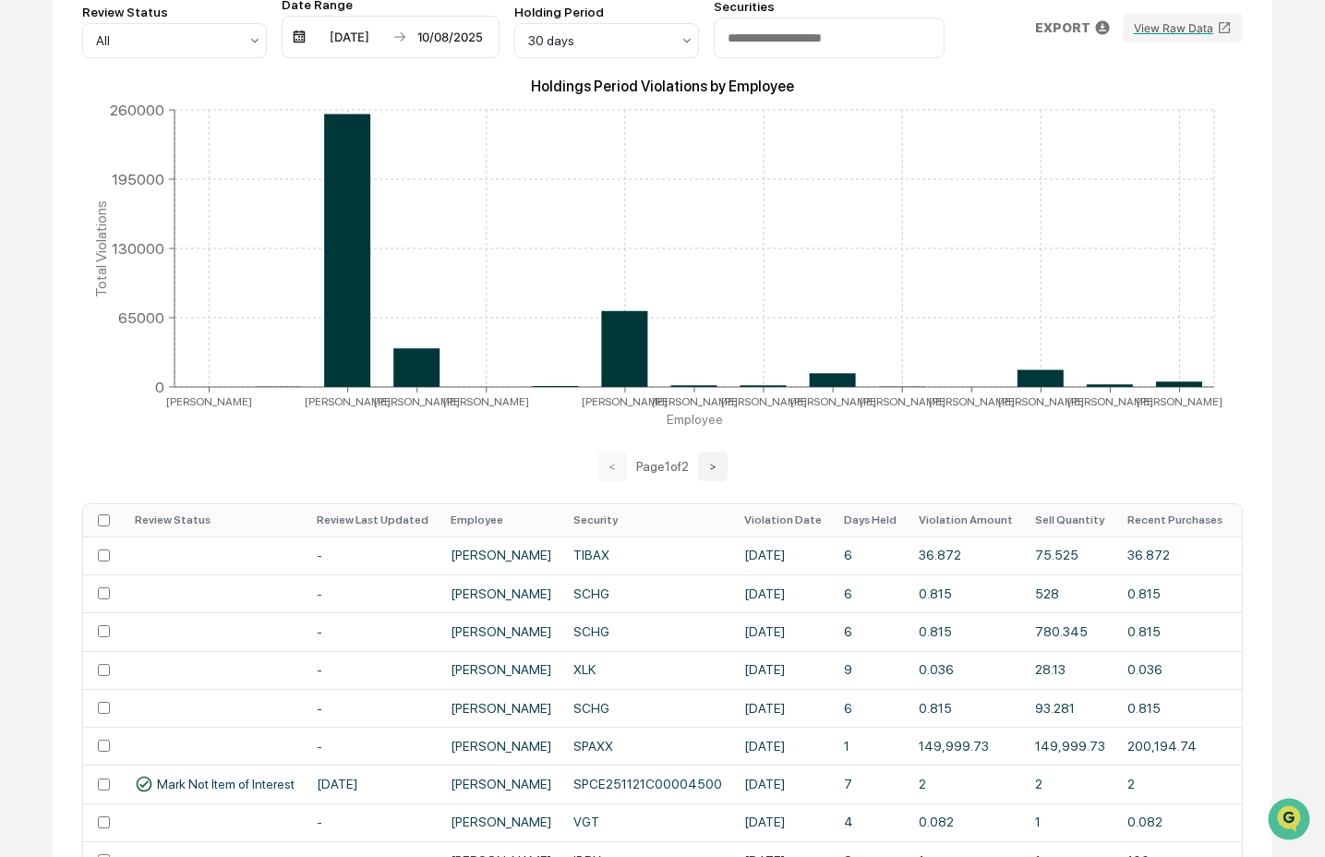
click at [907, 526] on th "Days Held" at bounding box center [870, 520] width 75 height 32
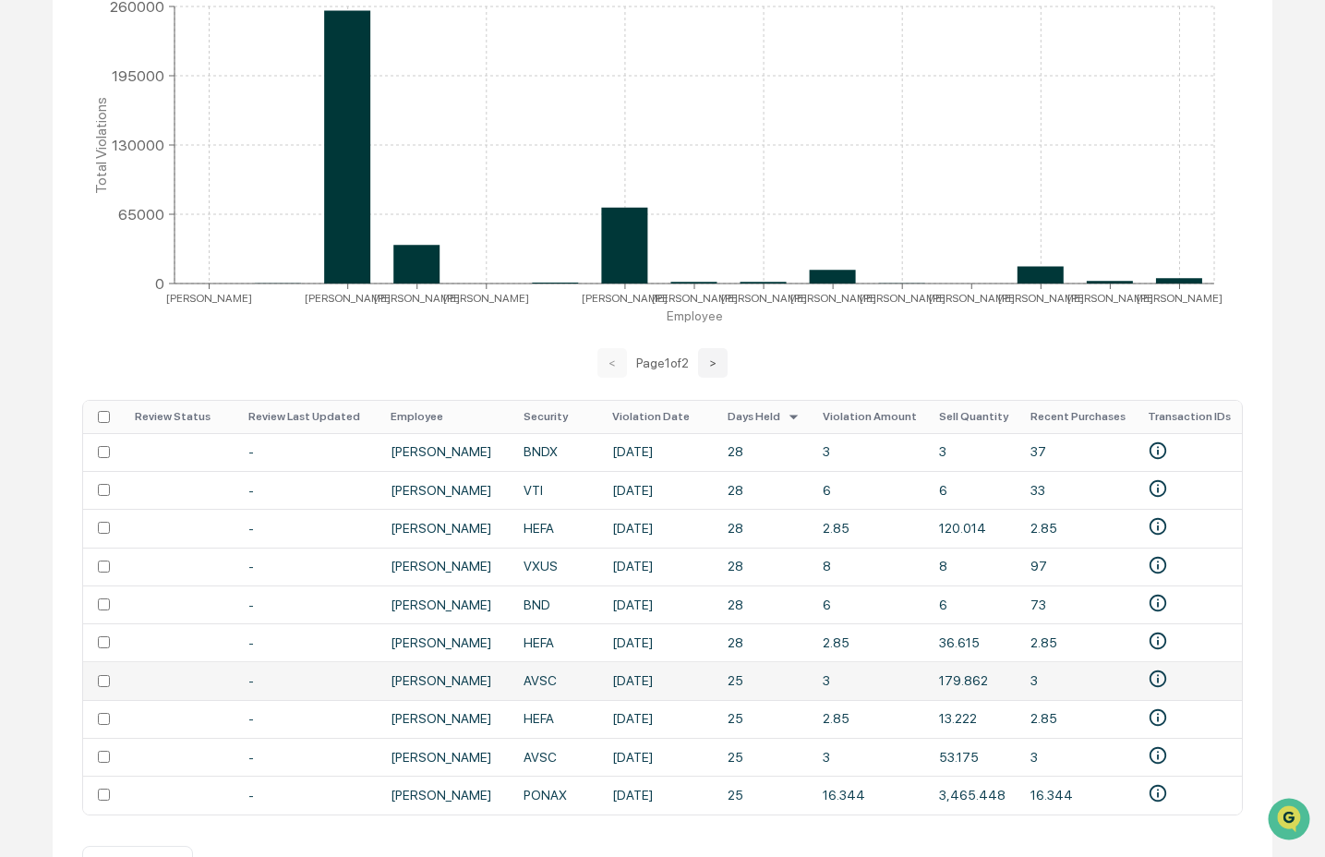
scroll to position [451, 0]
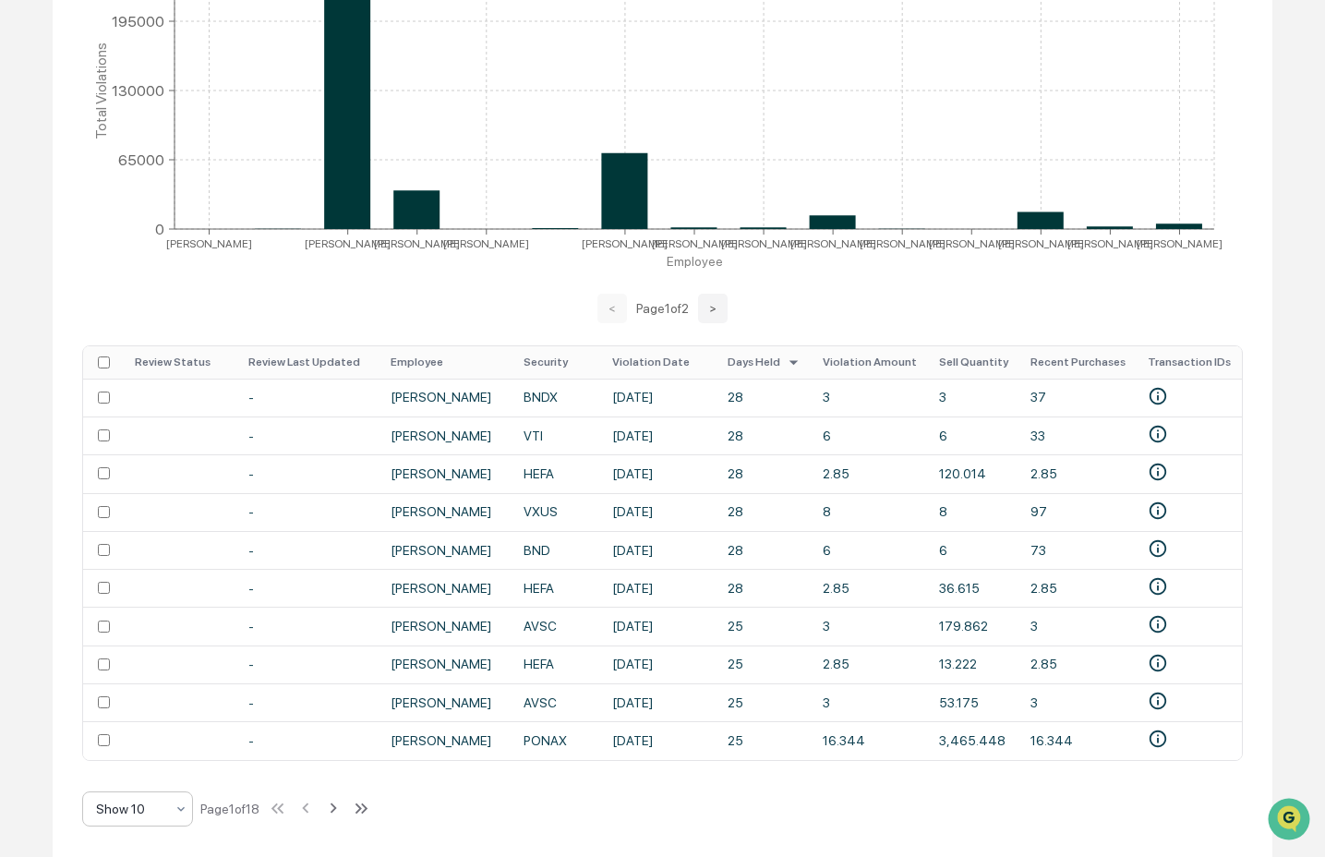
click at [186, 805] on icon at bounding box center [181, 808] width 15 height 15
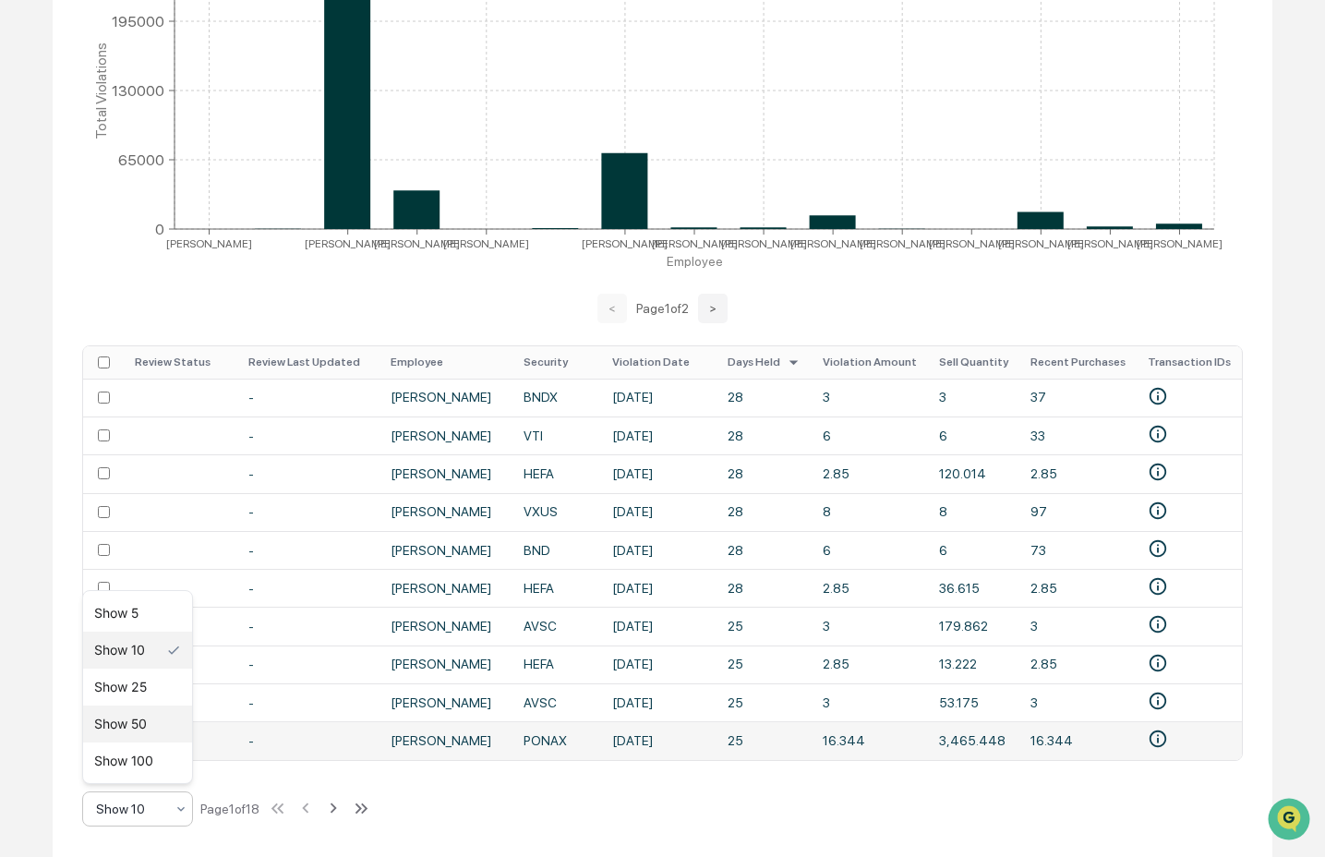
click at [165, 738] on div "Show 50" at bounding box center [137, 723] width 109 height 37
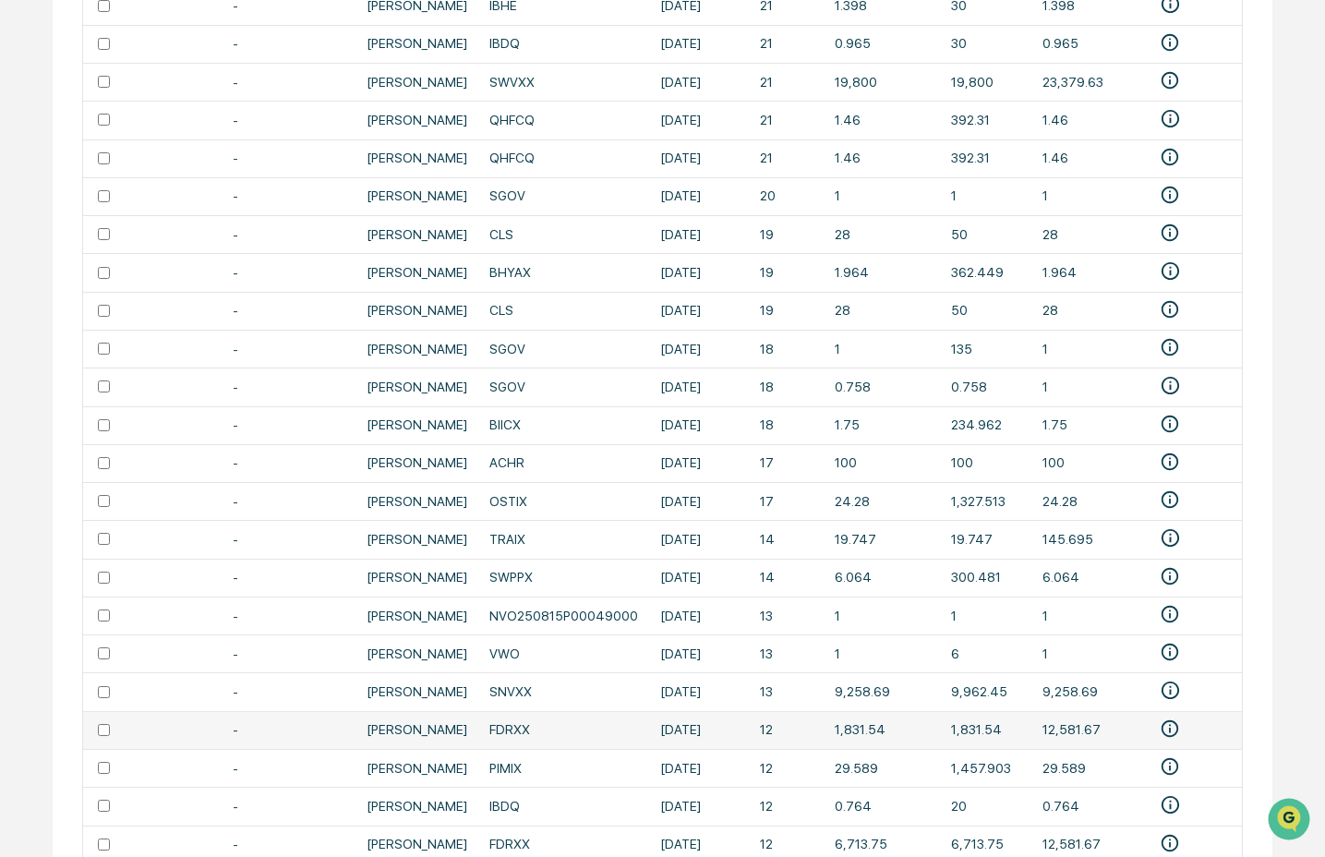
scroll to position [1975, 0]
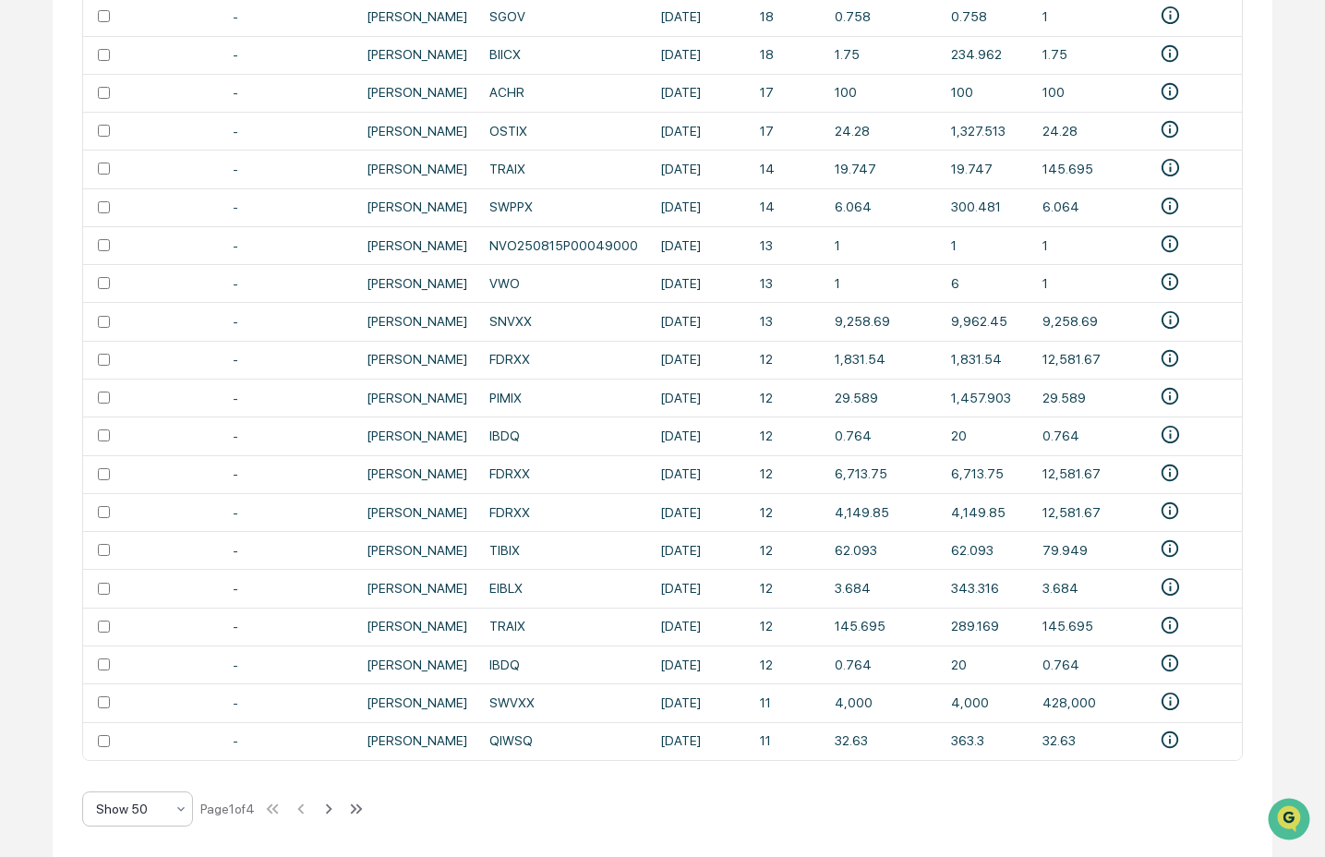
click at [174, 801] on icon at bounding box center [181, 808] width 15 height 15
click at [160, 766] on div "Show 100" at bounding box center [137, 760] width 109 height 37
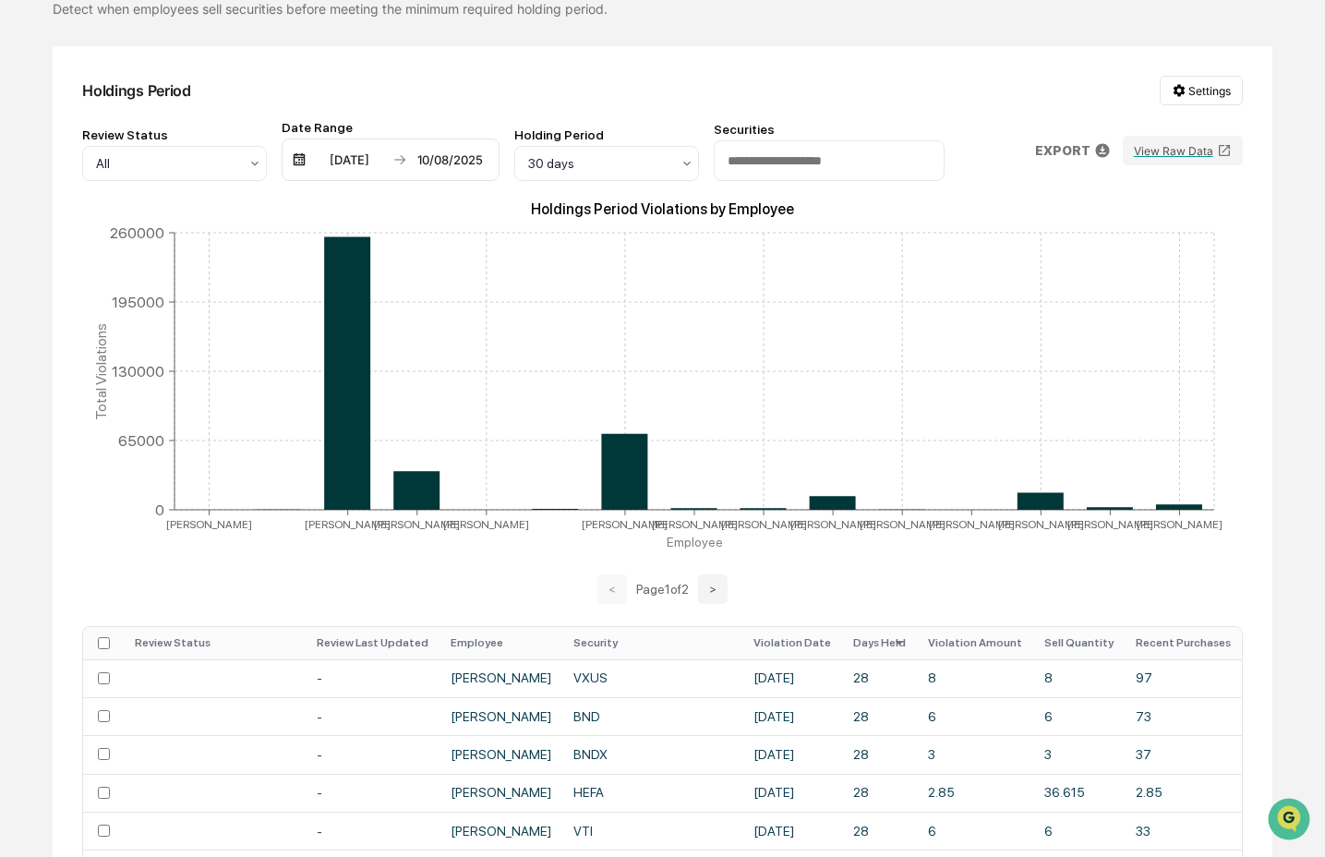
scroll to position [185, 0]
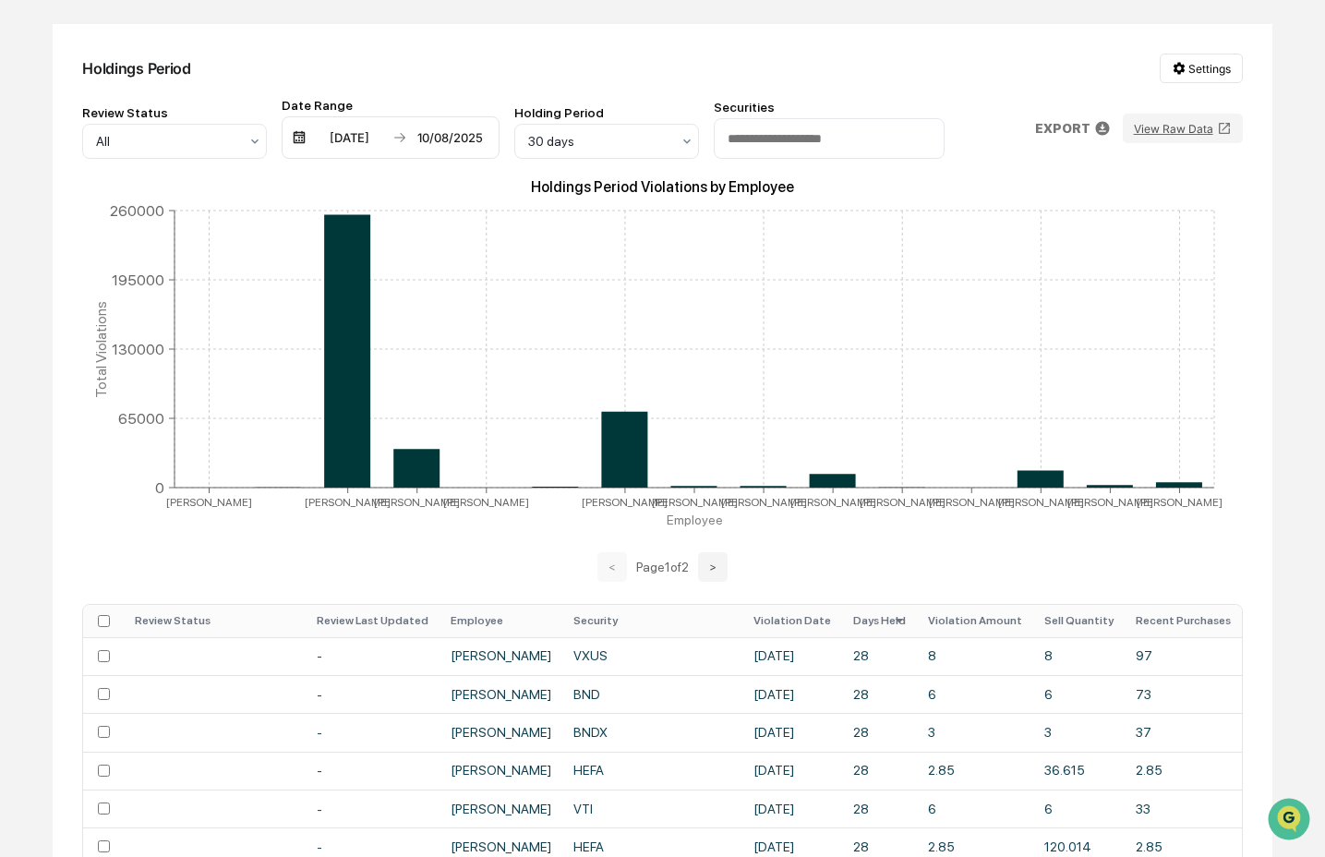
click at [911, 629] on th "Days Held" at bounding box center [879, 621] width 75 height 32
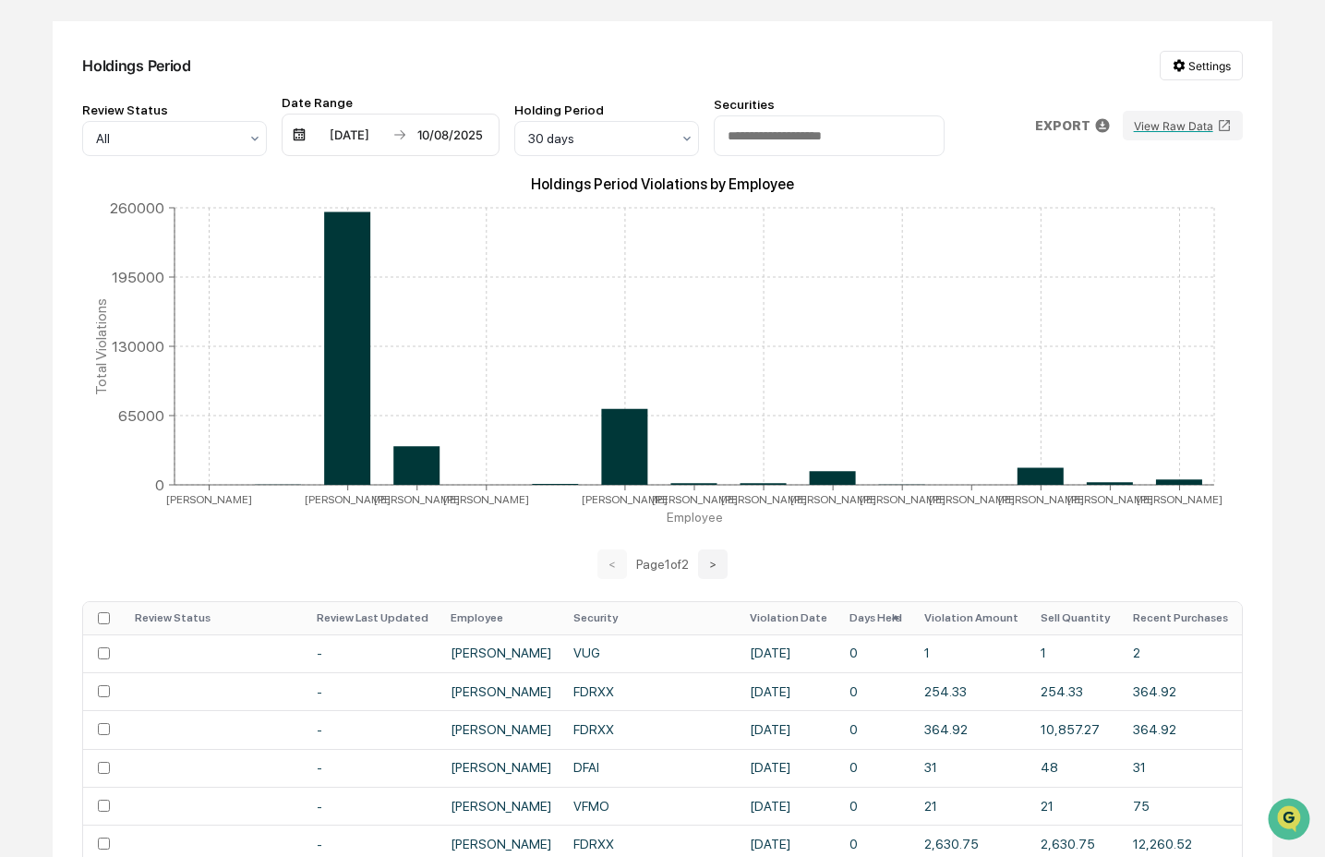
scroll to position [188, 0]
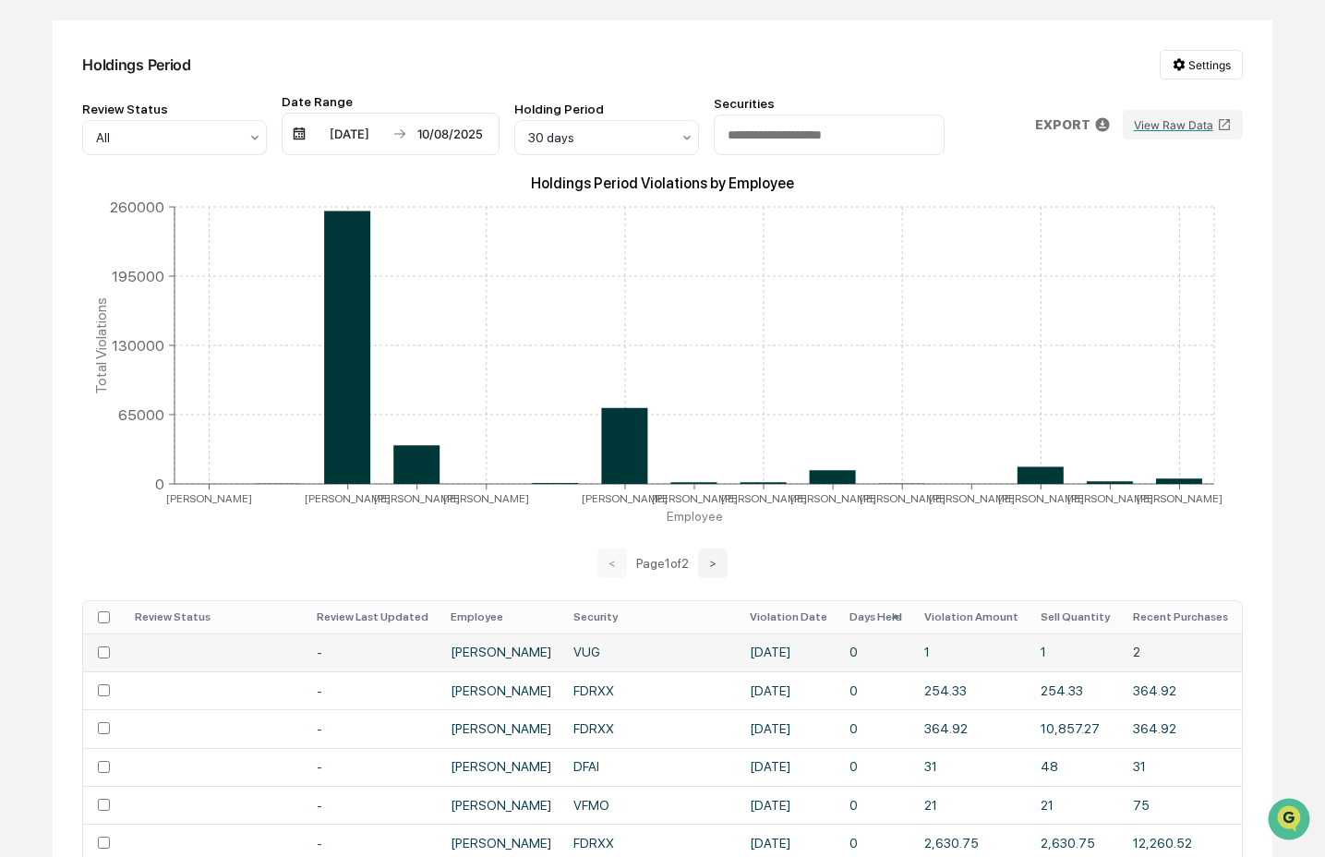
click at [964, 656] on td "1" at bounding box center [971, 652] width 116 height 38
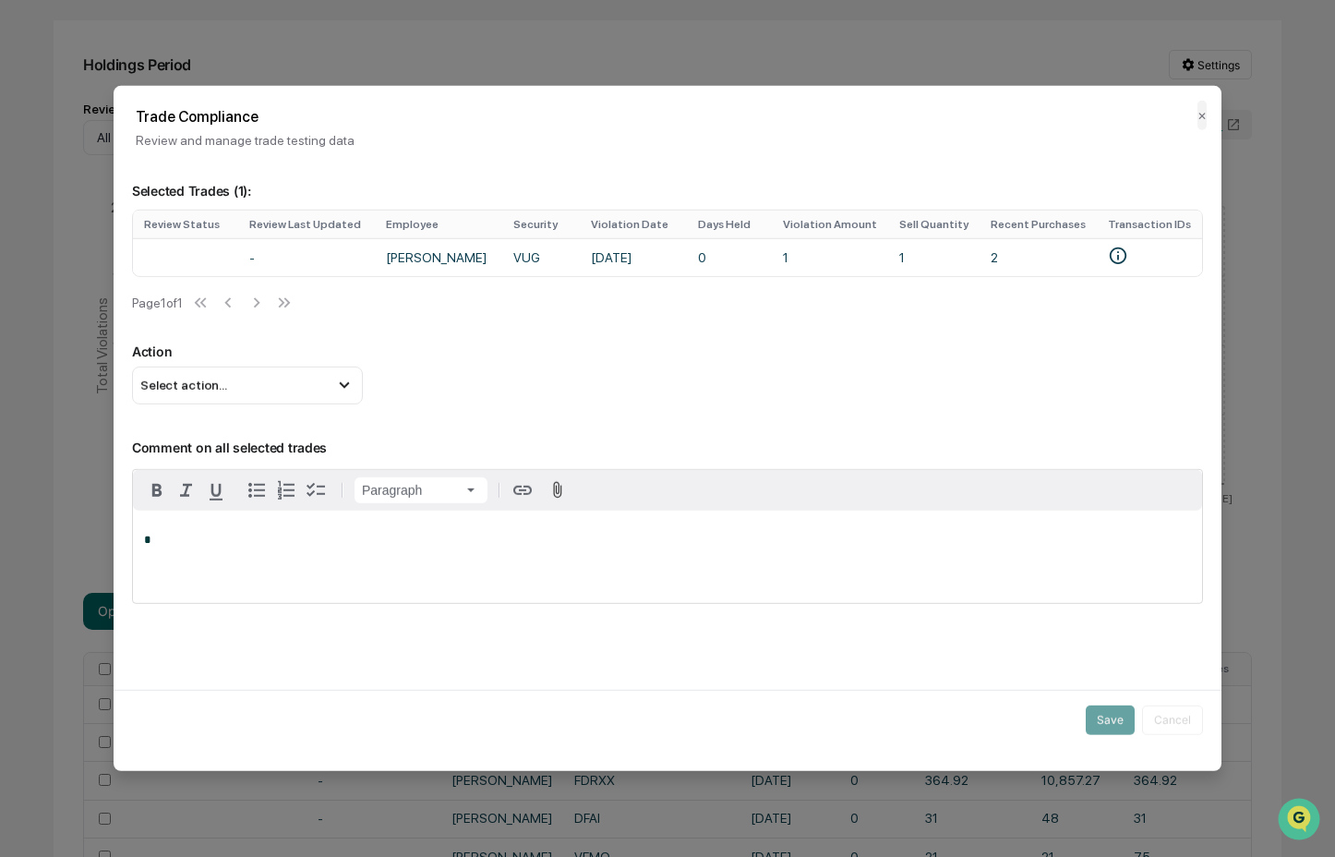
click at [1067, 426] on p "Comment on all selected trades" at bounding box center [667, 435] width 1071 height 38
click at [1197, 120] on button "✕" at bounding box center [1201, 116] width 9 height 30
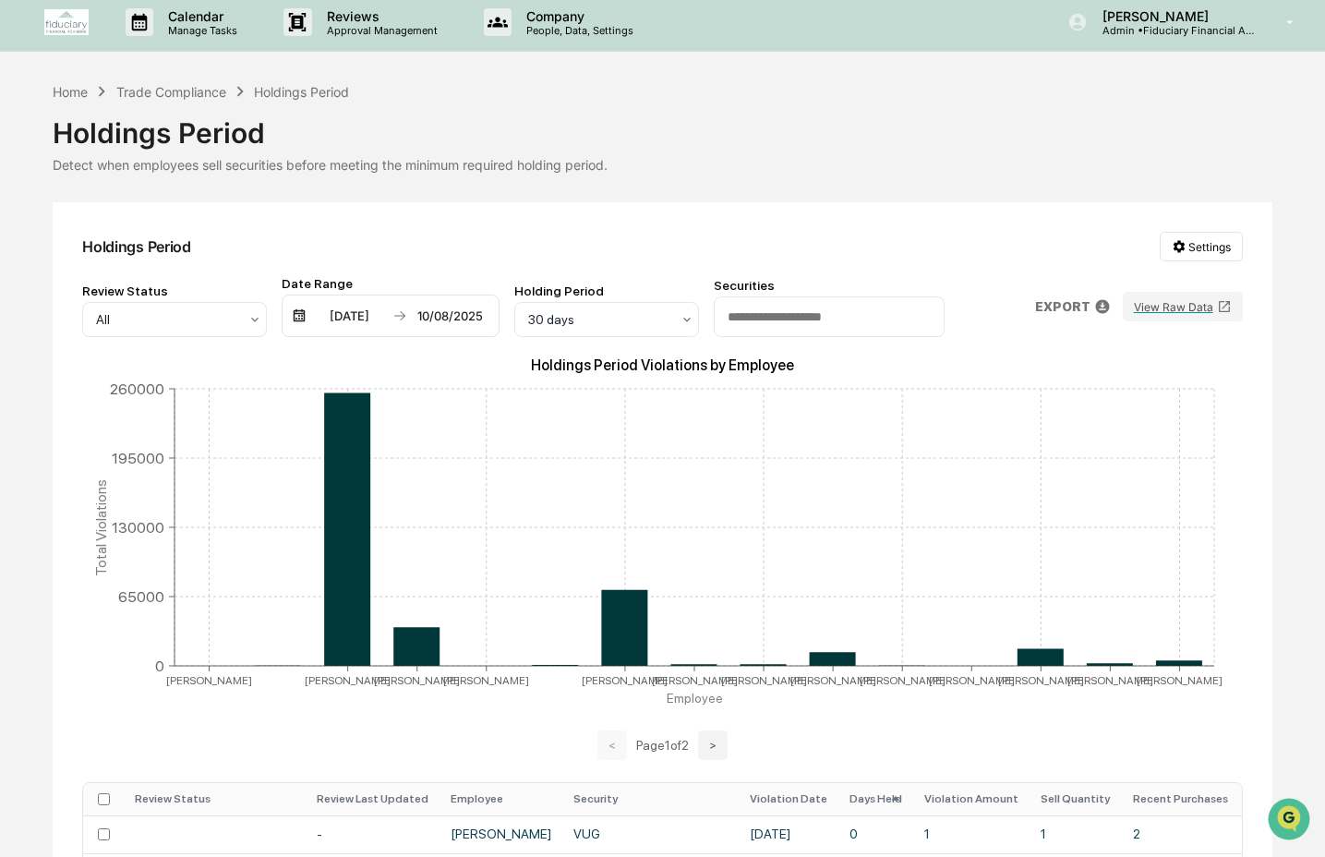
scroll to position [0, 0]
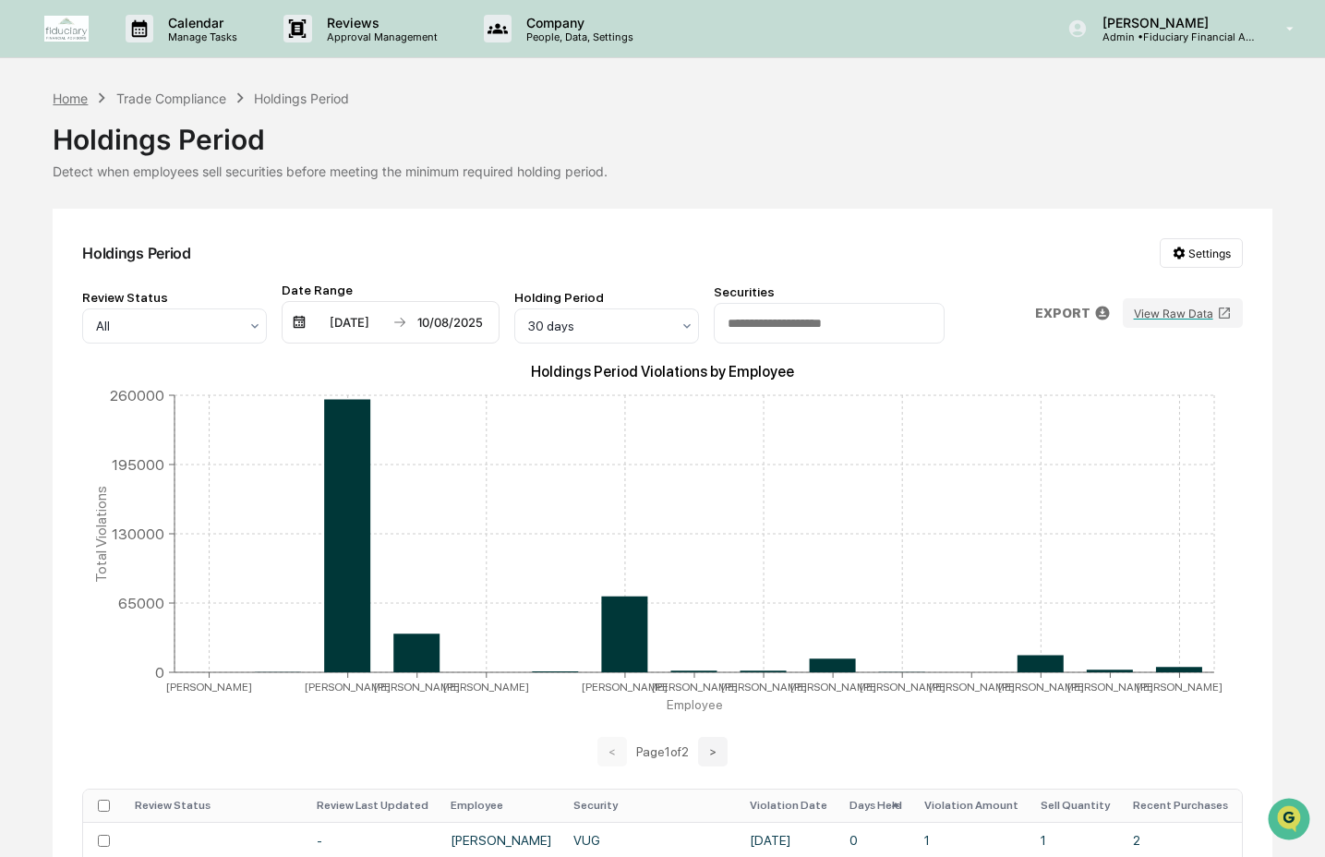
click at [61, 97] on div "Home" at bounding box center [70, 98] width 35 height 16
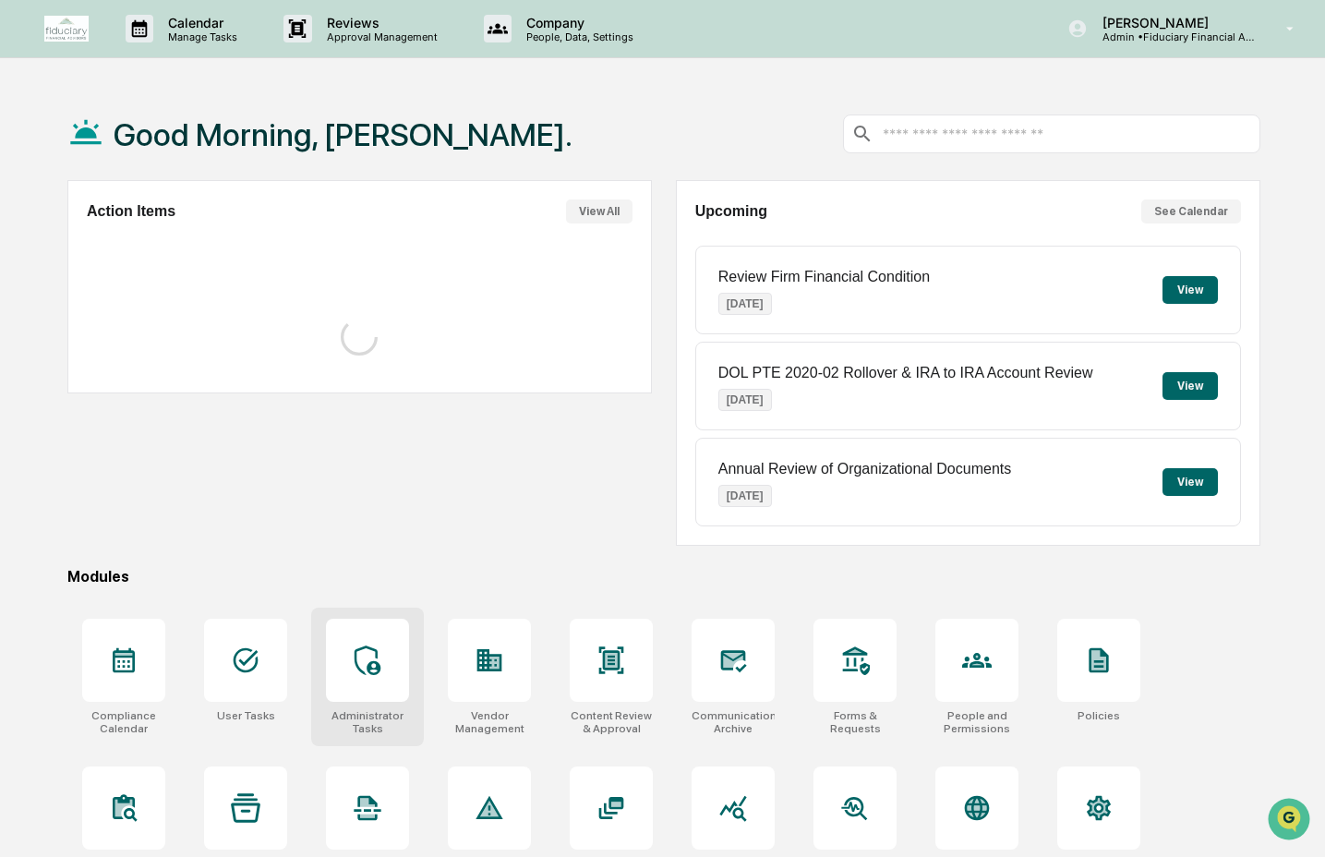
click at [357, 665] on icon at bounding box center [367, 660] width 26 height 30
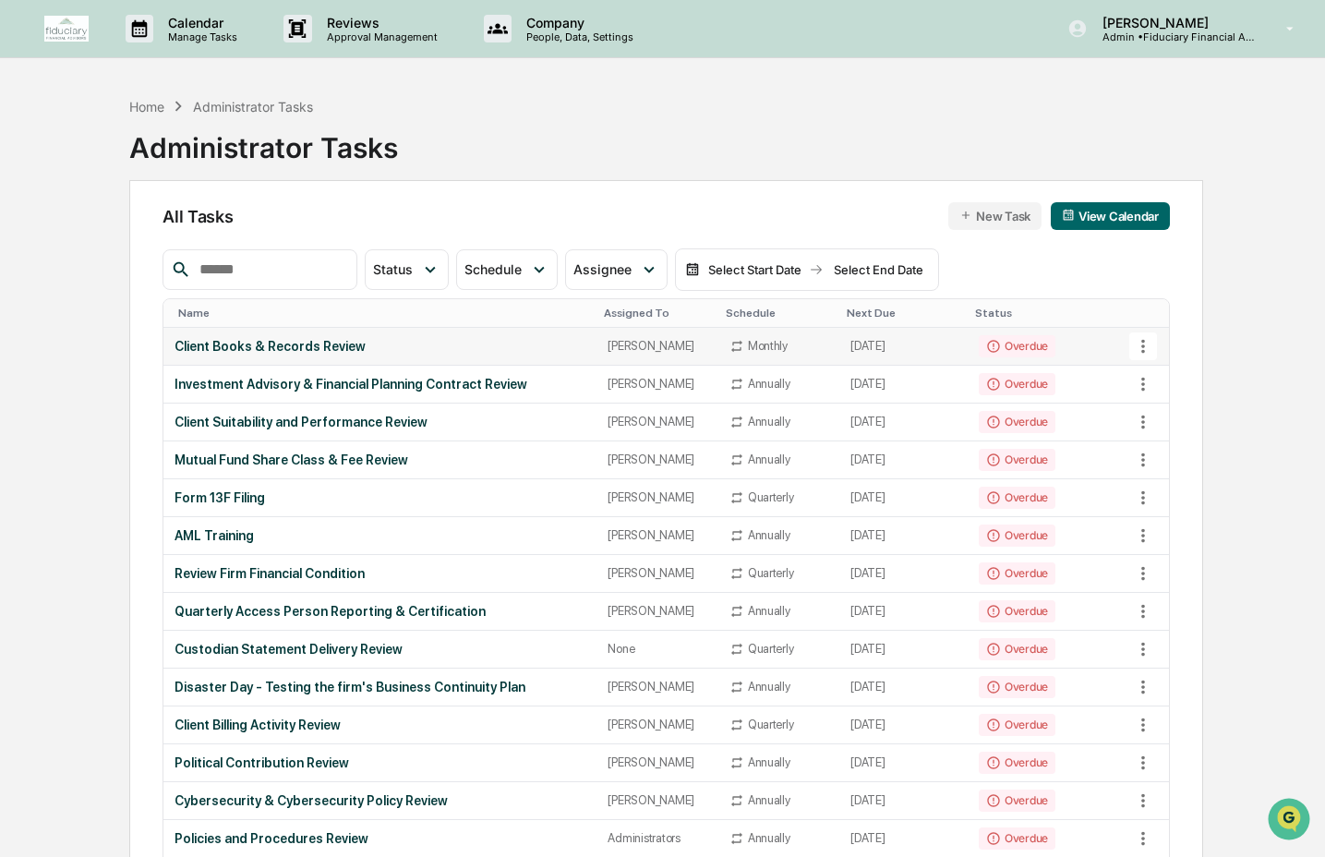
click at [472, 359] on td "Client Books & Records Review" at bounding box center [379, 347] width 433 height 38
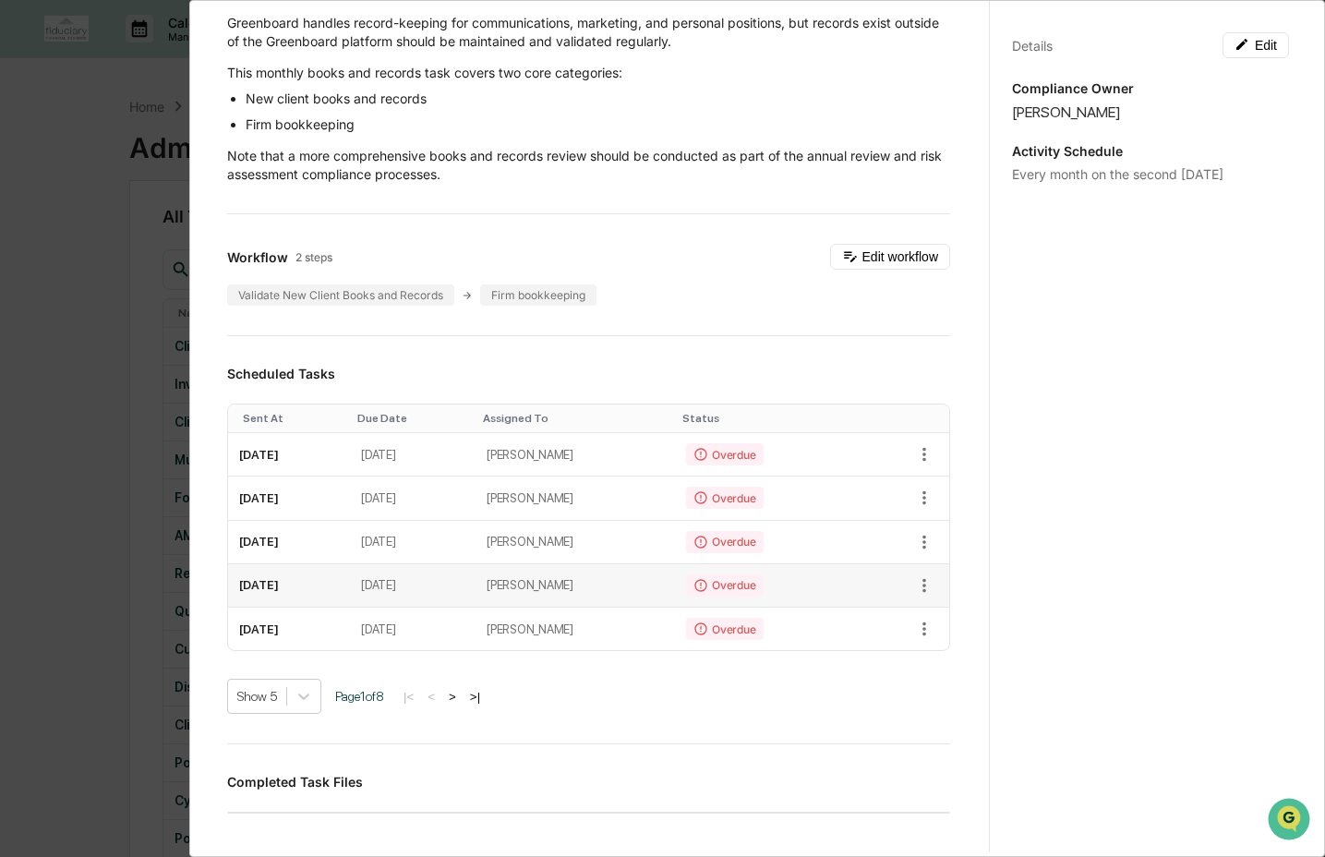
scroll to position [167, 0]
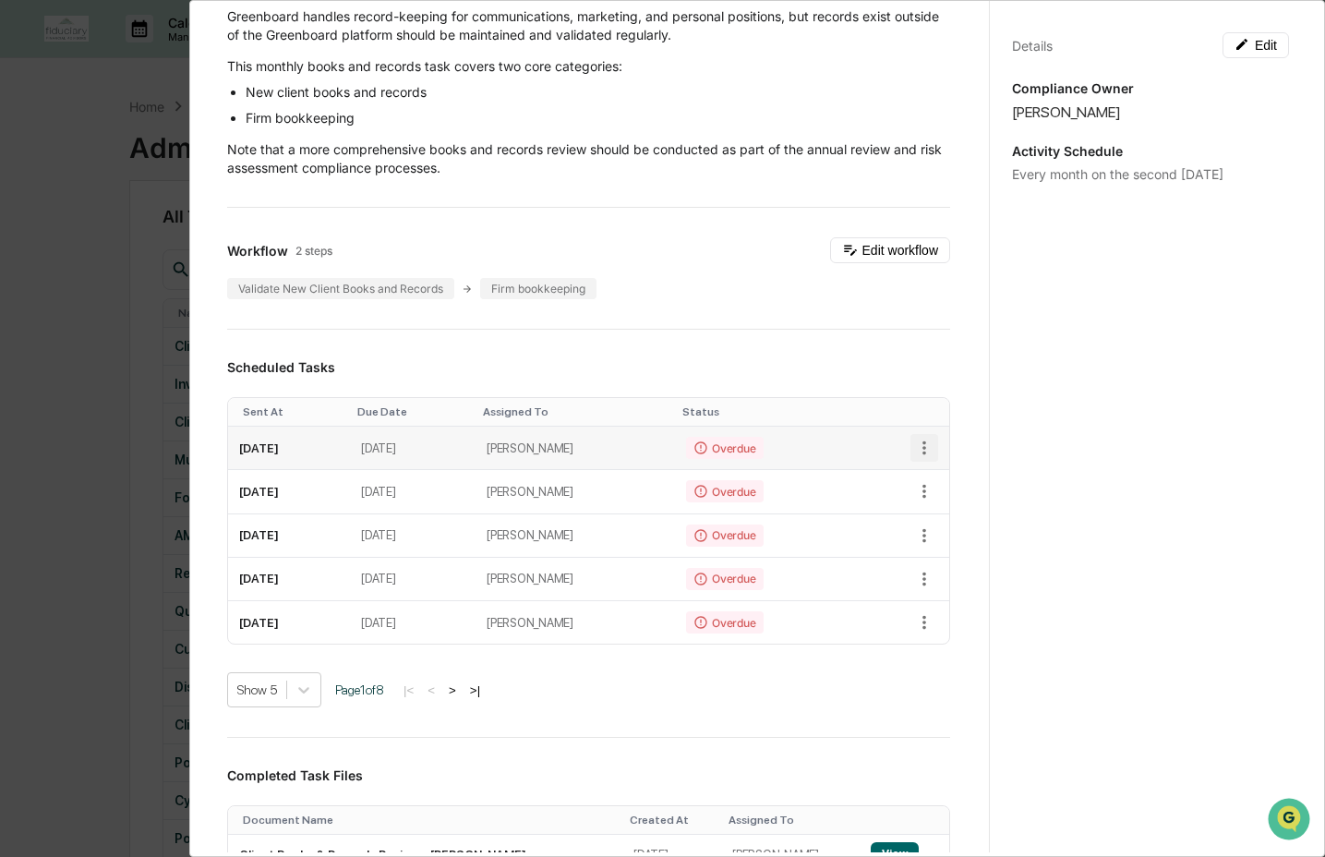
click at [914, 452] on icon "button" at bounding box center [924, 448] width 20 height 20
click at [918, 511] on img at bounding box center [923, 515] width 15 height 15
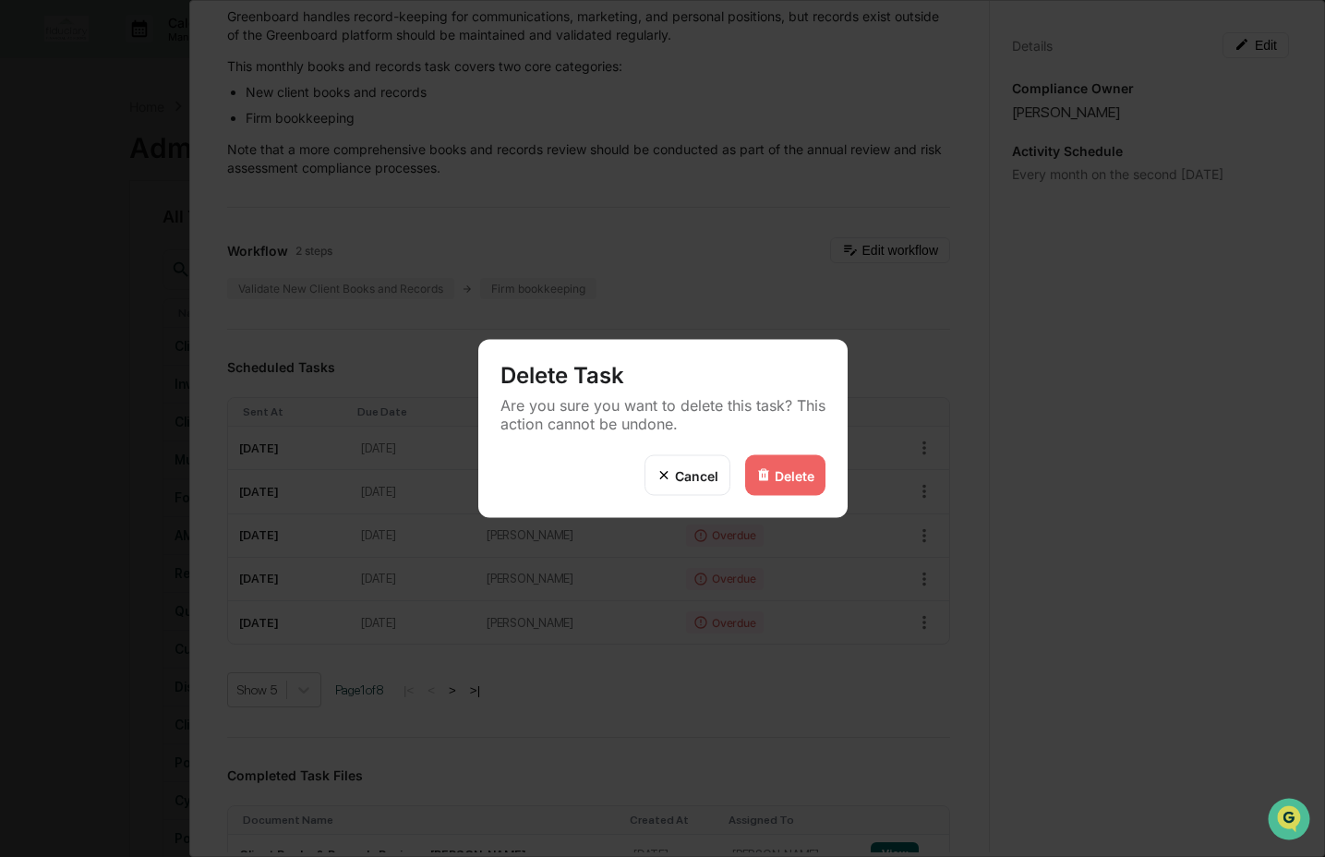
click at [798, 472] on div "Delete" at bounding box center [794, 475] width 40 height 16
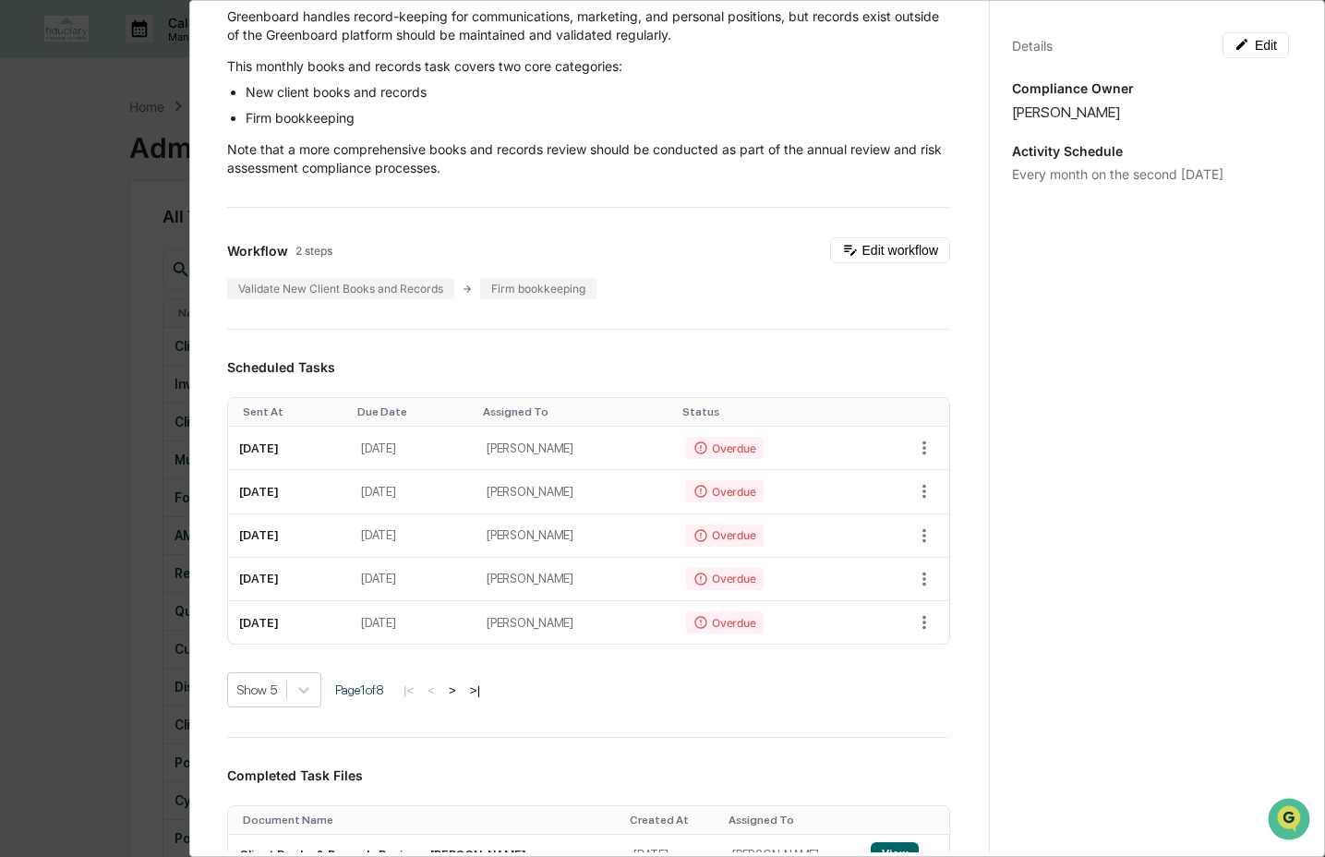
click at [784, 469] on td "Overdue" at bounding box center [766, 447] width 182 height 43
click at [914, 451] on icon "button" at bounding box center [924, 448] width 20 height 20
click at [962, 515] on li "Delete task" at bounding box center [977, 515] width 152 height 34
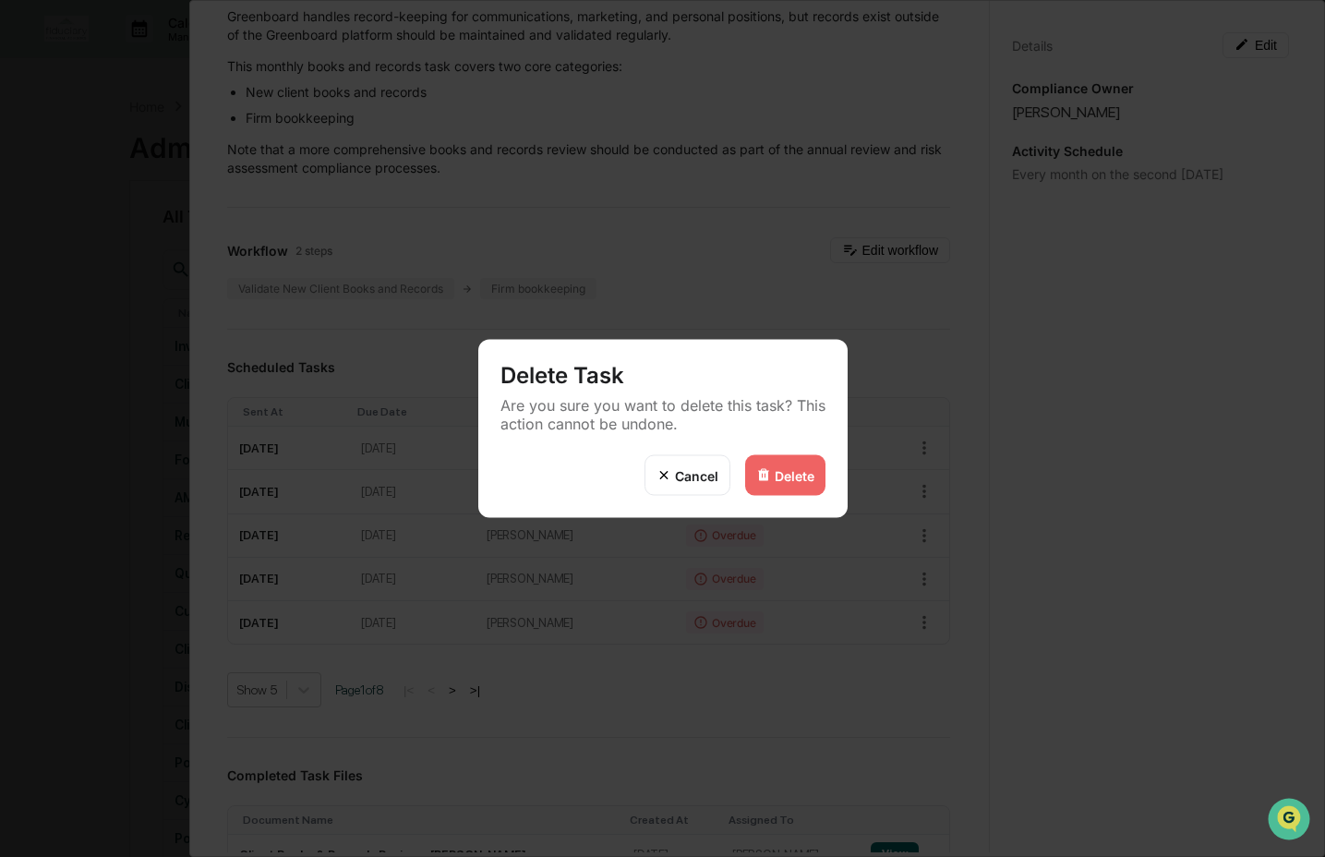
click at [805, 470] on div "Delete" at bounding box center [794, 475] width 40 height 16
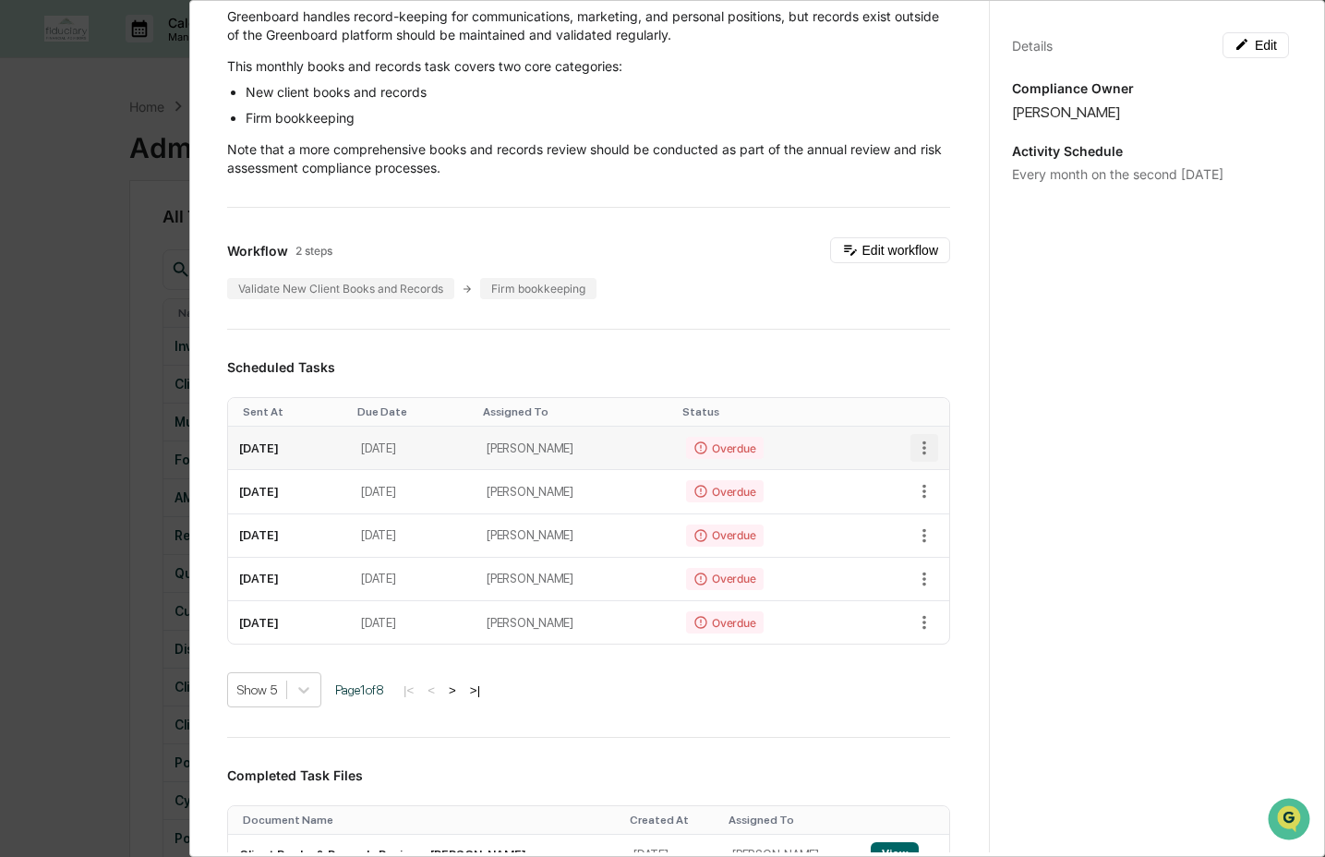
click at [914, 447] on icon "button" at bounding box center [924, 448] width 20 height 20
click at [930, 512] on li "Delete task" at bounding box center [977, 515] width 152 height 34
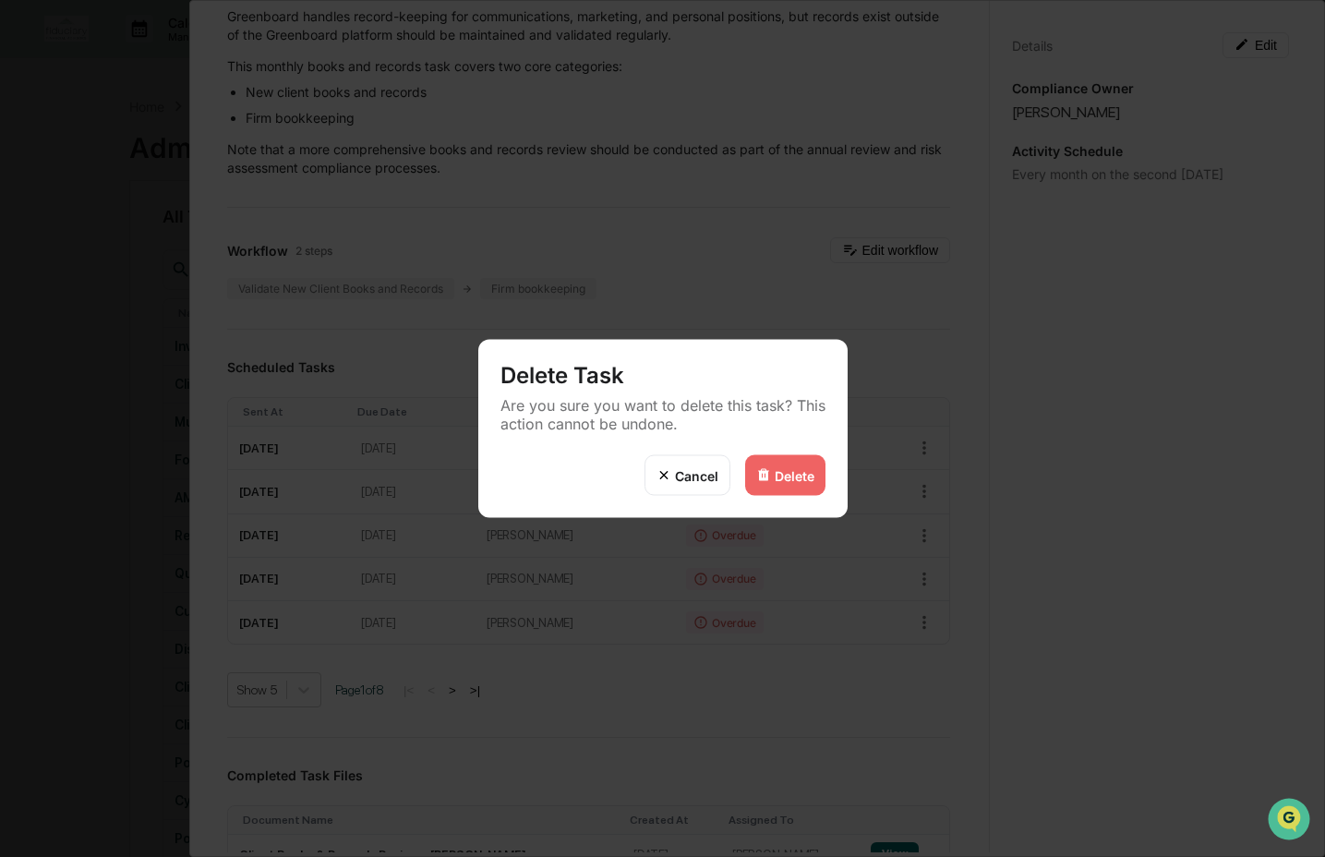
click at [765, 481] on img at bounding box center [763, 475] width 15 height 15
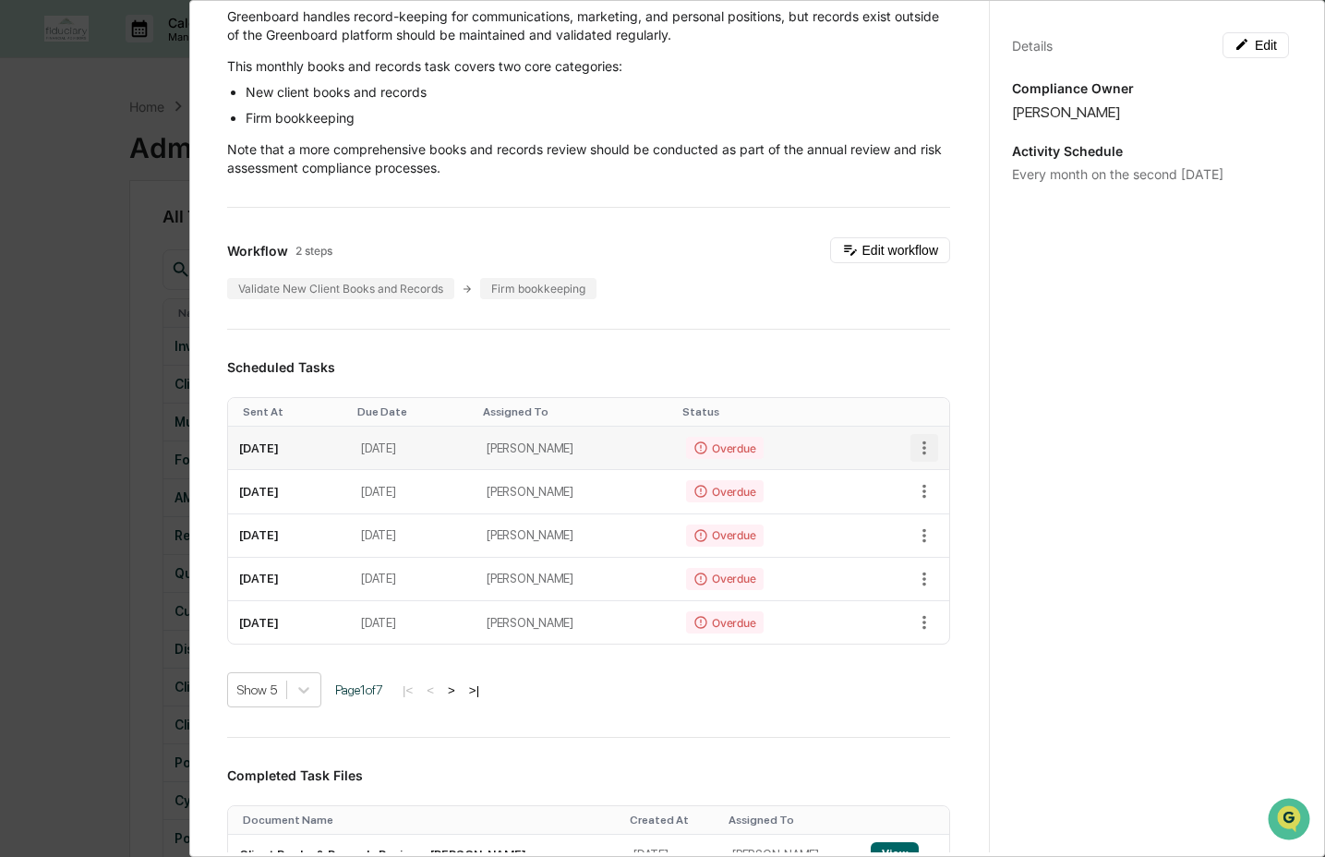
click at [914, 448] on icon "button" at bounding box center [924, 448] width 20 height 20
click at [929, 514] on img at bounding box center [923, 515] width 15 height 15
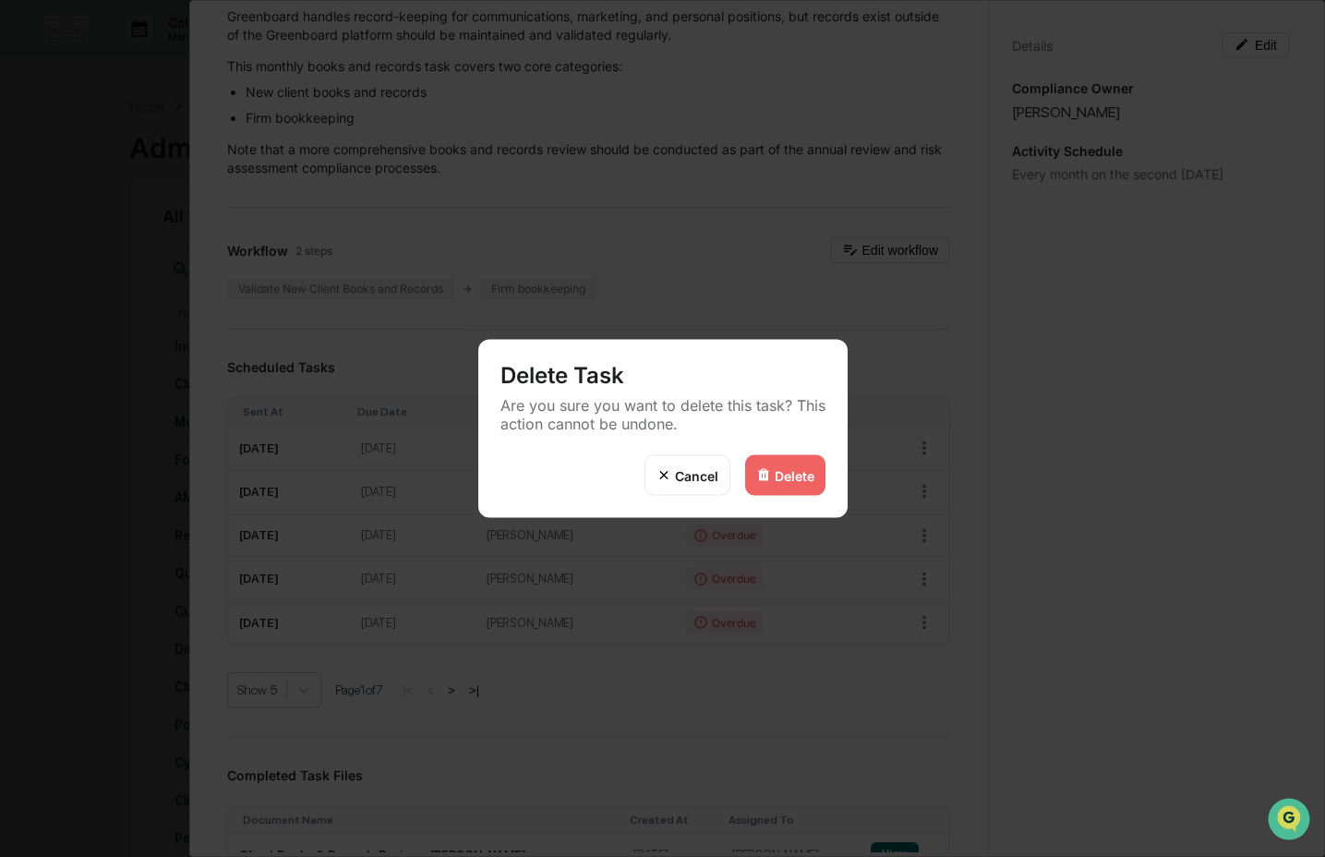
click at [810, 468] on div "Delete" at bounding box center [794, 475] width 40 height 16
